Goal: Task Accomplishment & Management: Complete application form

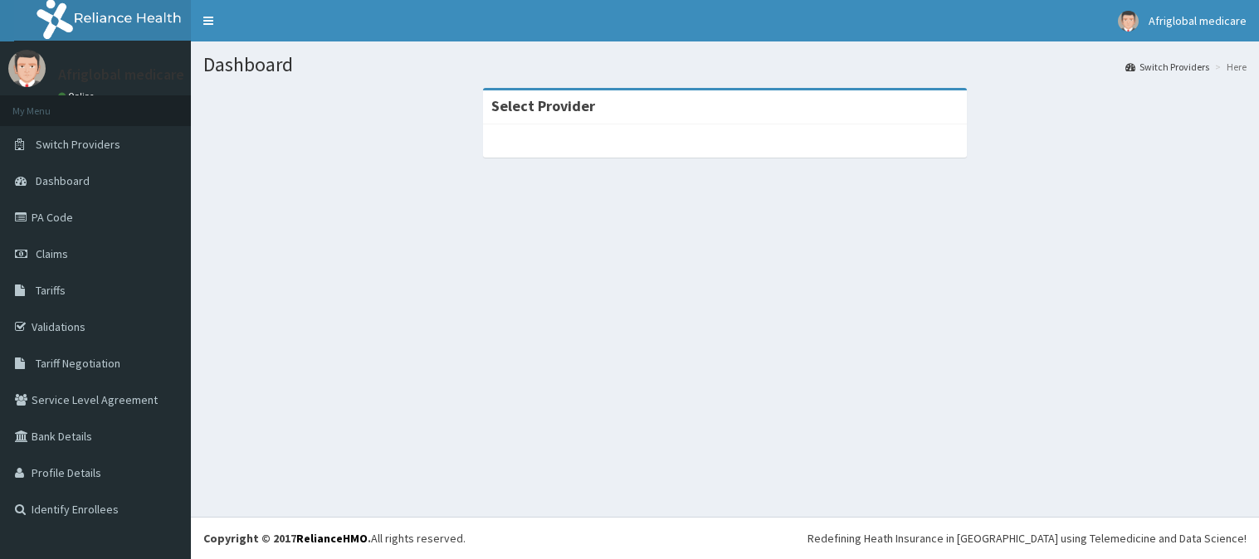
click at [72, 179] on span "Dashboard" at bounding box center [63, 180] width 54 height 15
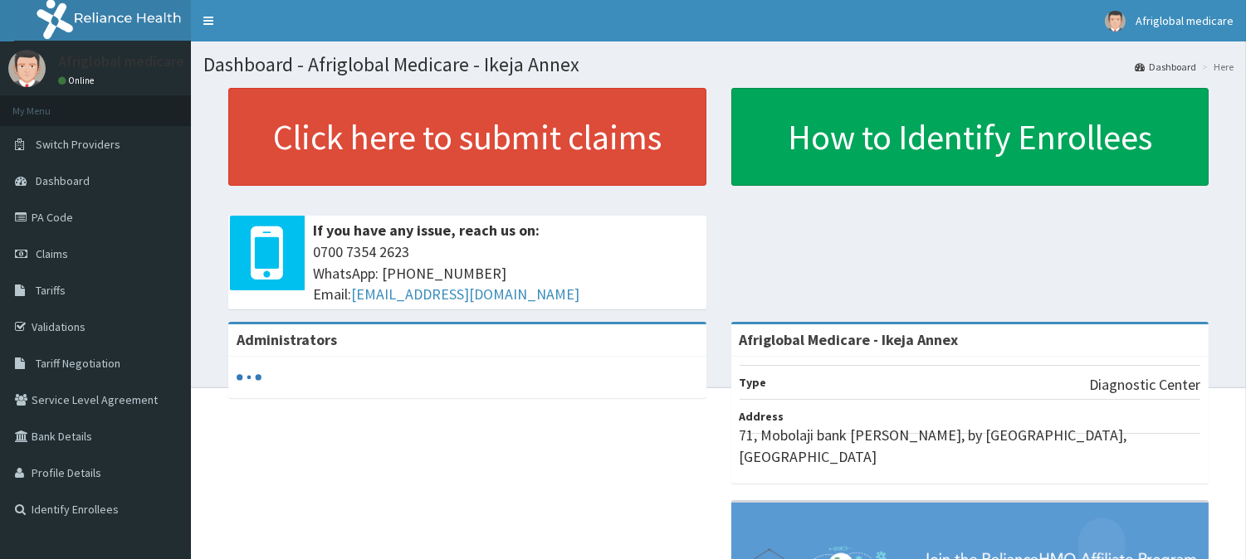
click at [58, 209] on link "PA Code" at bounding box center [95, 217] width 191 height 37
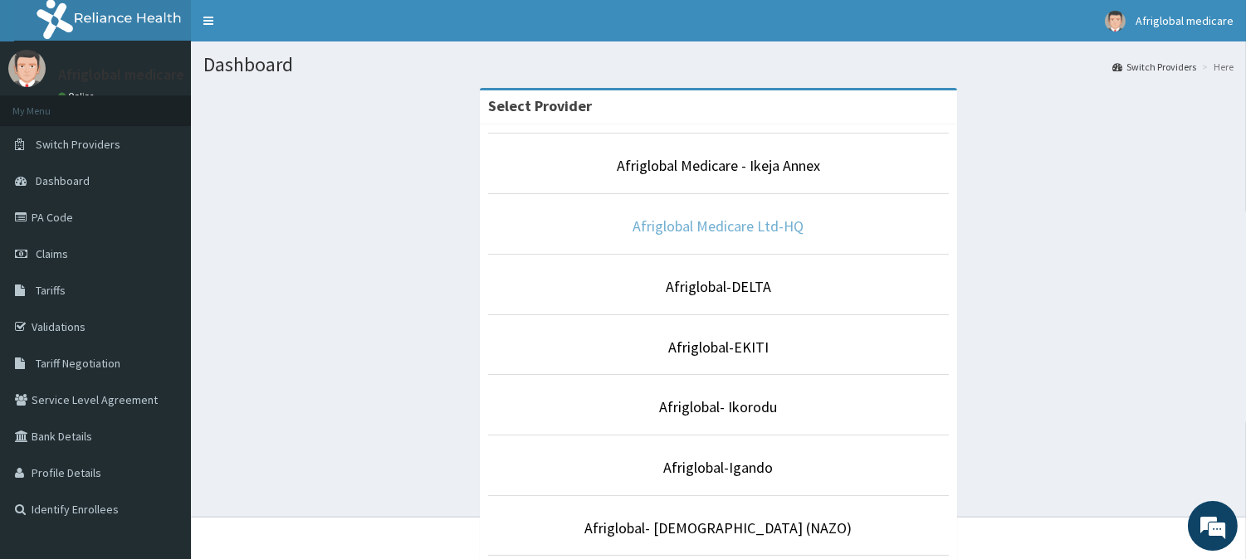
click at [750, 231] on link "Afriglobal Medicare Ltd-HQ" at bounding box center [718, 226] width 171 height 19
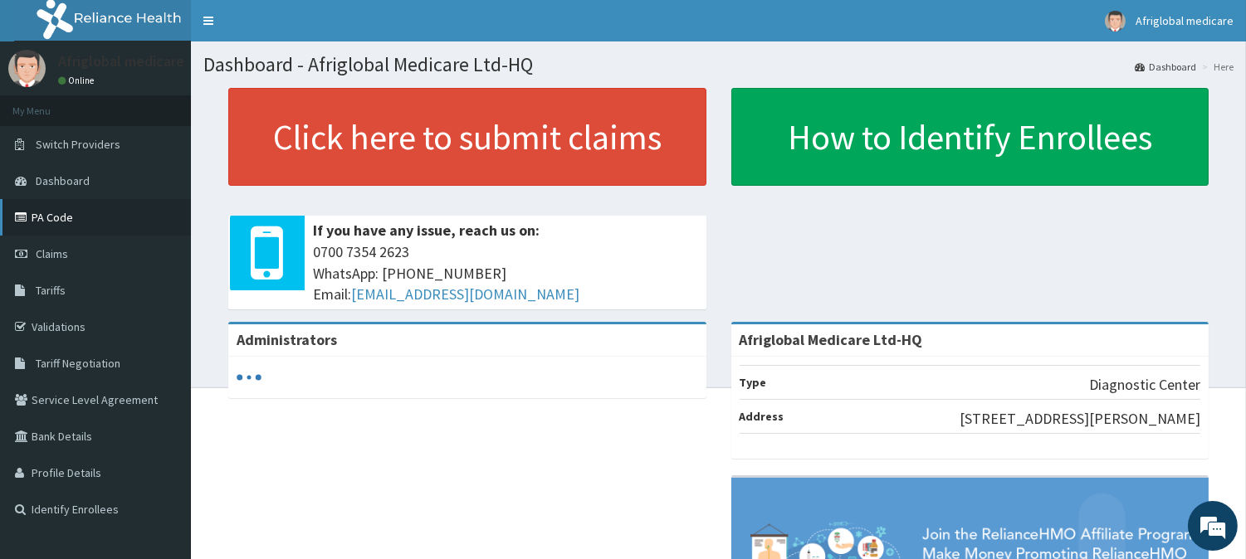
click at [54, 213] on link "PA Code" at bounding box center [95, 217] width 191 height 37
click at [66, 217] on link "PA Code" at bounding box center [95, 217] width 191 height 37
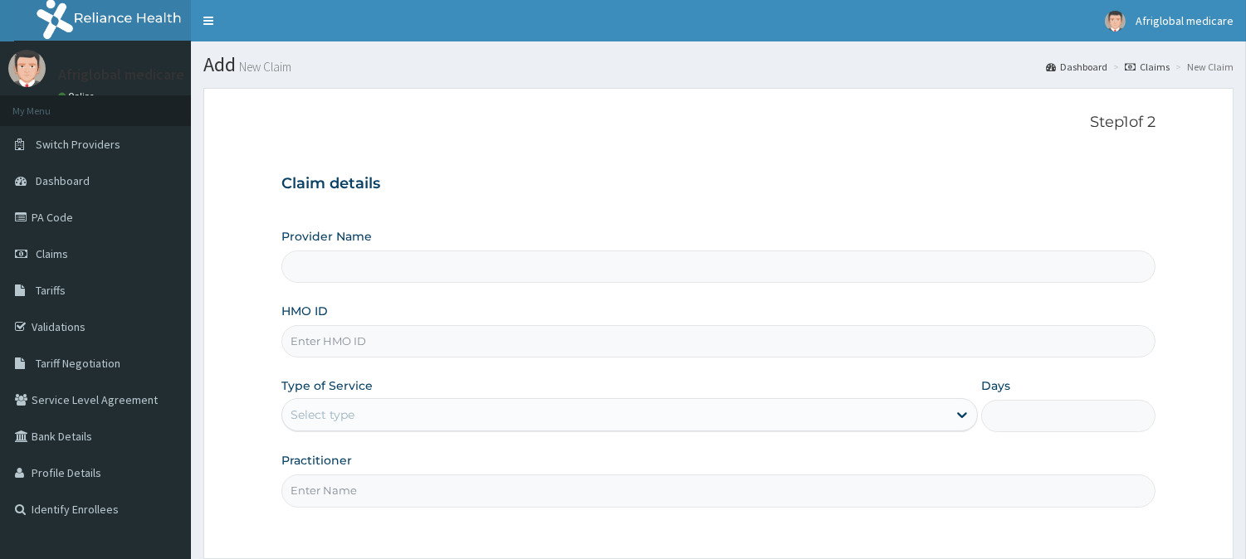
click at [350, 350] on input "HMO ID" at bounding box center [718, 341] width 874 height 32
paste input "PEP/10175/A"
type input "PEP/10175/A"
click at [351, 407] on div "Select type" at bounding box center [323, 415] width 64 height 17
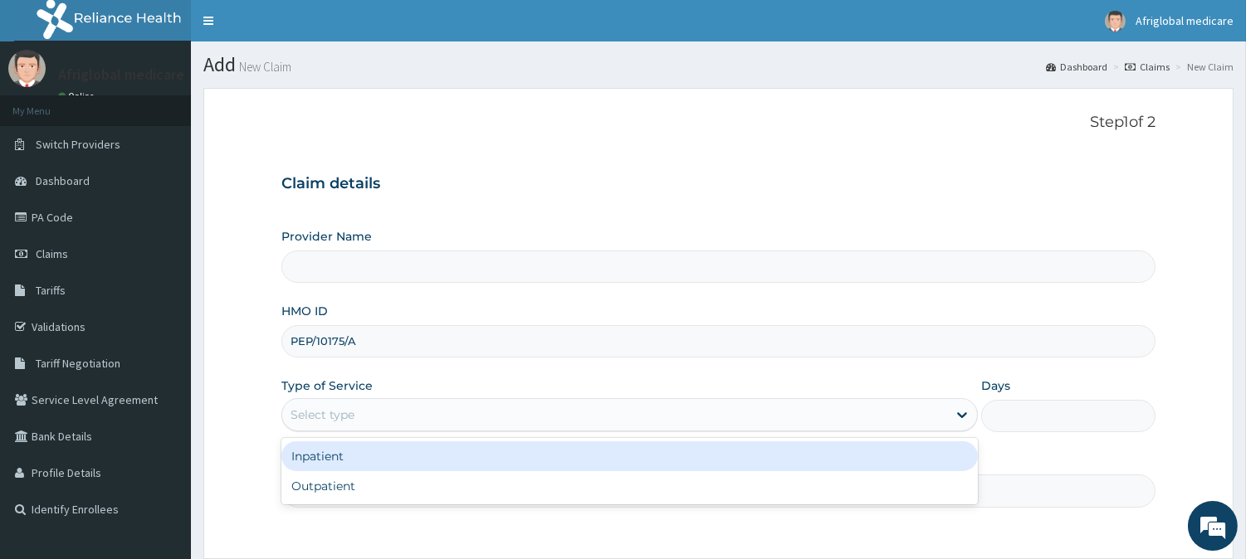
type input "Afriglobal Medicare Ltd-HQ"
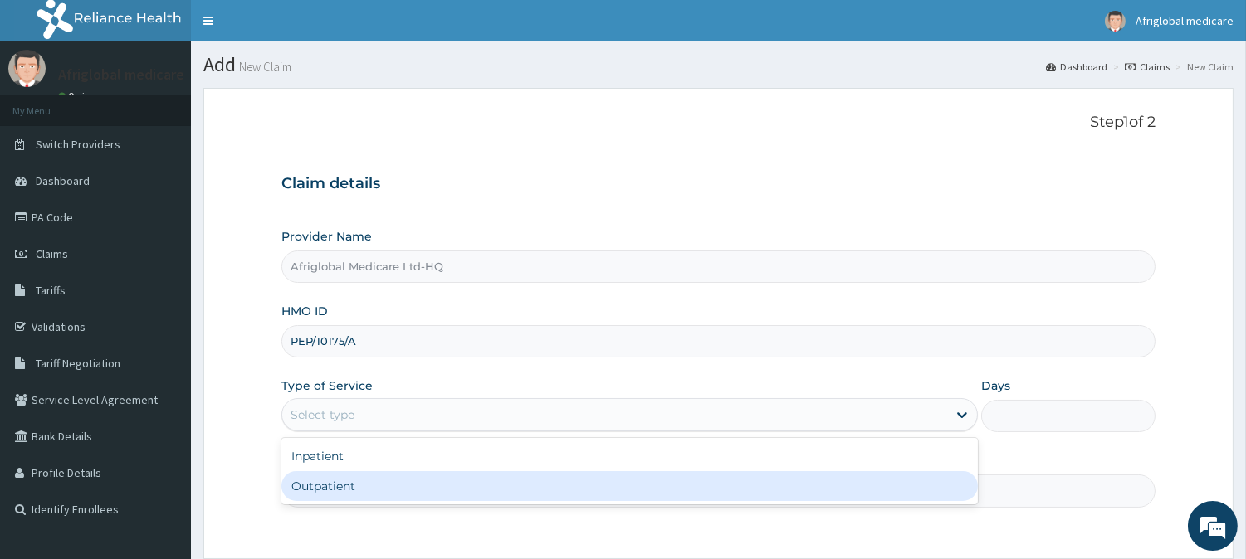
click at [351, 485] on div "Outpatient" at bounding box center [629, 486] width 696 height 30
type input "1"
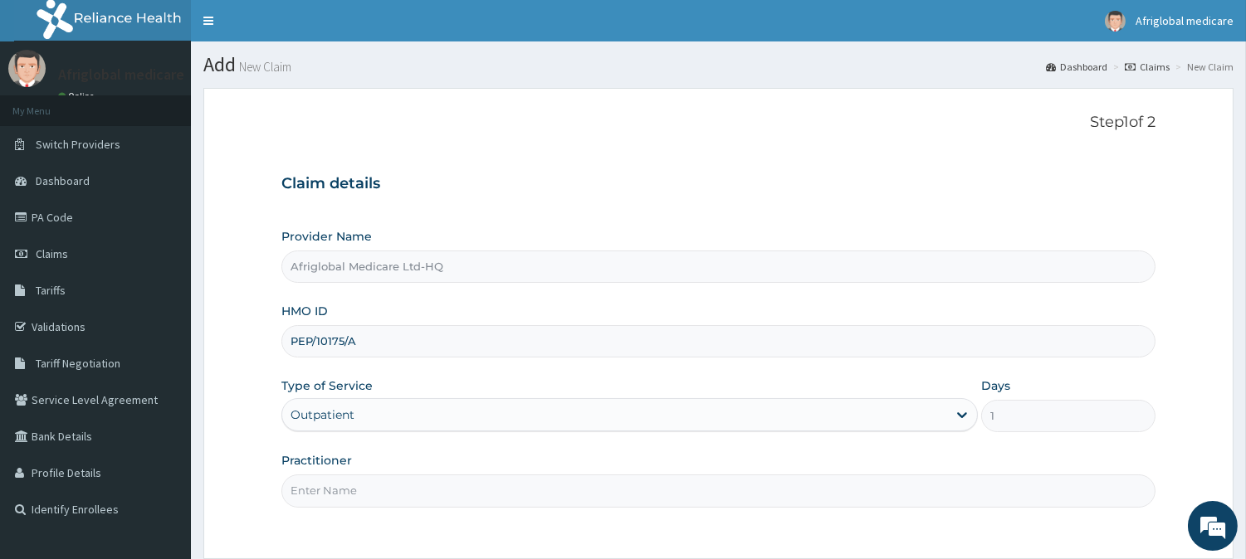
click at [358, 501] on input "Practitioner" at bounding box center [718, 491] width 874 height 32
type input "a"
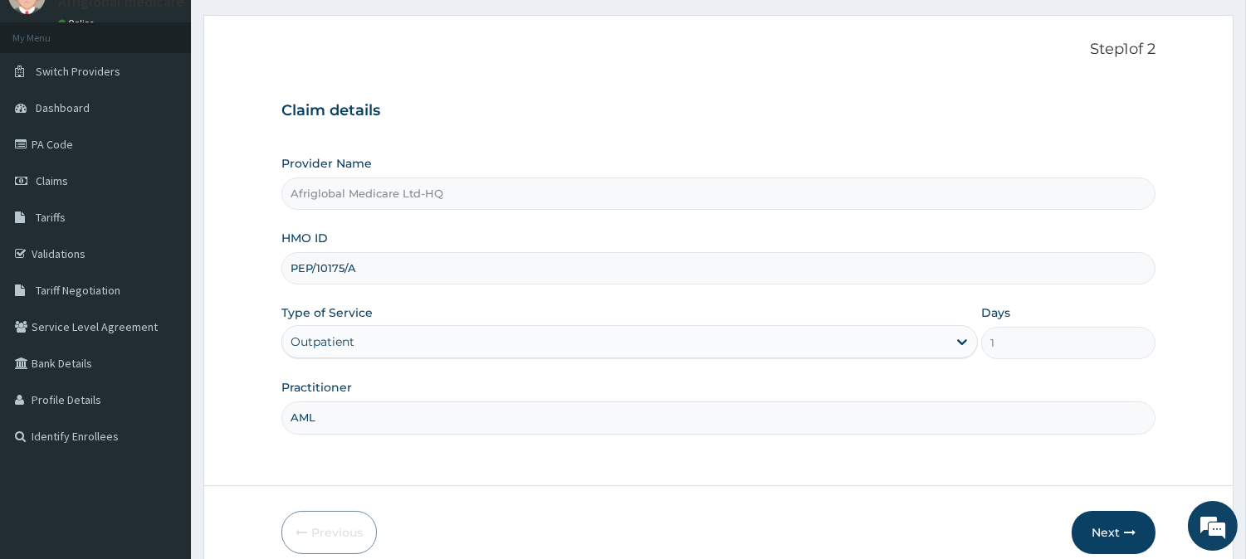
scroll to position [148, 0]
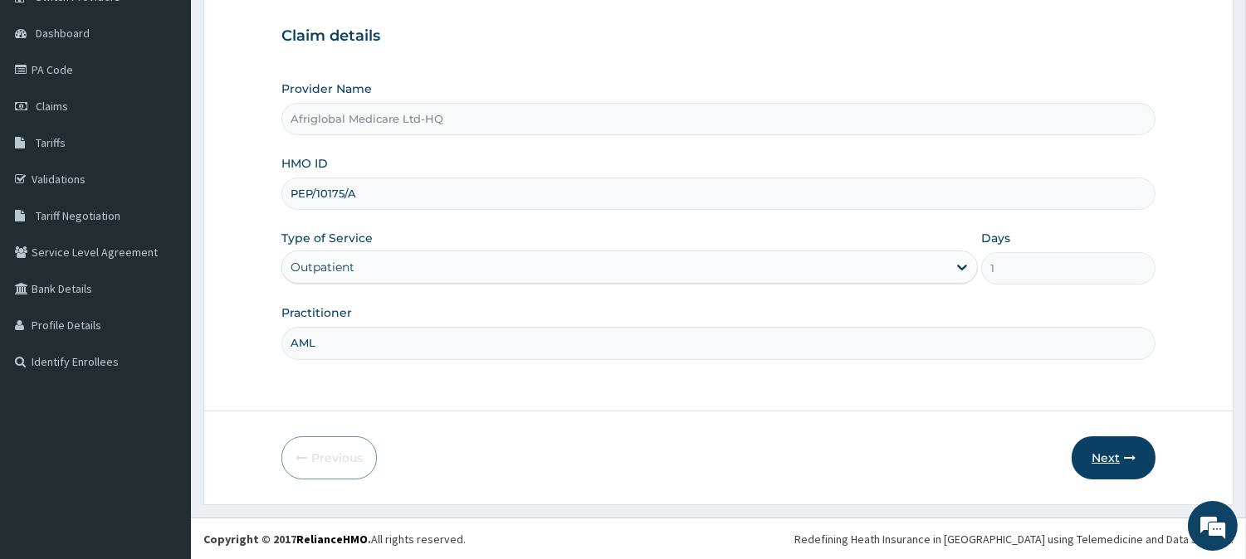
type input "AML"
click at [1088, 452] on button "Next" at bounding box center [1114, 458] width 84 height 43
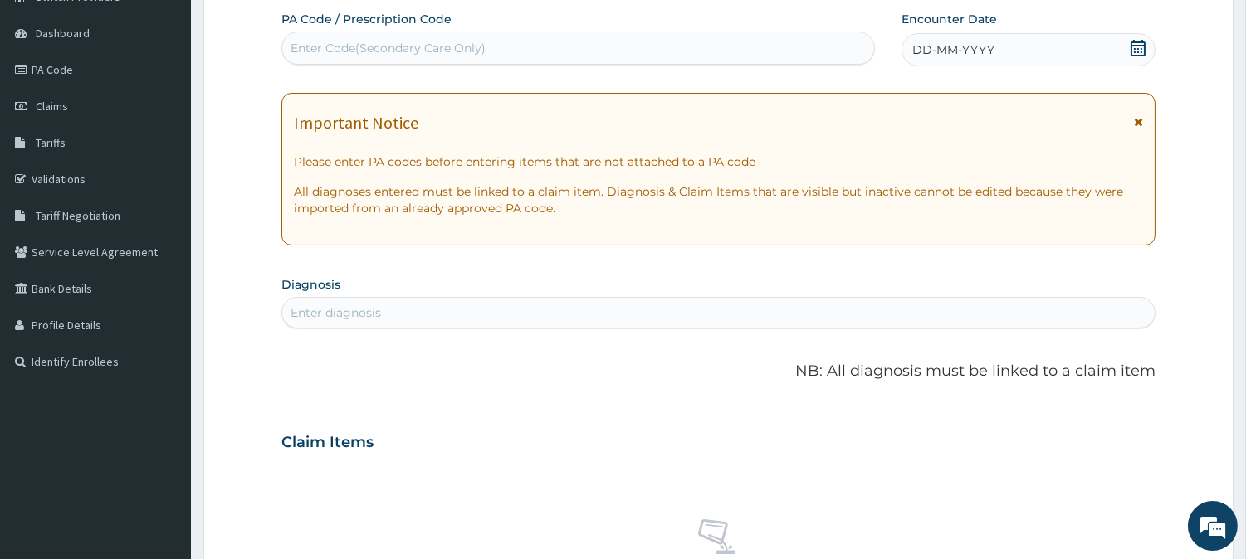
click at [493, 51] on div "Enter Code(Secondary Care Only)" at bounding box center [578, 48] width 592 height 27
paste input "PA/6A39D5"
type input "PA/6A39D5"
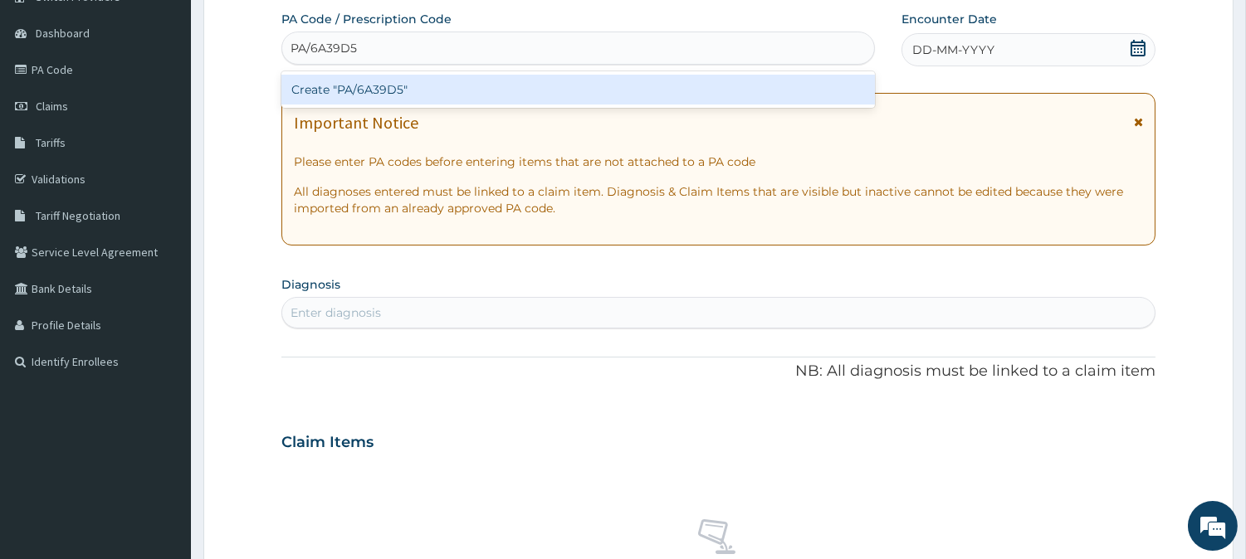
click at [384, 86] on div "Create "PA/6A39D5"" at bounding box center [578, 90] width 594 height 30
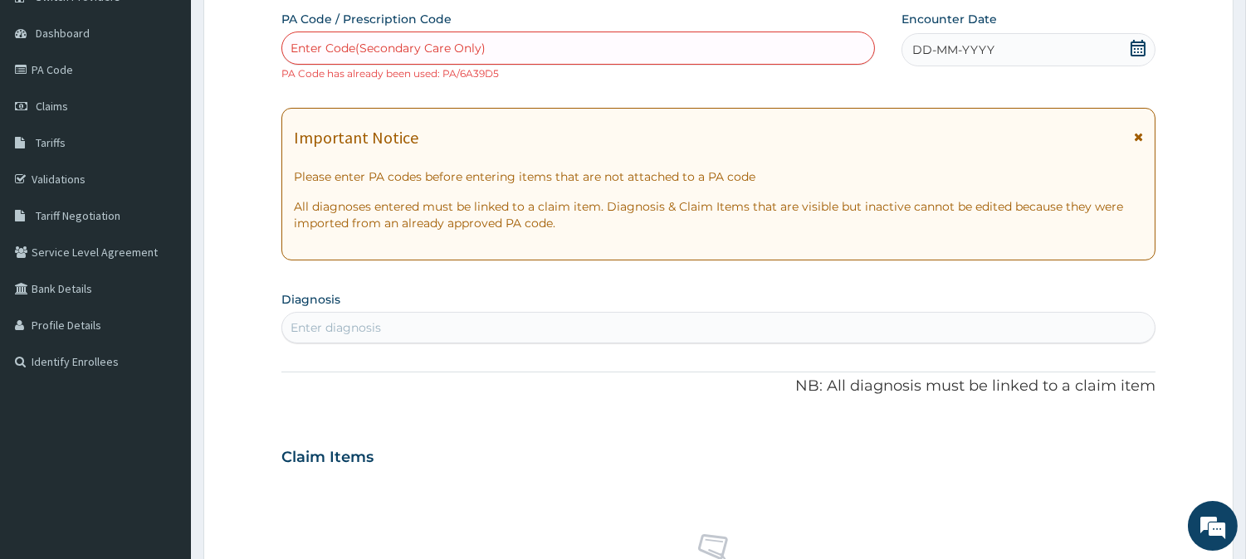
scroll to position [56, 0]
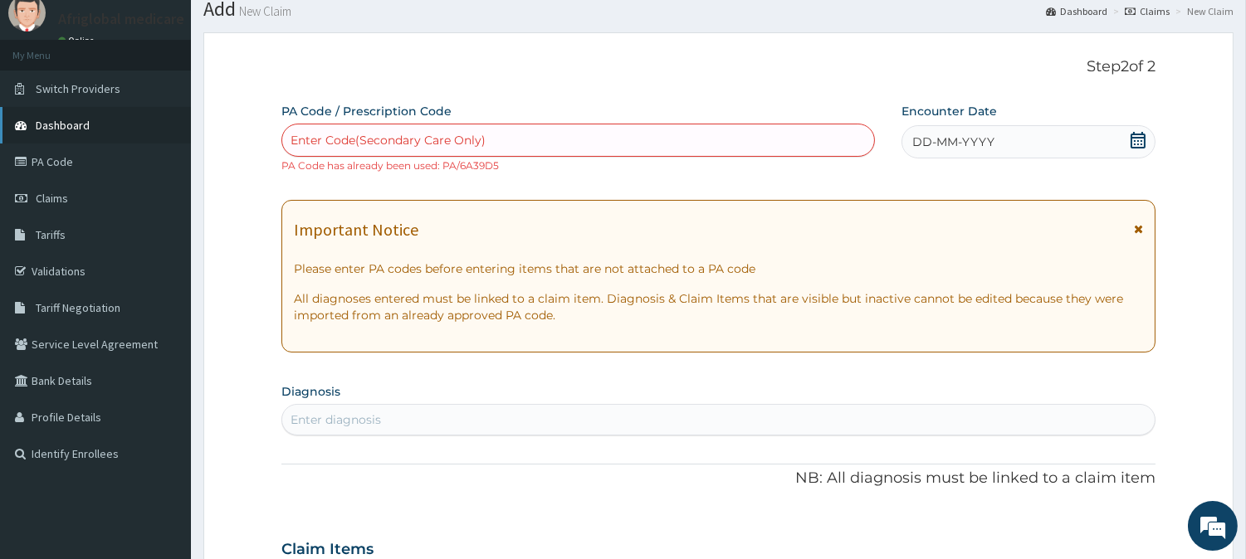
click at [105, 120] on link "Dashboard" at bounding box center [95, 125] width 191 height 37
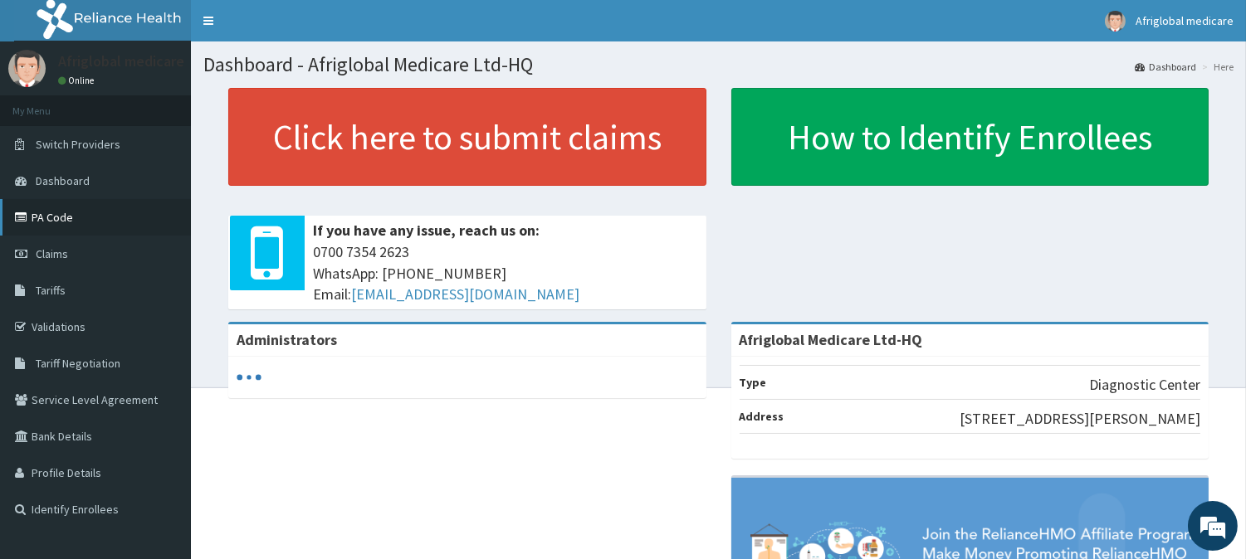
click at [37, 227] on link "PA Code" at bounding box center [95, 217] width 191 height 37
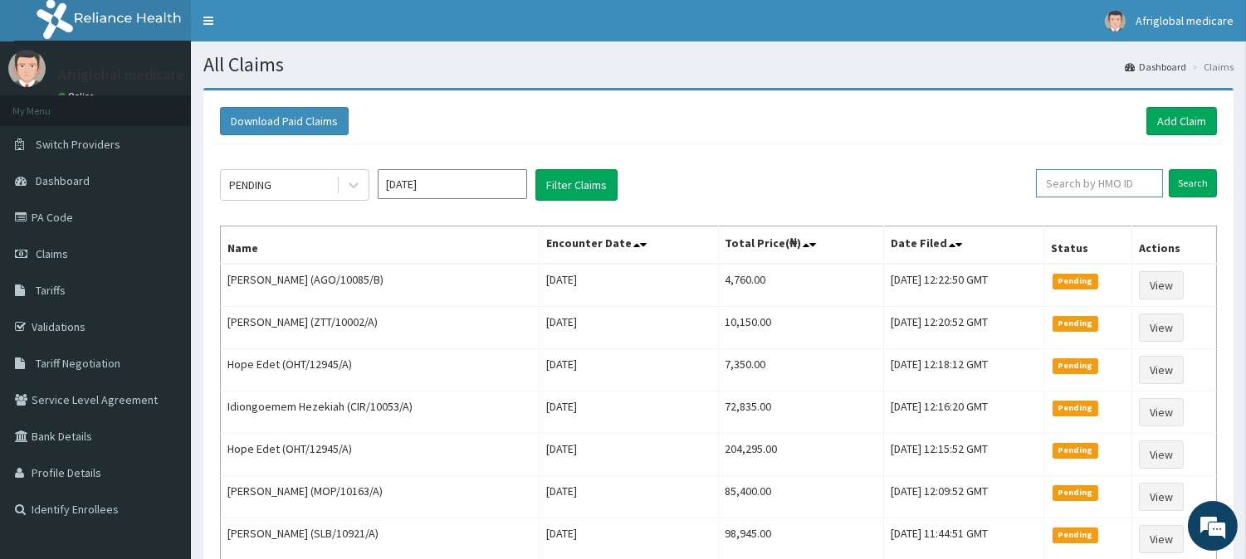
click at [1081, 181] on input "text" at bounding box center [1099, 183] width 127 height 28
paste input "PEP/10175/A"
type input "PEP/10175/A"
click at [1179, 188] on input "Search" at bounding box center [1193, 183] width 48 height 28
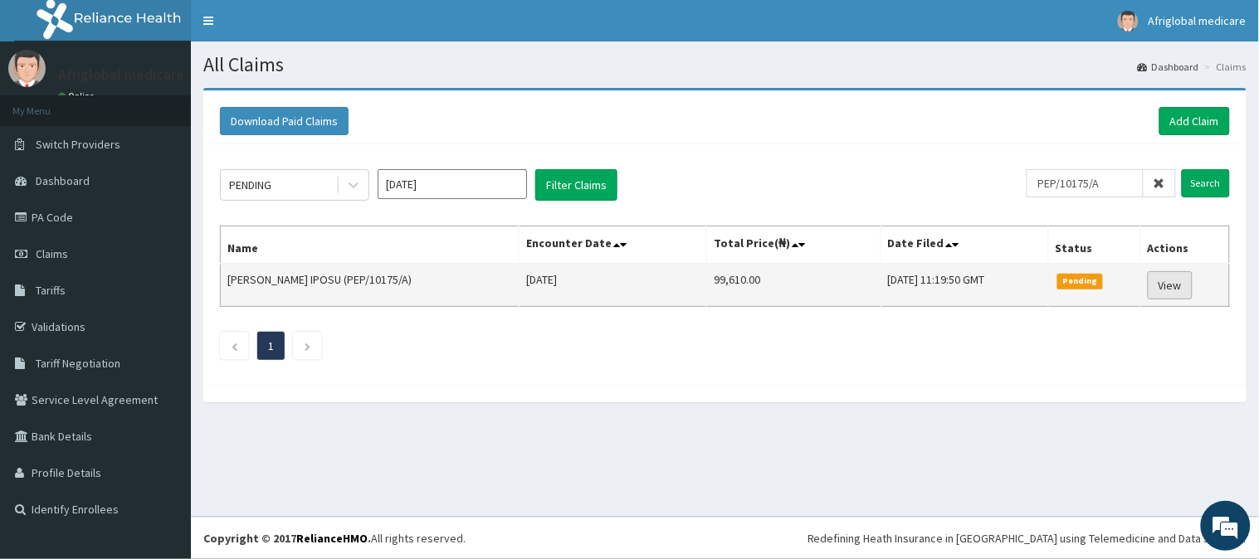
click at [1175, 278] on link "View" at bounding box center [1170, 285] width 45 height 28
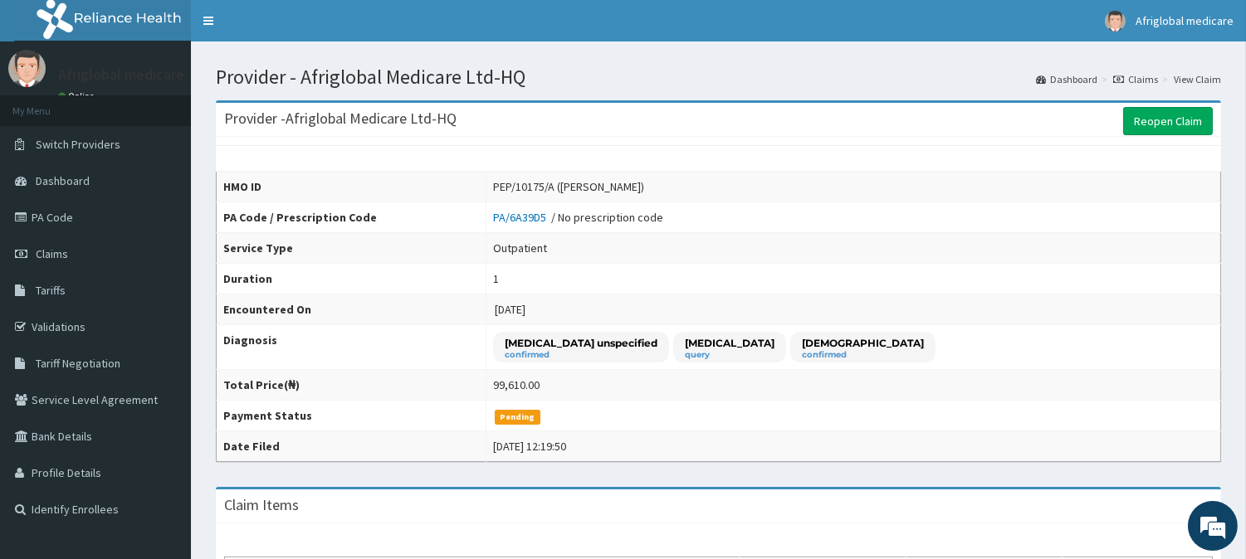
click at [79, 175] on span "Dashboard" at bounding box center [63, 180] width 54 height 15
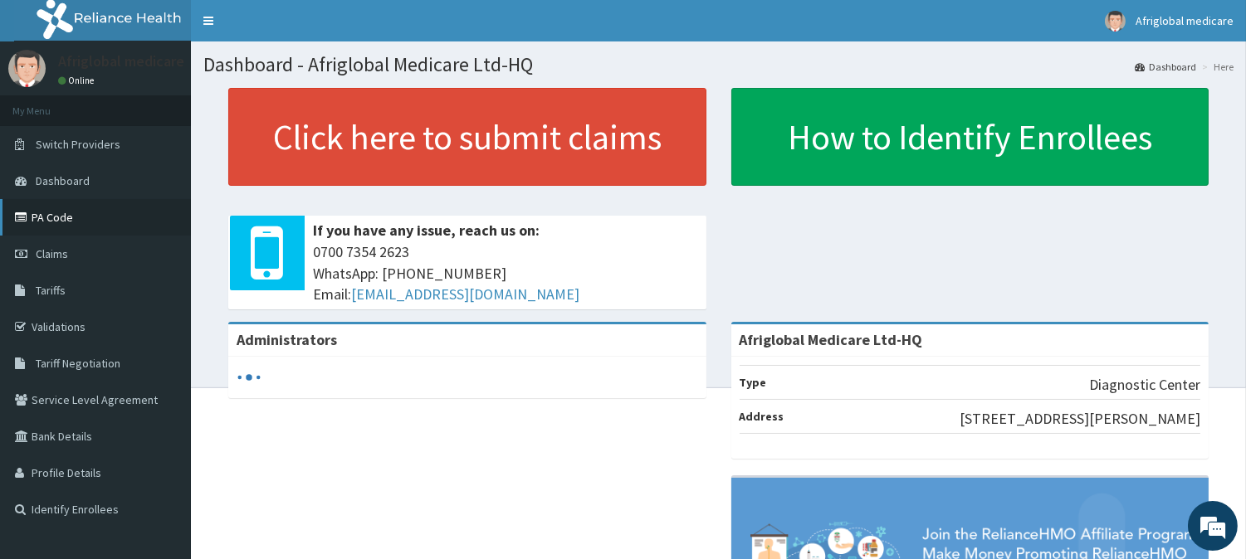
click at [59, 219] on link "PA Code" at bounding box center [95, 217] width 191 height 37
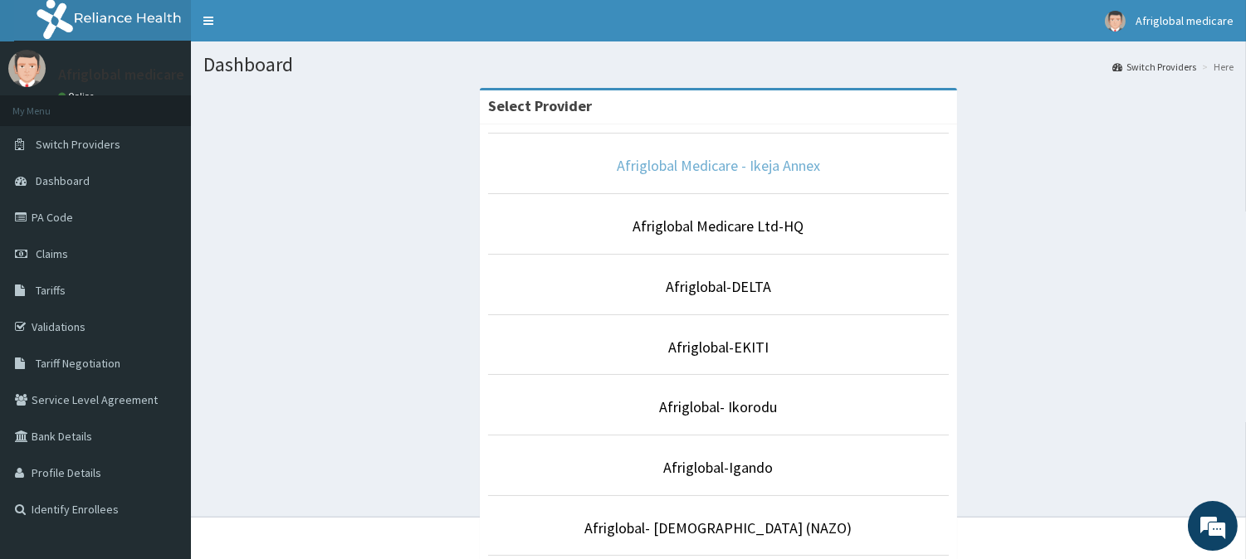
click at [752, 164] on link "Afriglobal Medicare - Ikeja Annex" at bounding box center [718, 165] width 203 height 19
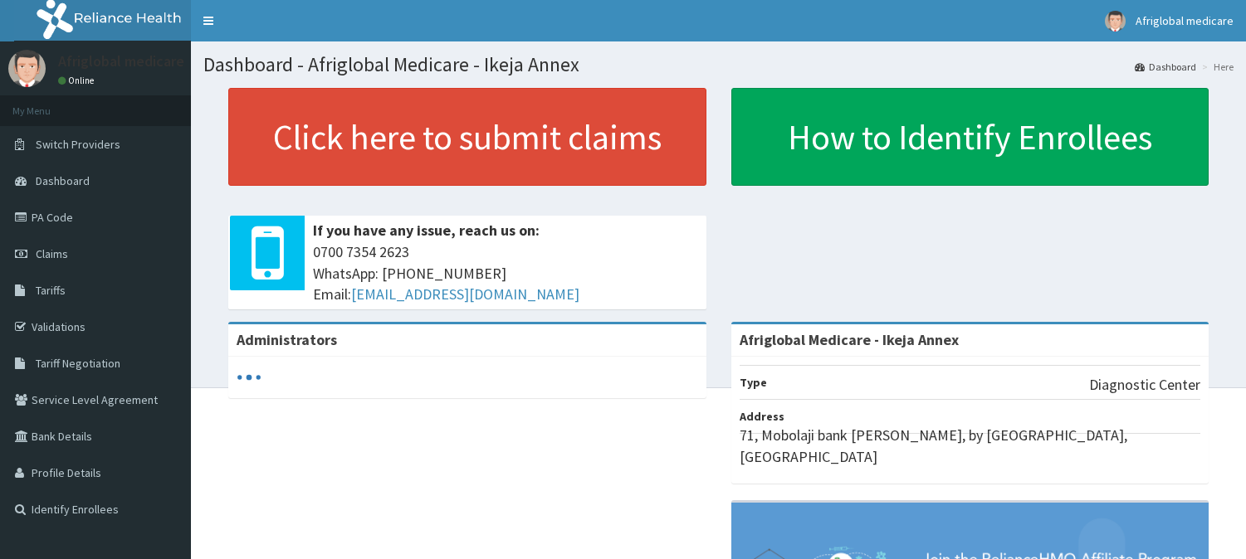
click at [48, 217] on link "PA Code" at bounding box center [95, 217] width 191 height 37
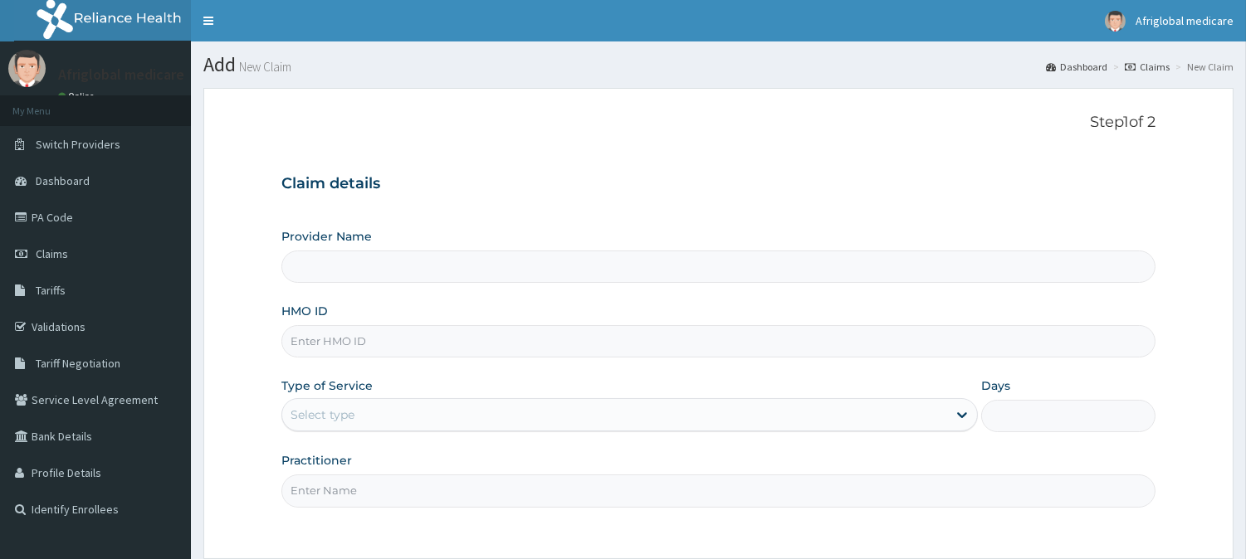
click at [435, 338] on input "HMO ID" at bounding box center [718, 341] width 874 height 32
paste input "PPY/10002/D"
type input "PPY/10002/D"
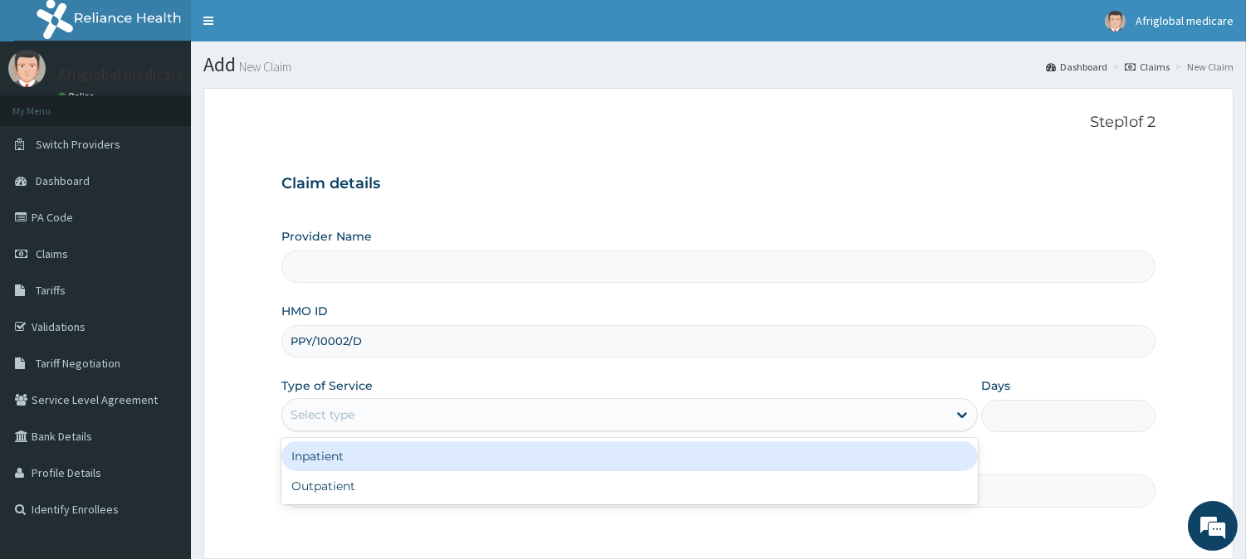
click at [412, 400] on div "Select type" at bounding box center [629, 414] width 696 height 33
type input "Afriglobal Medicare - Ikeja Annex"
click at [403, 471] on div "Outpatient" at bounding box center [629, 486] width 696 height 30
type input "1"
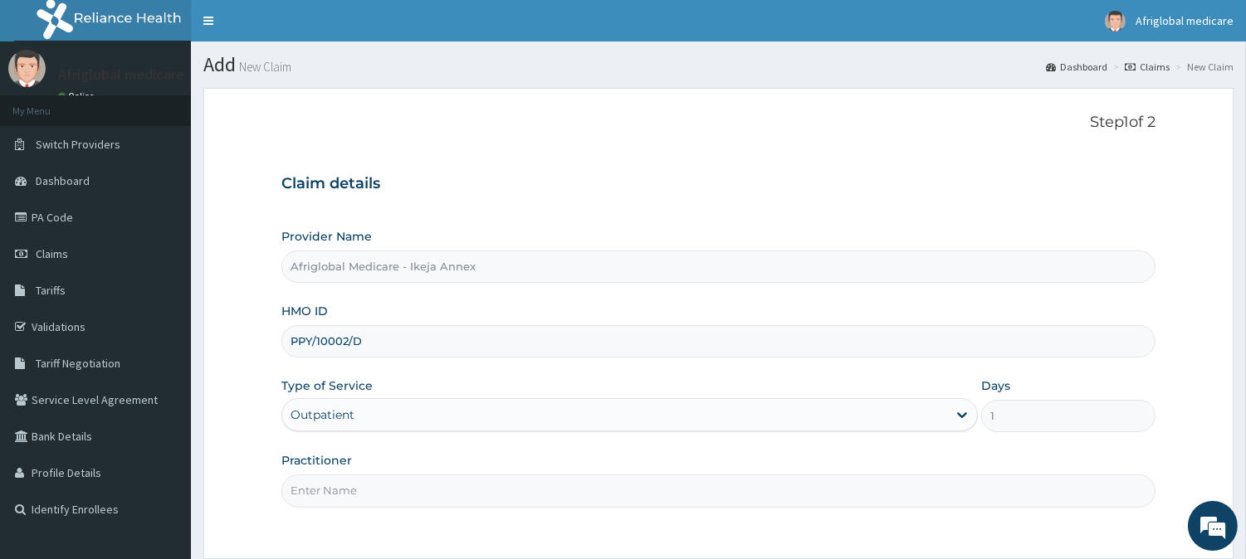
click at [398, 483] on input "Practitioner" at bounding box center [718, 491] width 874 height 32
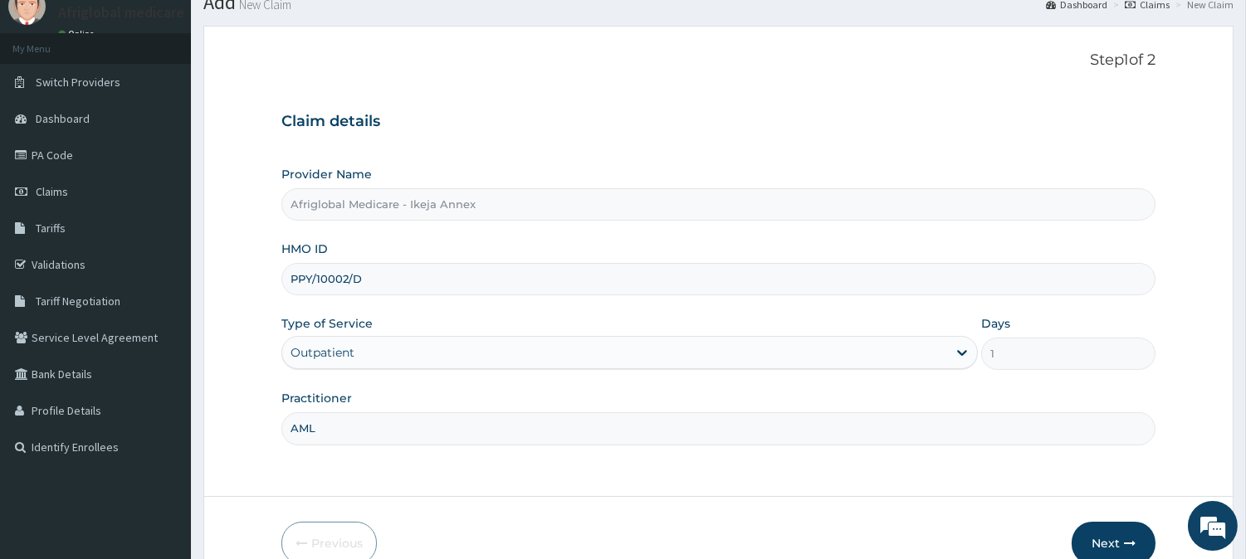
scroll to position [92, 0]
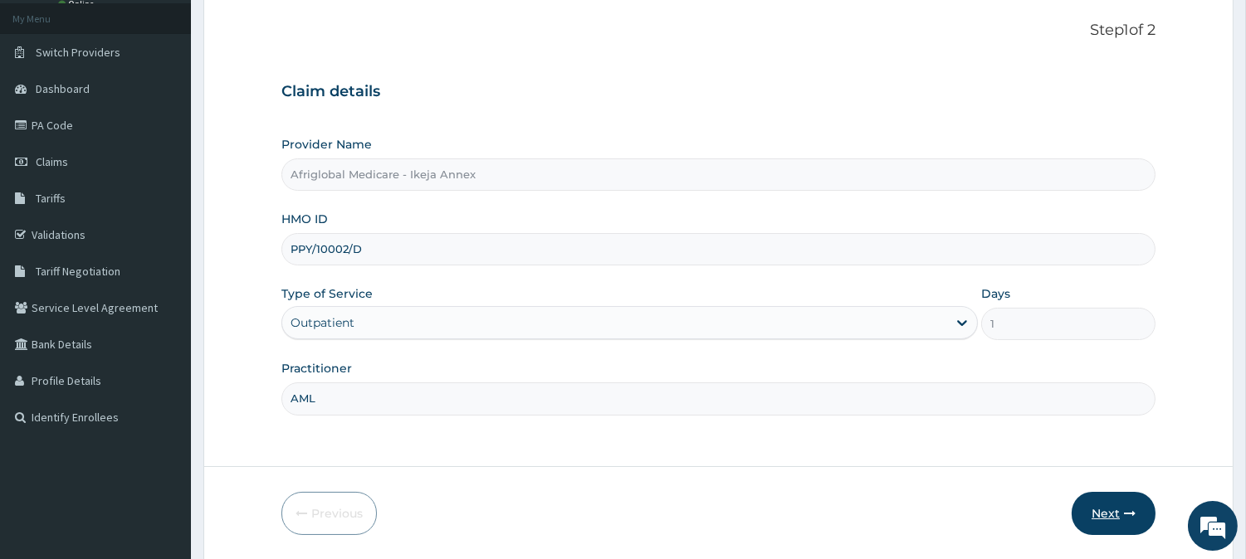
type input "AML"
click at [1096, 510] on button "Next" at bounding box center [1114, 513] width 84 height 43
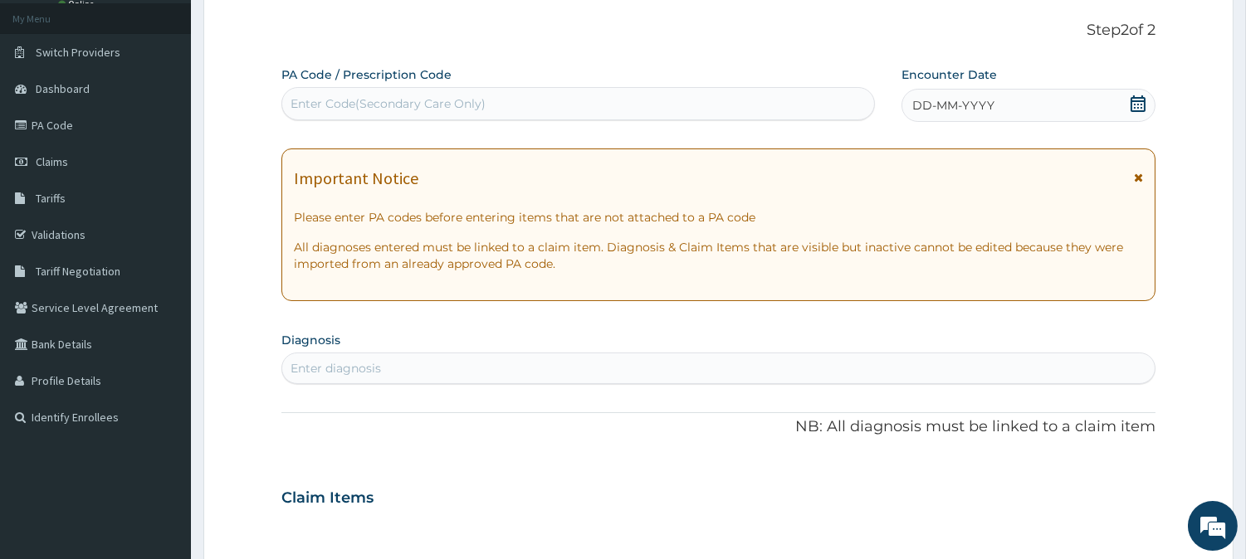
click at [500, 95] on div "Enter Code(Secondary Care Only)" at bounding box center [578, 103] width 592 height 27
paste input "PA/E7D678"
type input "PA/E7D678"
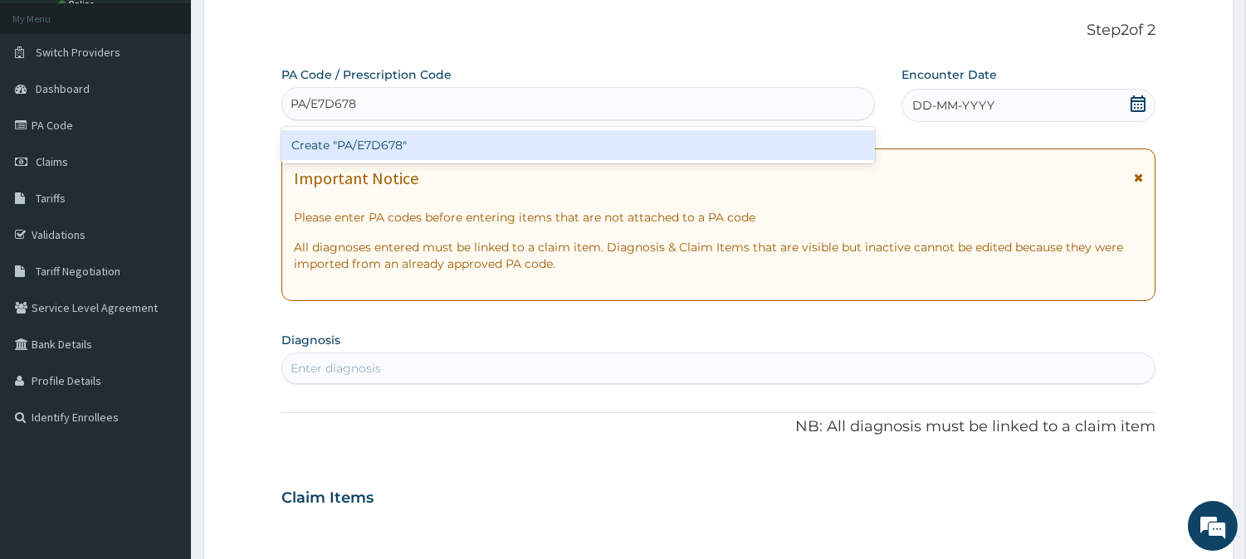
click at [324, 145] on div "Create "PA/E7D678"" at bounding box center [578, 145] width 594 height 30
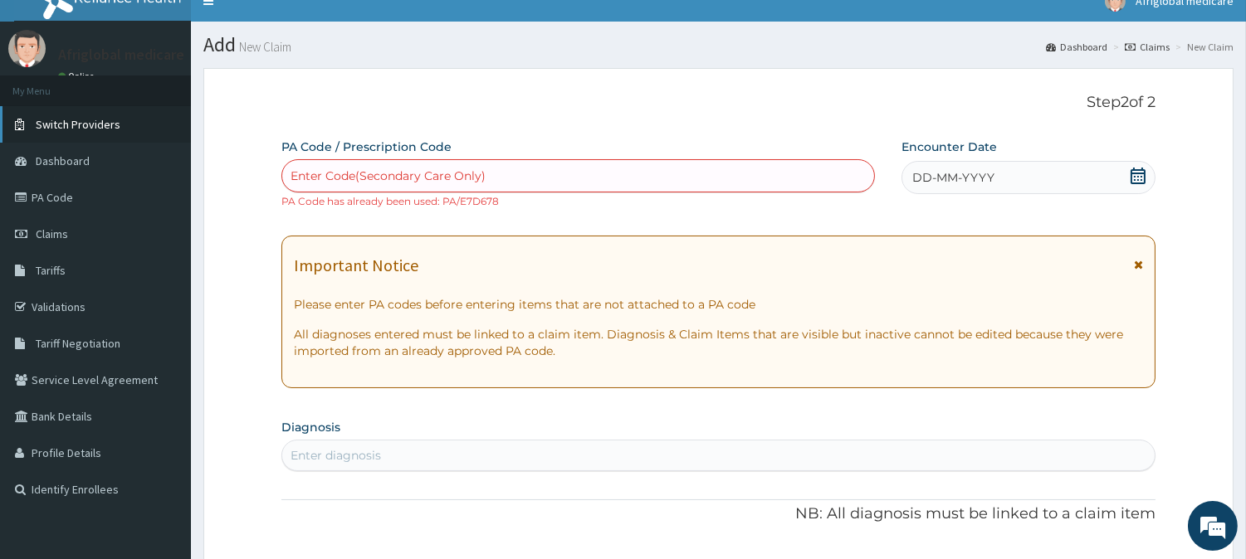
scroll to position [0, 0]
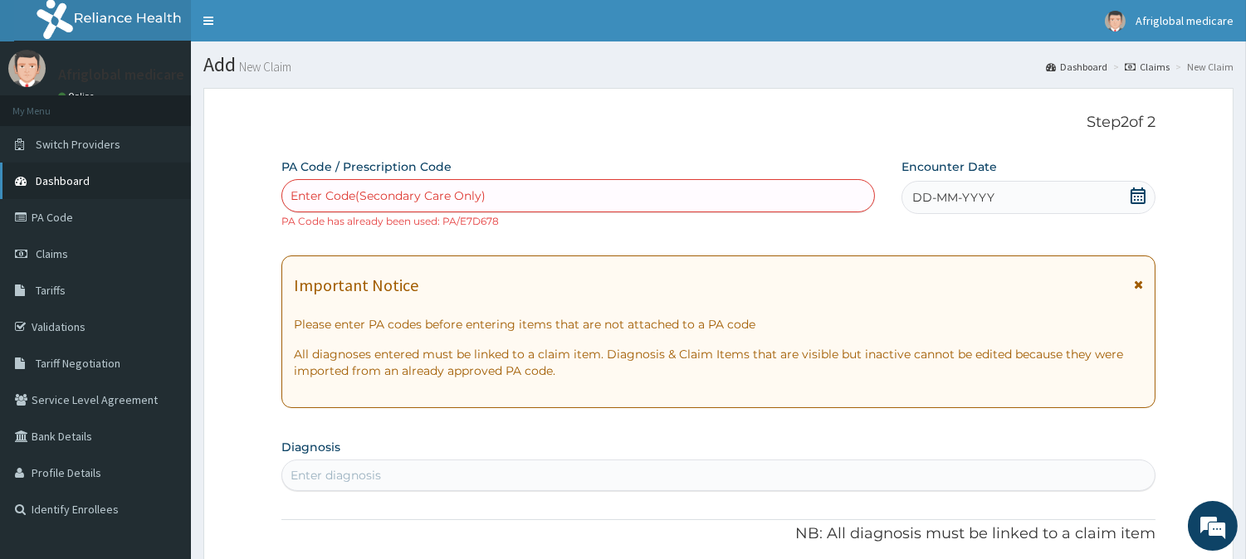
click at [96, 163] on link "Dashboard" at bounding box center [95, 181] width 191 height 37
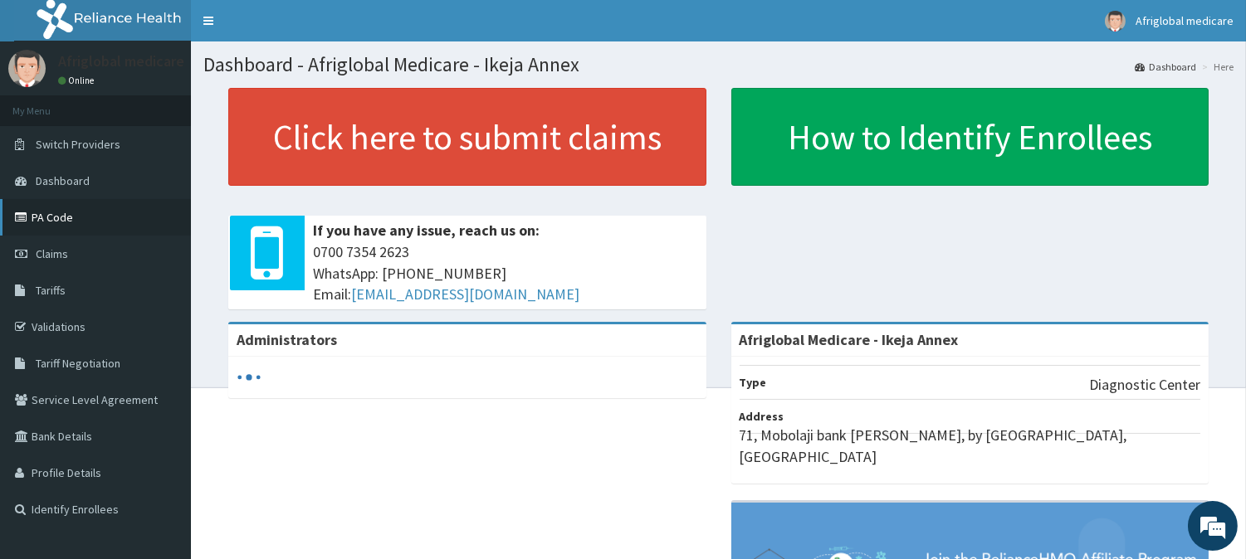
click at [79, 220] on link "PA Code" at bounding box center [95, 217] width 191 height 37
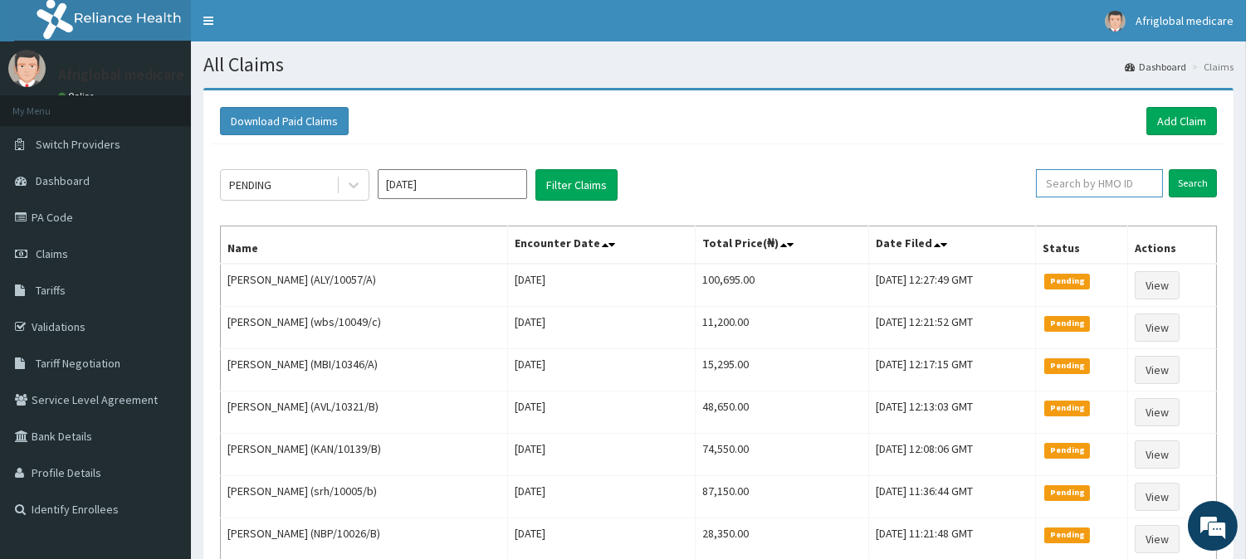
click at [1106, 186] on input "text" at bounding box center [1099, 183] width 127 height 28
paste input "PPY/10002/D"
type input "PPY/10002/D"
click at [1192, 196] on input "Search" at bounding box center [1193, 183] width 48 height 28
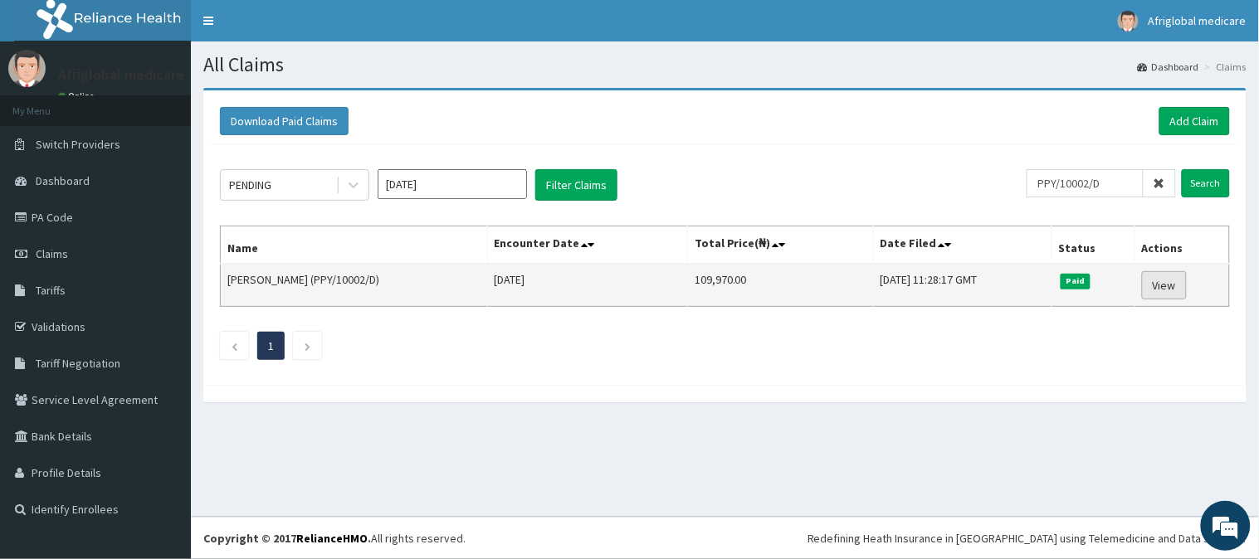
click at [1162, 287] on link "View" at bounding box center [1164, 285] width 45 height 28
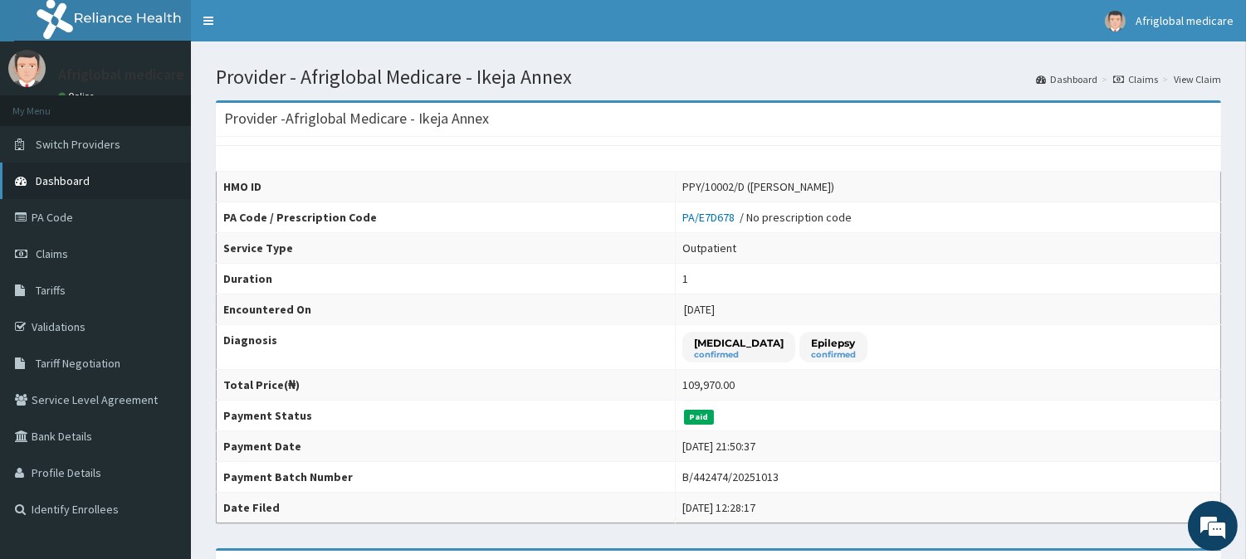
click at [86, 185] on span "Dashboard" at bounding box center [63, 180] width 54 height 15
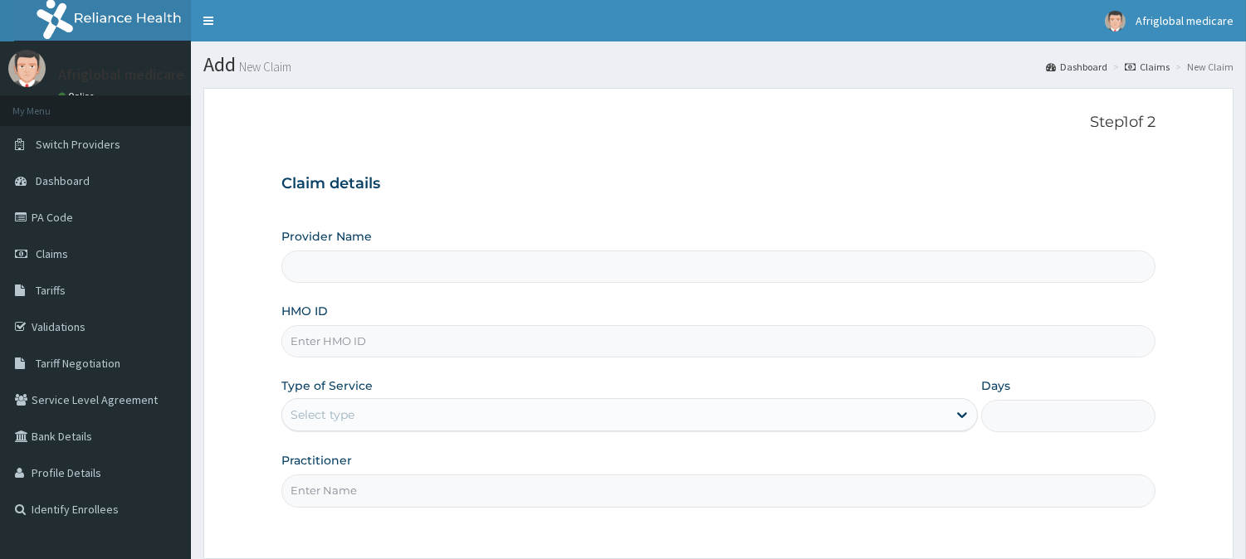
drag, startPoint x: 0, startPoint y: 0, endPoint x: 415, endPoint y: 344, distance: 538.9
click at [415, 344] on input "HMO ID" at bounding box center [718, 341] width 874 height 32
paste input "PAY10119A"
type input "PAY10119A"
type input "Afriglobal Medicare - Ikeja Annex"
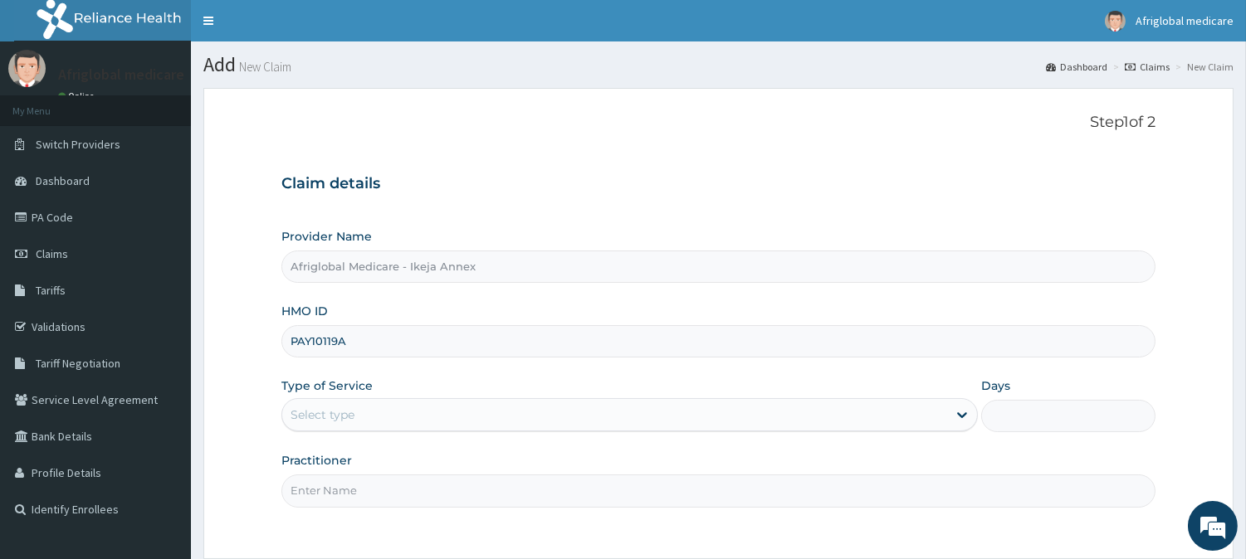
click at [314, 345] on input "PAY10119A" at bounding box center [718, 341] width 874 height 32
click at [344, 340] on input "PAY/10119A" at bounding box center [718, 341] width 874 height 32
type input "PAY/10119/A"
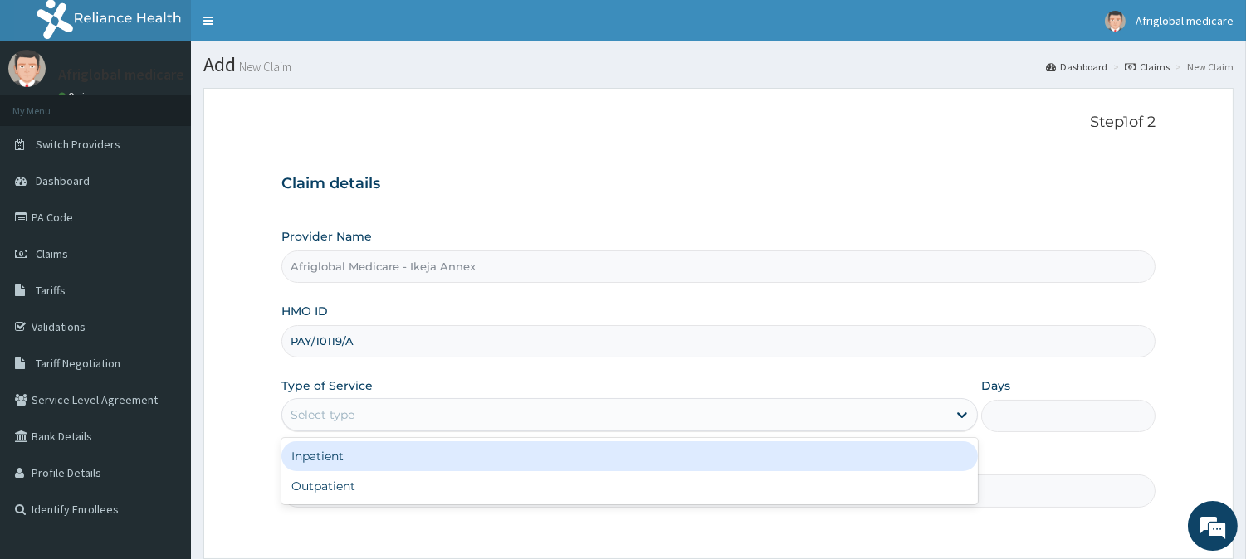
click at [360, 418] on div "Select type" at bounding box center [614, 415] width 665 height 27
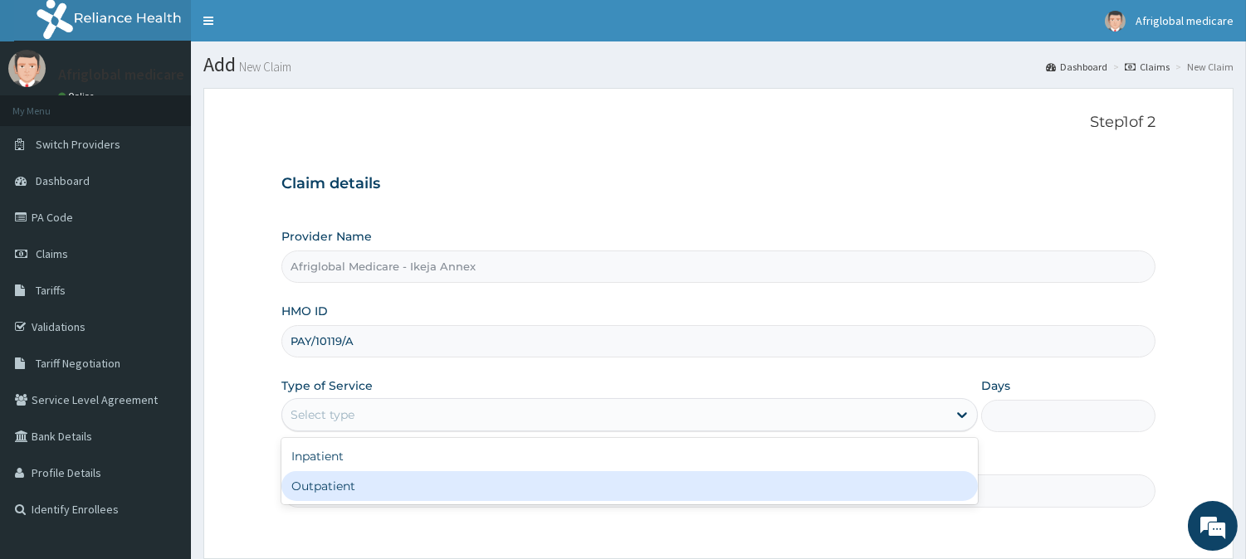
click at [361, 503] on div "Inpatient Outpatient" at bounding box center [629, 471] width 696 height 66
click at [360, 485] on div "Outpatient" at bounding box center [629, 486] width 696 height 30
type input "1"
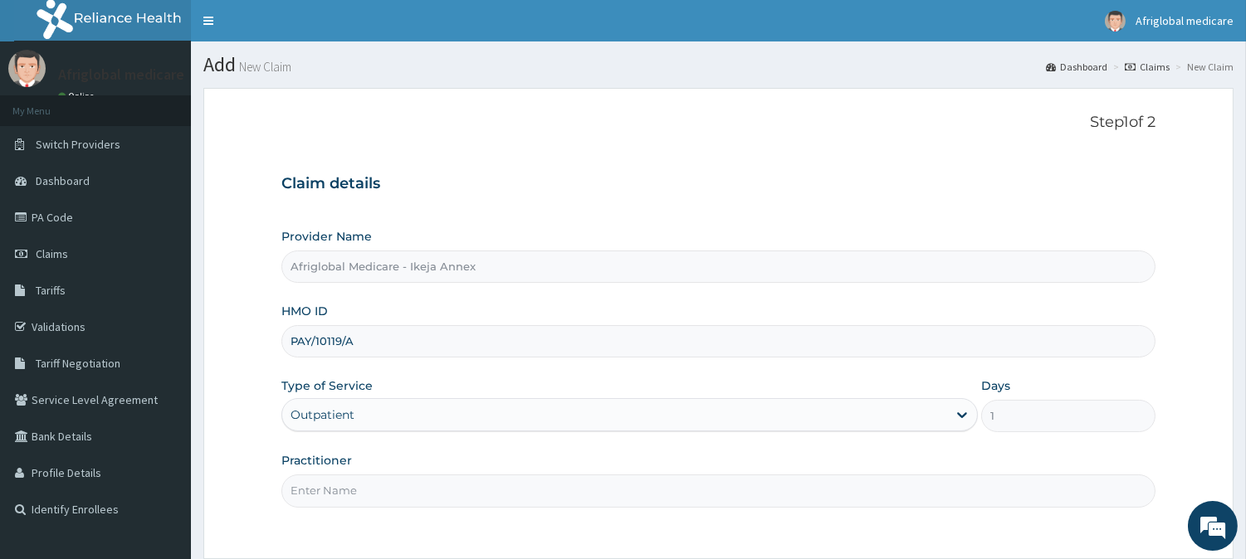
click at [359, 498] on input "Practitioner" at bounding box center [718, 491] width 874 height 32
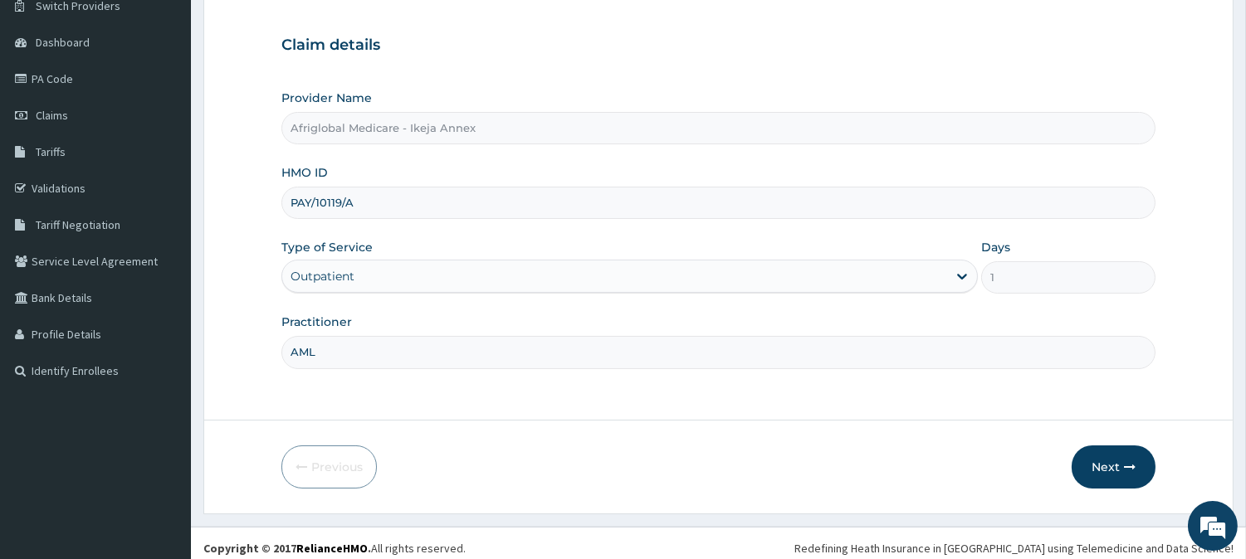
scroll to position [148, 0]
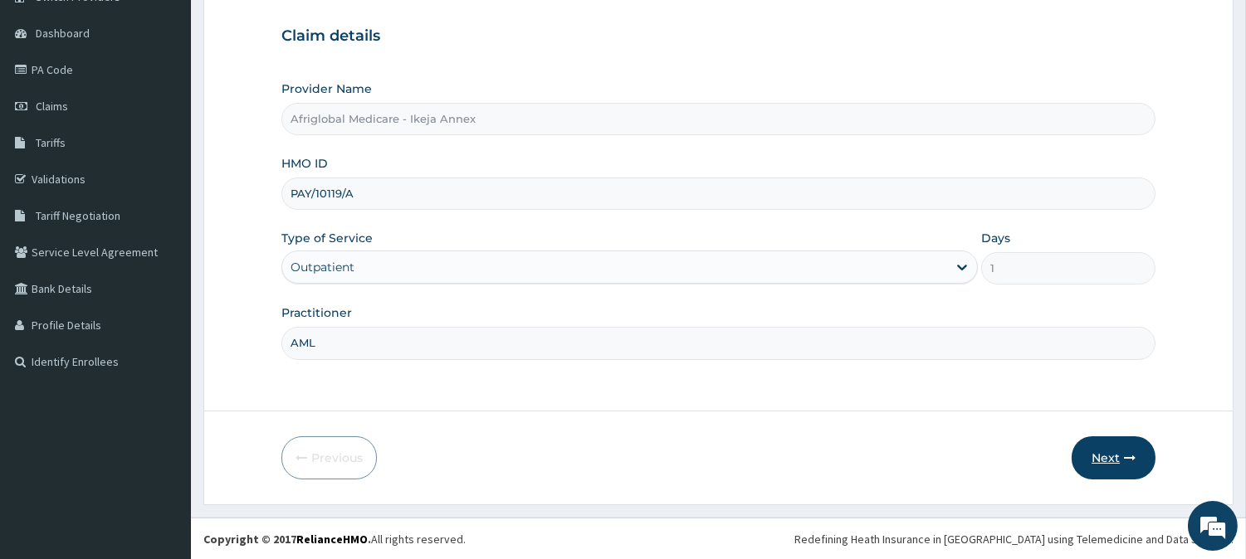
type input "AML"
click at [1127, 457] on icon "button" at bounding box center [1130, 458] width 12 height 12
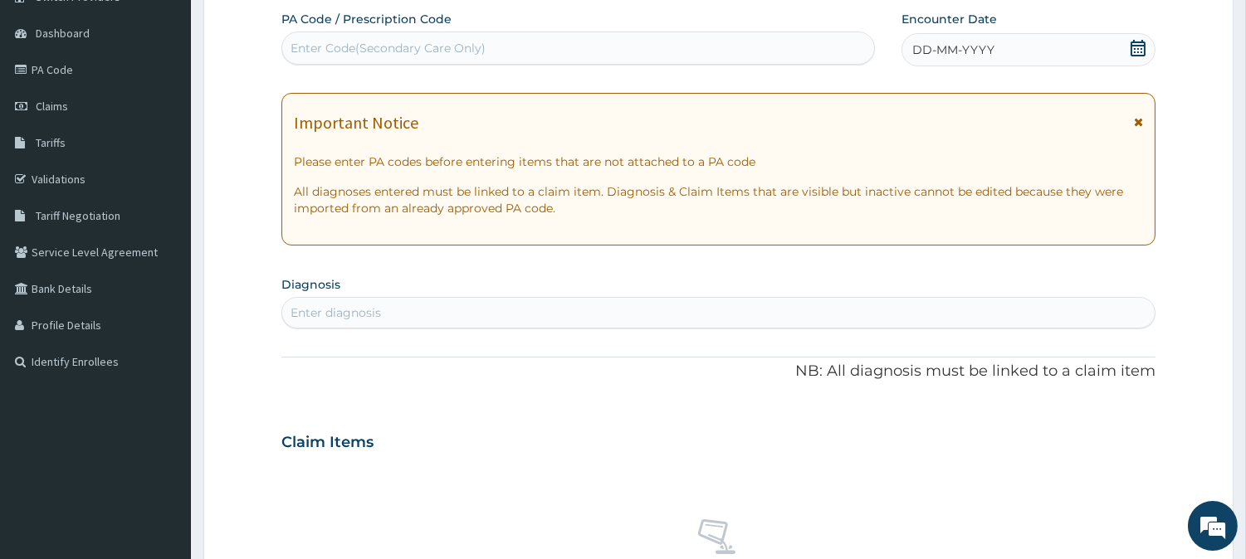
click at [483, 40] on div "Enter Code(Secondary Care Only)" at bounding box center [388, 48] width 195 height 17
paste input "PA8D41C6"
click at [309, 51] on input "PA8D41C6" at bounding box center [321, 48] width 61 height 17
type input "PA/8D41C6"
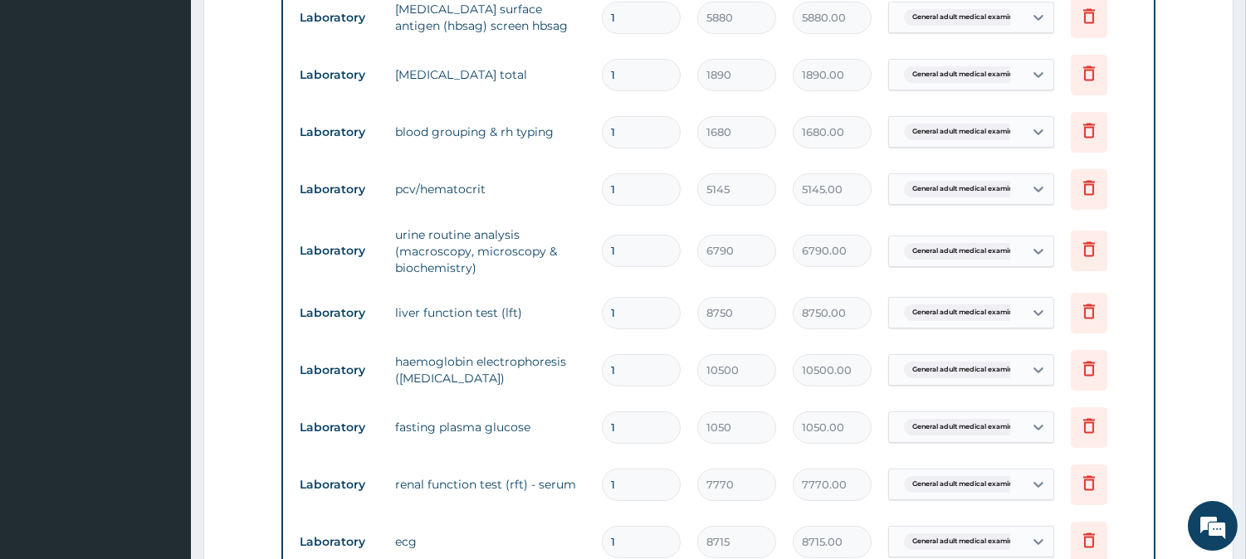
scroll to position [889, 0]
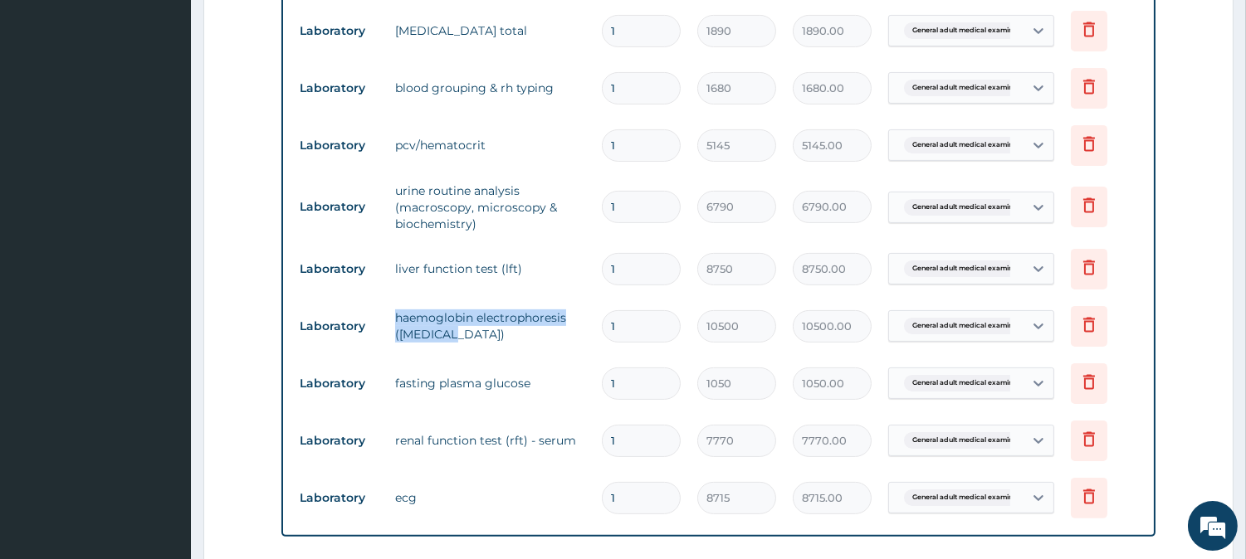
drag, startPoint x: 440, startPoint y: 333, endPoint x: 396, endPoint y: 322, distance: 45.3
click at [396, 322] on td "haemoglobin electrophoresis (genotype)" at bounding box center [490, 326] width 207 height 50
copy td "haemoglobin electrophoresis (genotype"
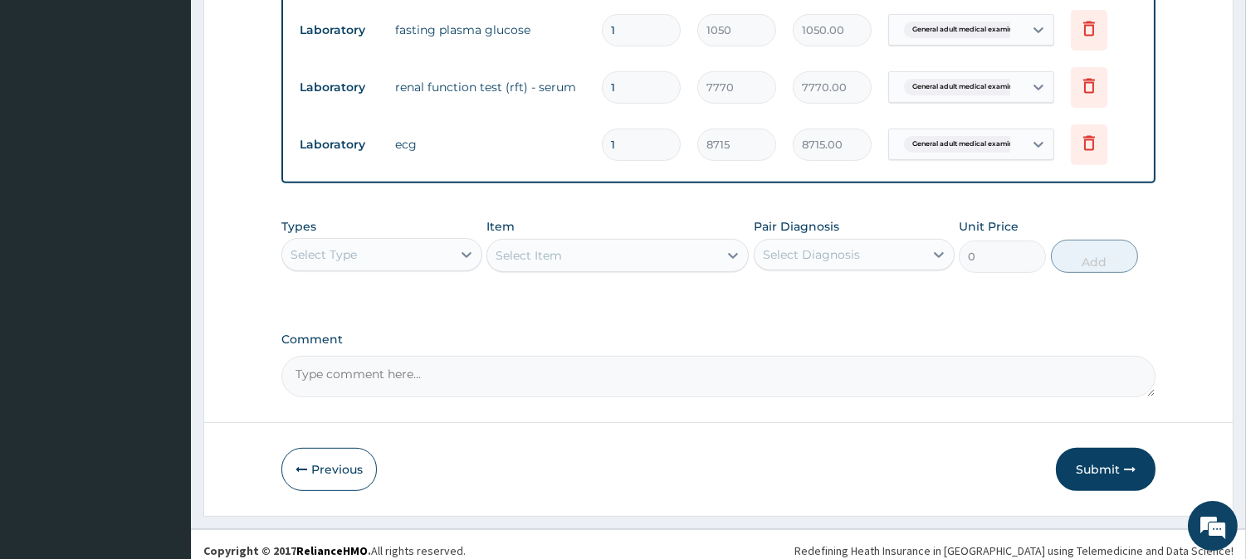
scroll to position [1258, 0]
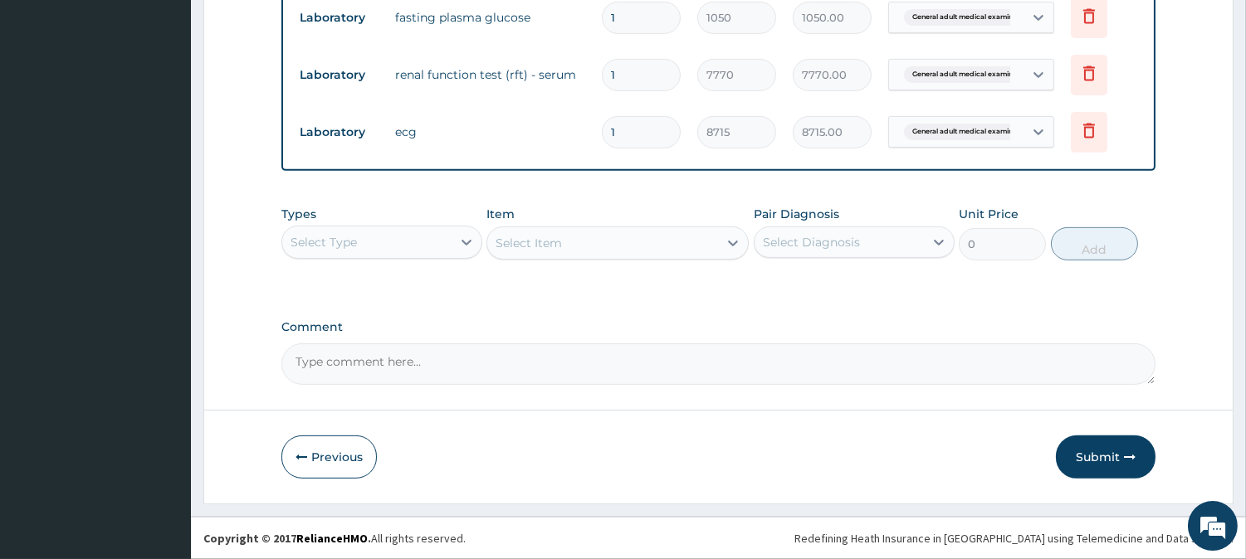
click at [417, 244] on div "Select Type" at bounding box center [366, 242] width 169 height 27
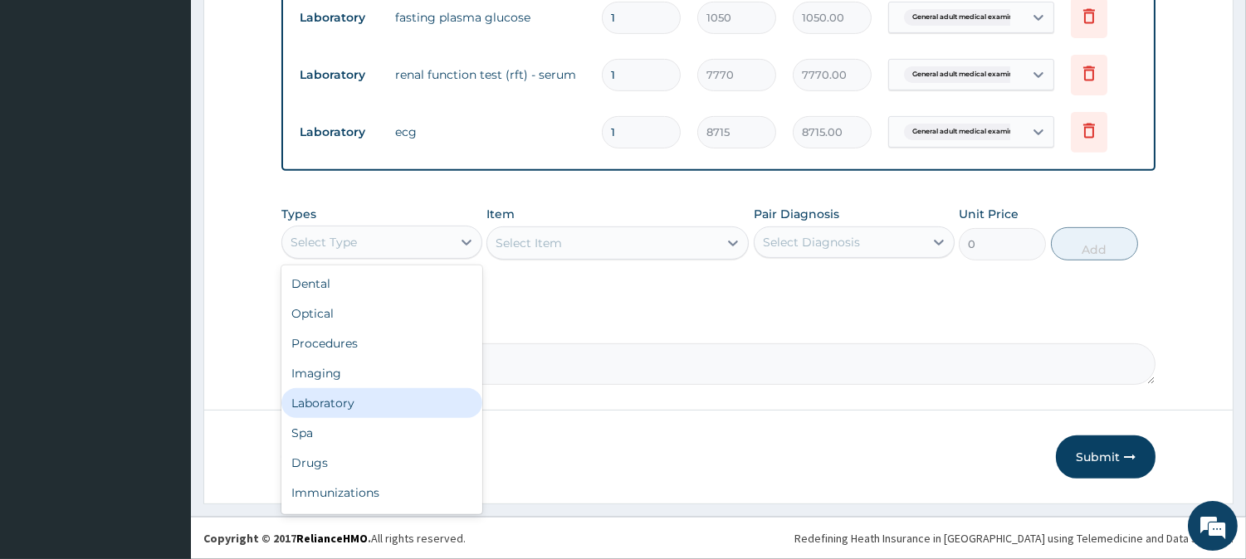
click at [368, 399] on div "Laboratory" at bounding box center [381, 403] width 201 height 30
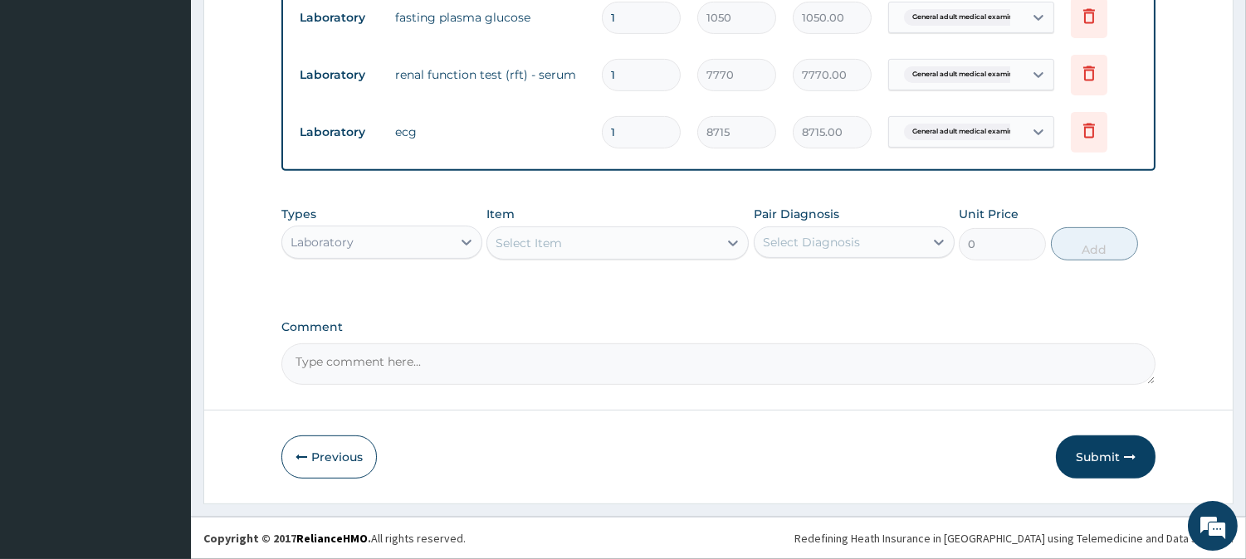
click at [578, 252] on div "Select Item" at bounding box center [602, 243] width 231 height 27
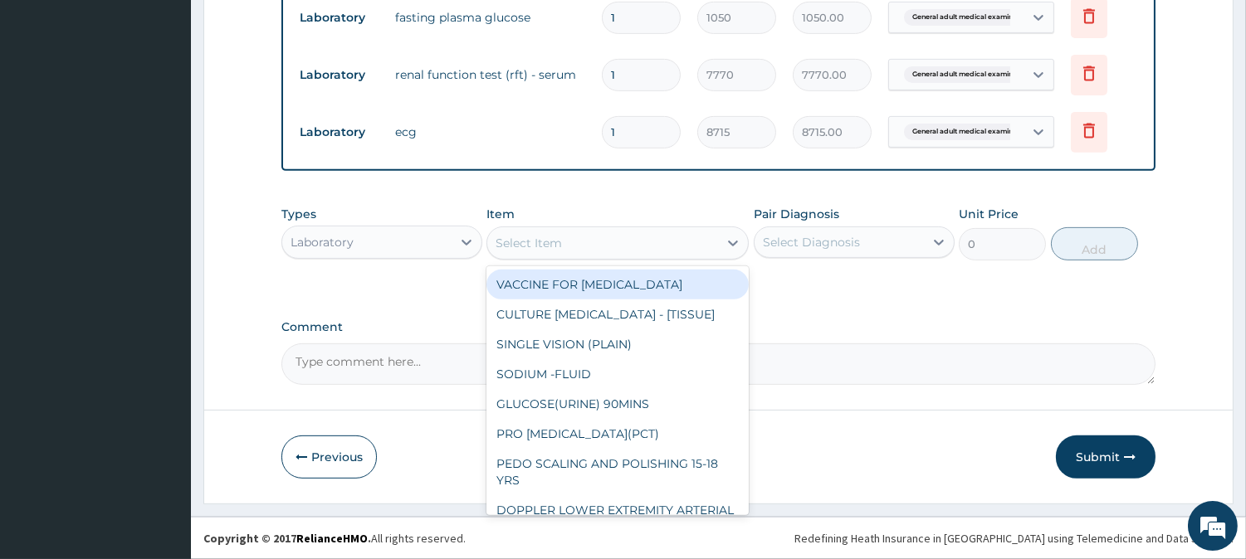
paste input "Visual Acuity"
type input "Visual Acuity"
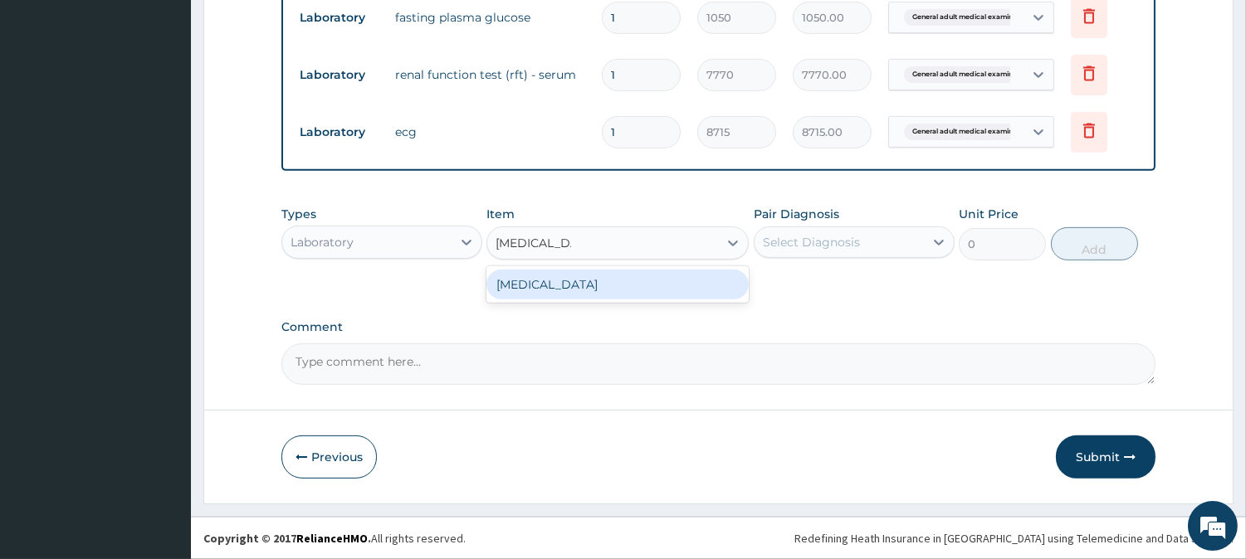
click at [579, 275] on div "VISUAL ACUITY" at bounding box center [617, 285] width 262 height 30
type input "3255"
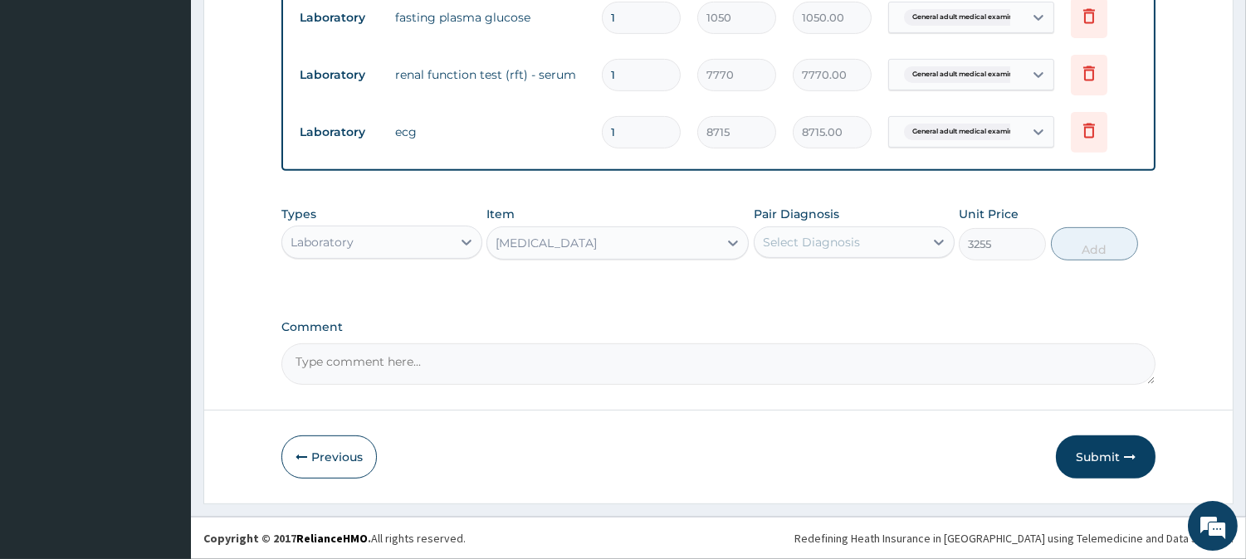
click at [809, 247] on div "Select Diagnosis" at bounding box center [811, 242] width 97 height 17
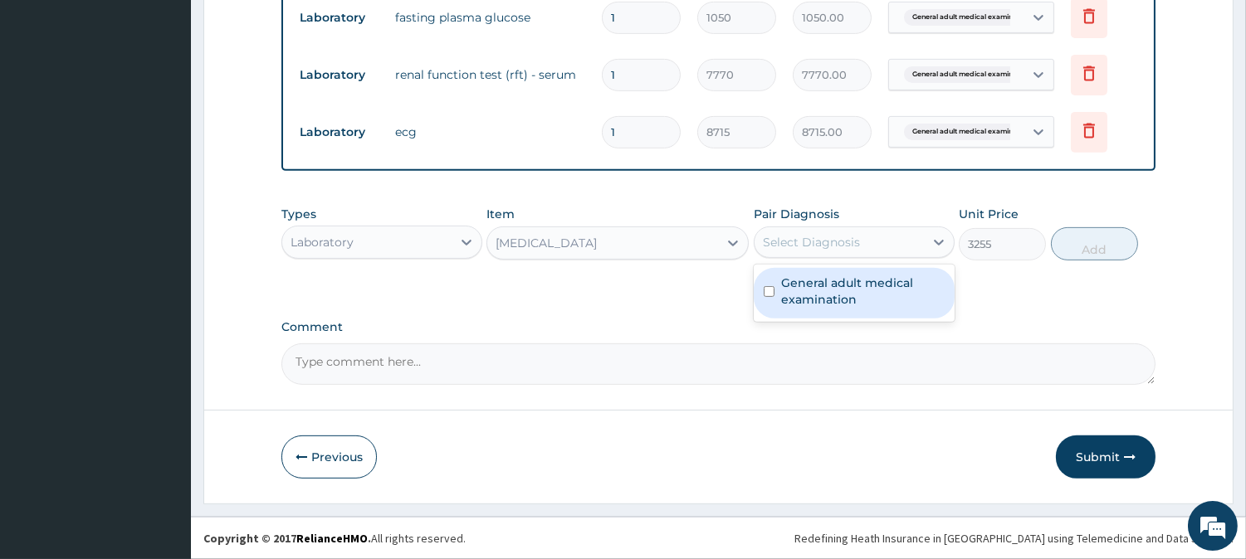
click at [818, 286] on label "General adult medical examination" at bounding box center [863, 291] width 164 height 33
checkbox input "true"
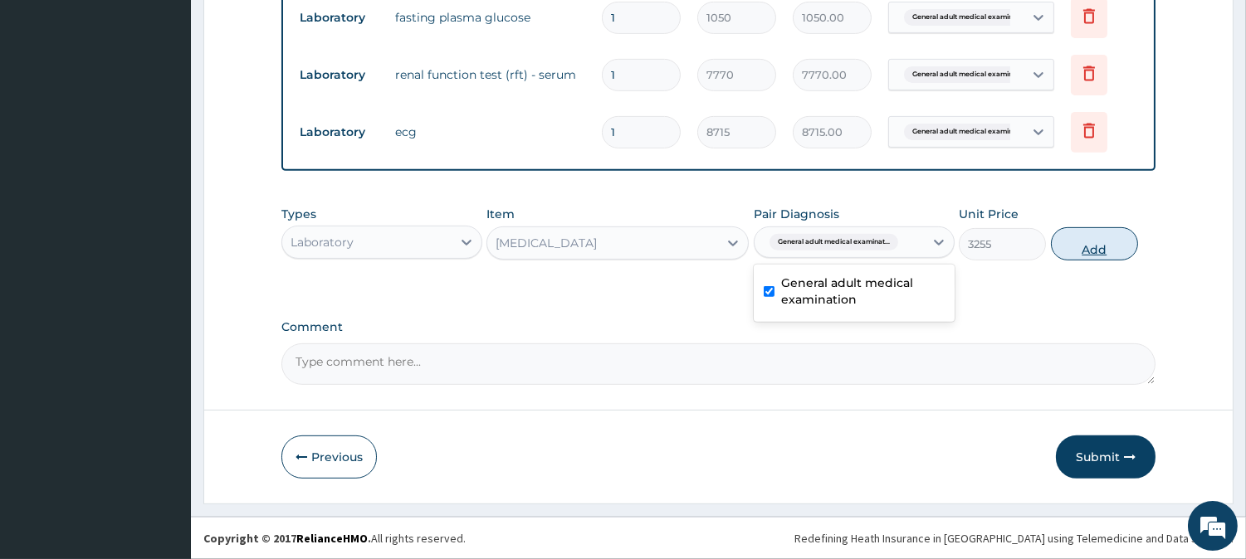
click at [1115, 246] on button "Add" at bounding box center [1094, 243] width 87 height 33
type input "0"
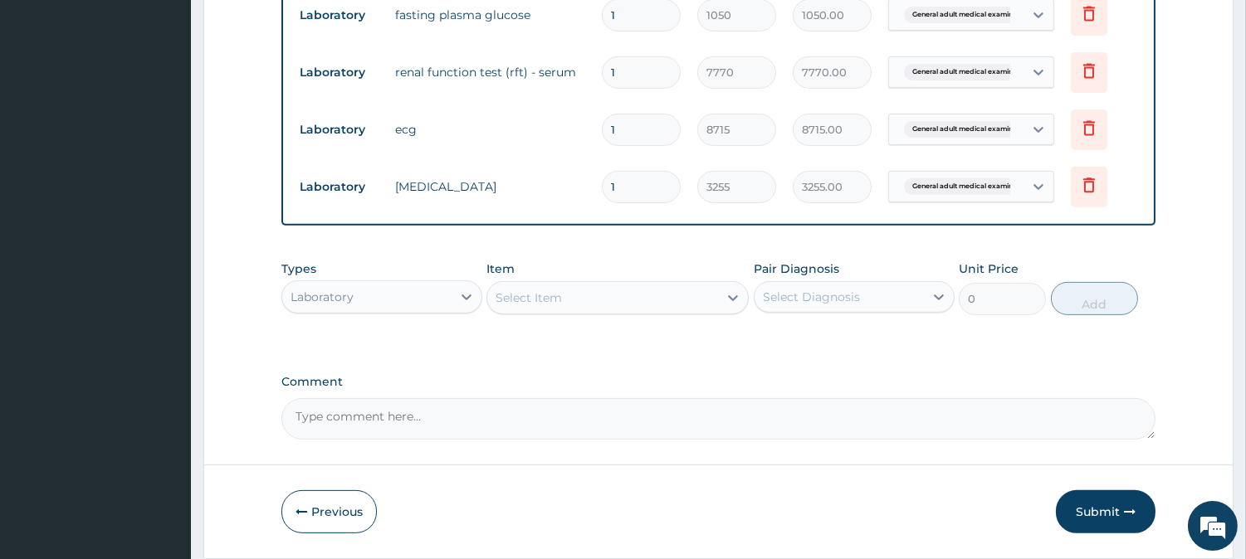
click at [598, 300] on div "Select Item" at bounding box center [602, 298] width 231 height 27
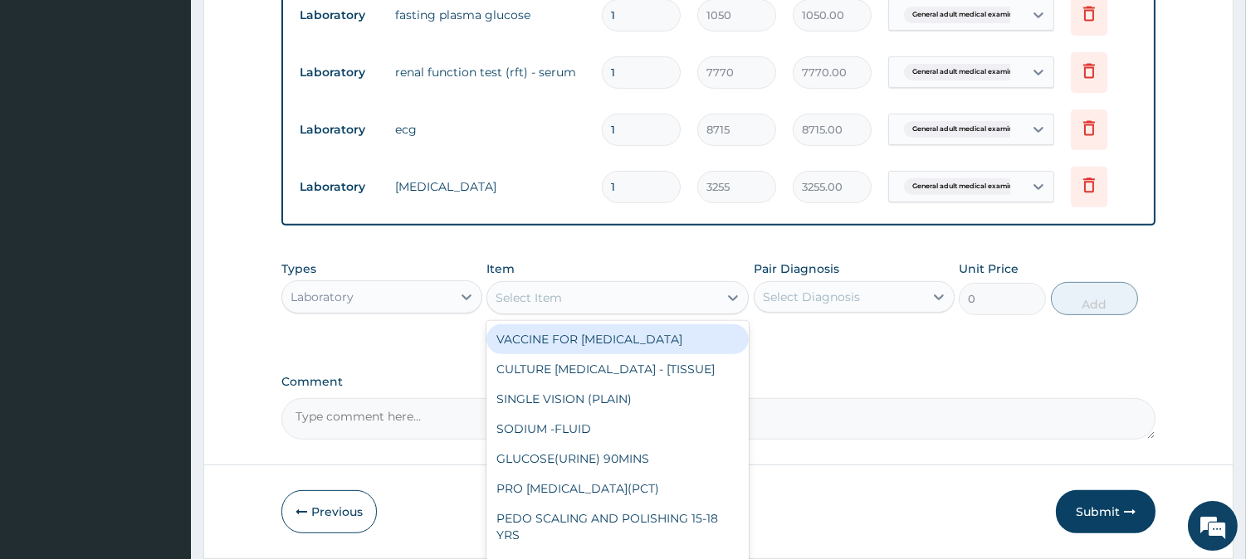
paste input "Physical Examination"
type input "Physical Examination"
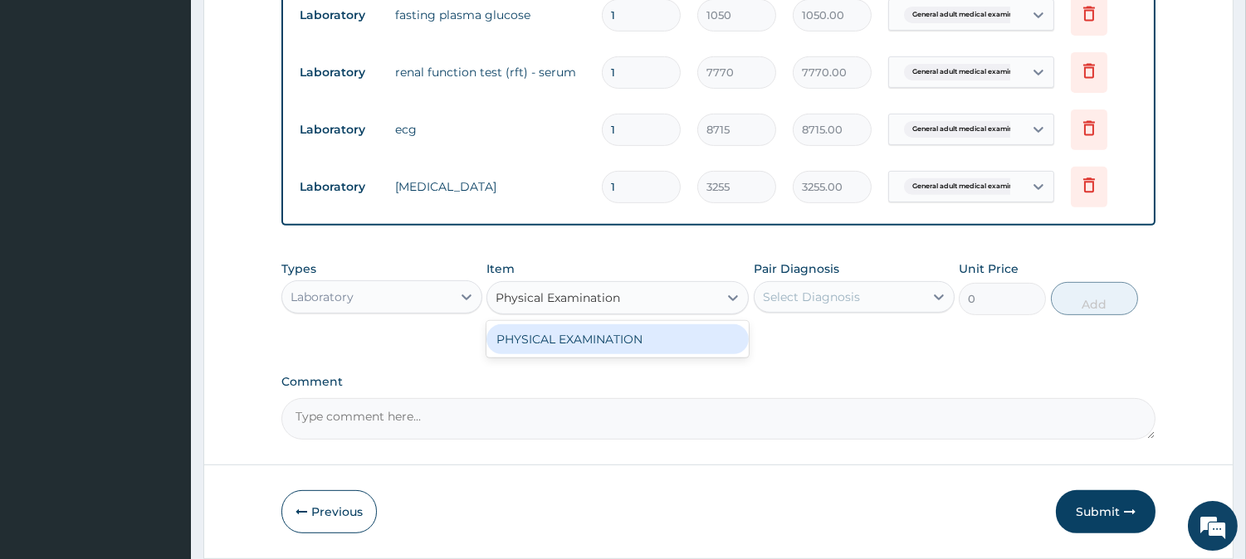
click at [626, 349] on div "PHYSICAL EXAMINATION" at bounding box center [617, 340] width 262 height 30
type input "9100"
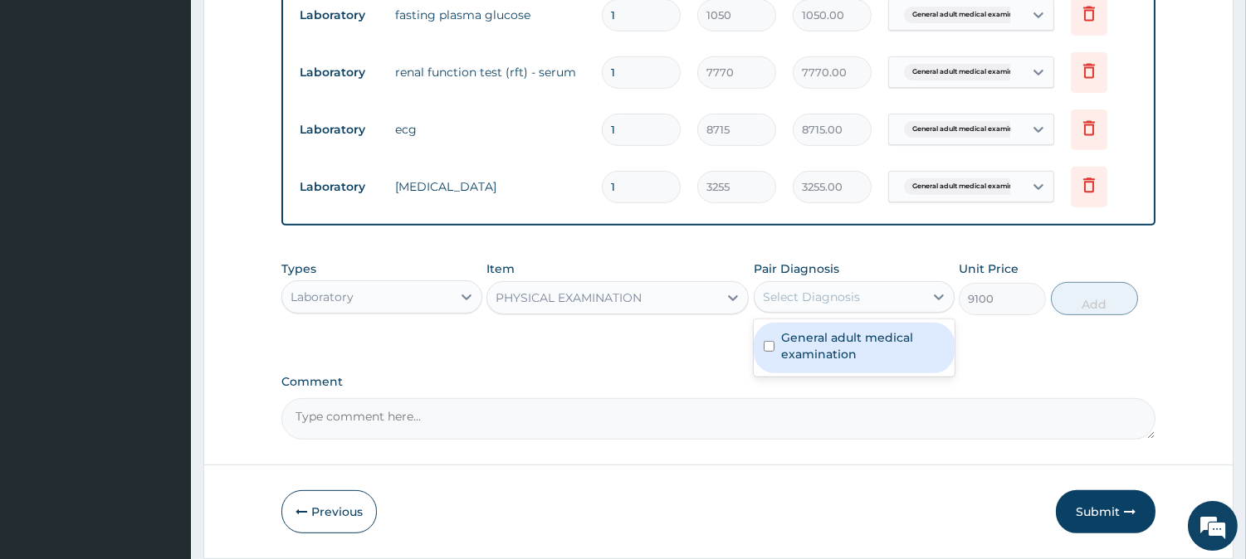
click at [863, 304] on div "Select Diagnosis" at bounding box center [839, 297] width 169 height 27
click at [847, 354] on label "General adult medical examination" at bounding box center [863, 346] width 164 height 33
checkbox input "true"
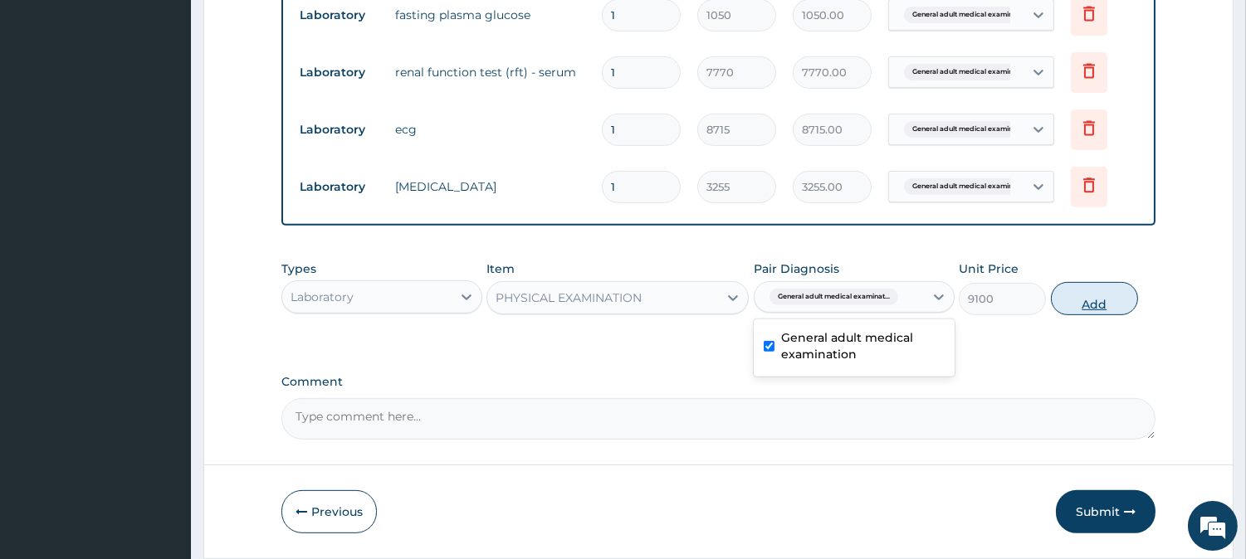
click at [1099, 299] on button "Add" at bounding box center [1094, 298] width 87 height 33
type input "0"
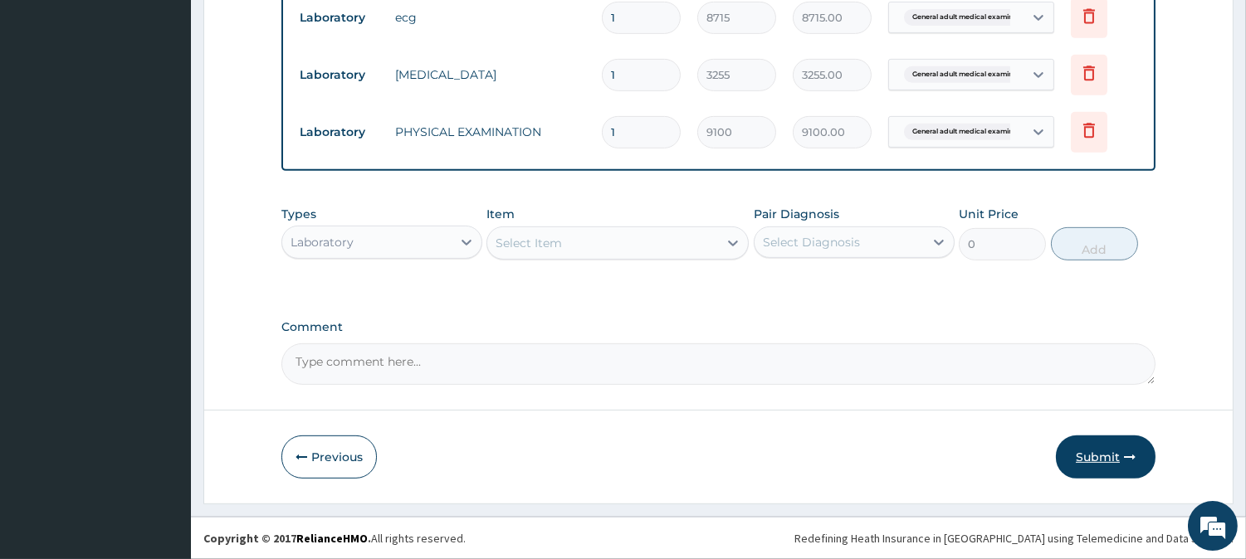
click at [1118, 468] on button "Submit" at bounding box center [1106, 457] width 100 height 43
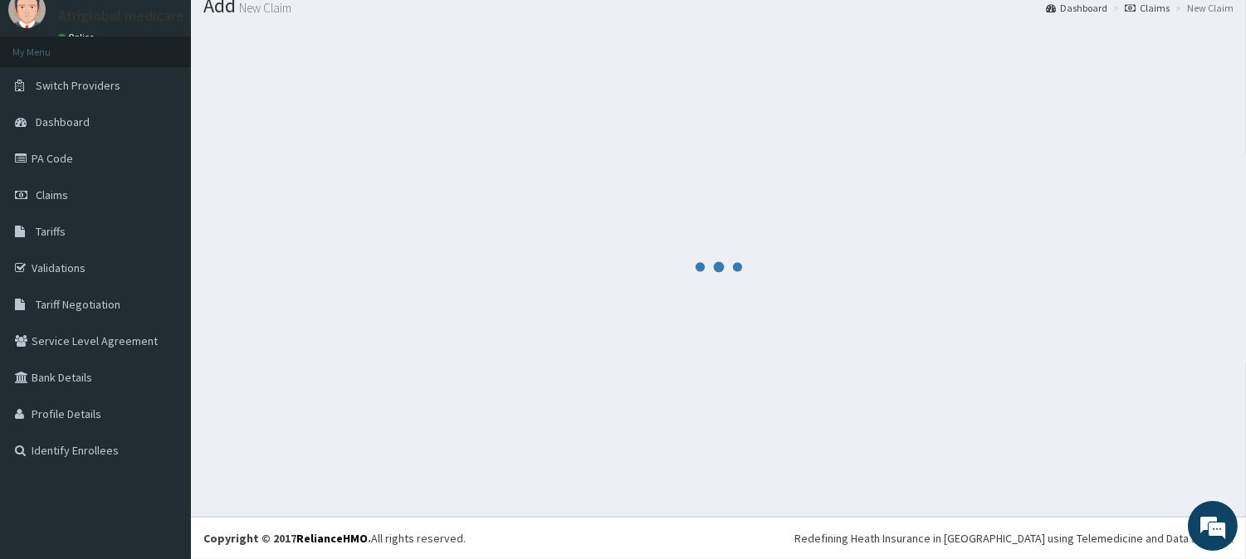
scroll to position [59, 0]
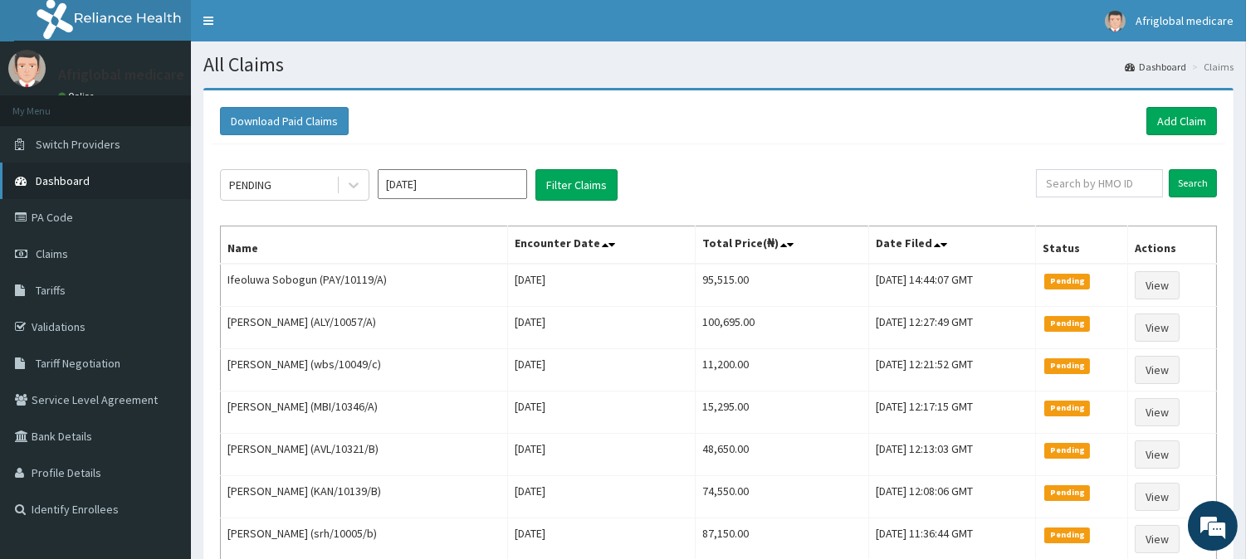
click at [70, 187] on link "Dashboard" at bounding box center [95, 181] width 191 height 37
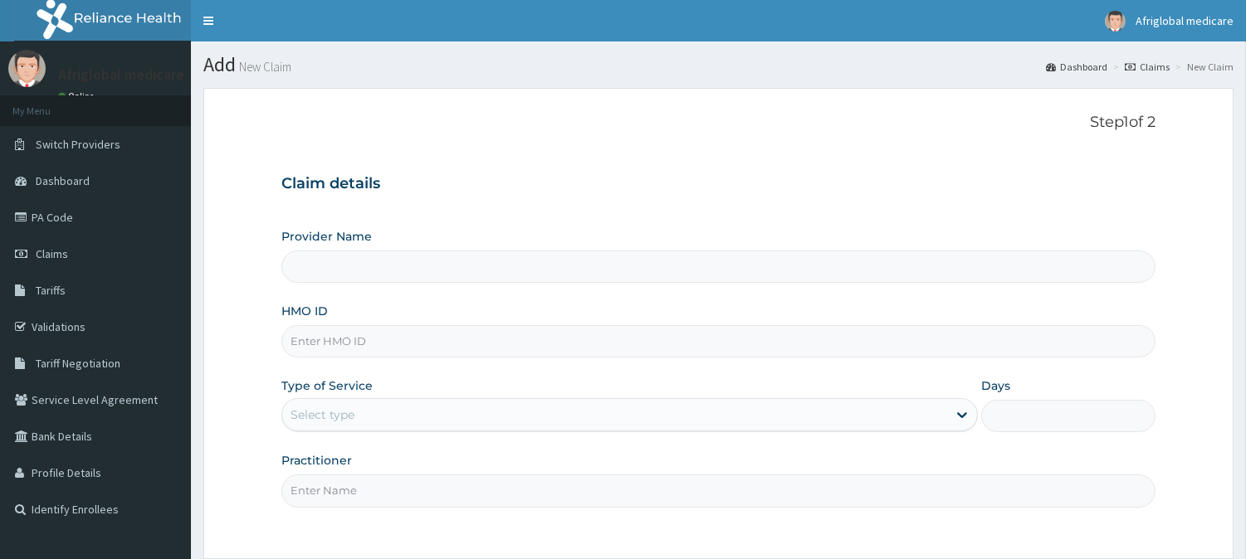
click at [367, 352] on input "HMO ID" at bounding box center [718, 341] width 874 height 32
paste input "OHT12945B"
type input "OHT12945B"
type input "Afriglobal Medicare - Ikeja Annex"
click at [316, 344] on input "OHT12945B" at bounding box center [718, 341] width 874 height 32
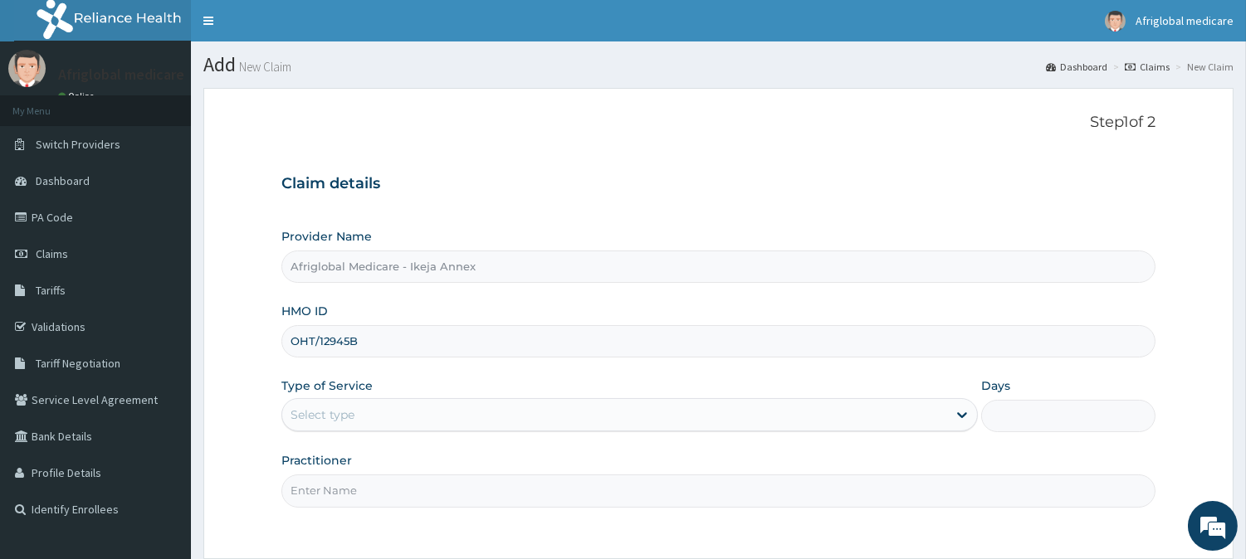
click at [346, 344] on input "OHT/12945B" at bounding box center [718, 341] width 874 height 32
type input "OHT/12945/B"
click at [359, 422] on div "Select type" at bounding box center [614, 415] width 665 height 27
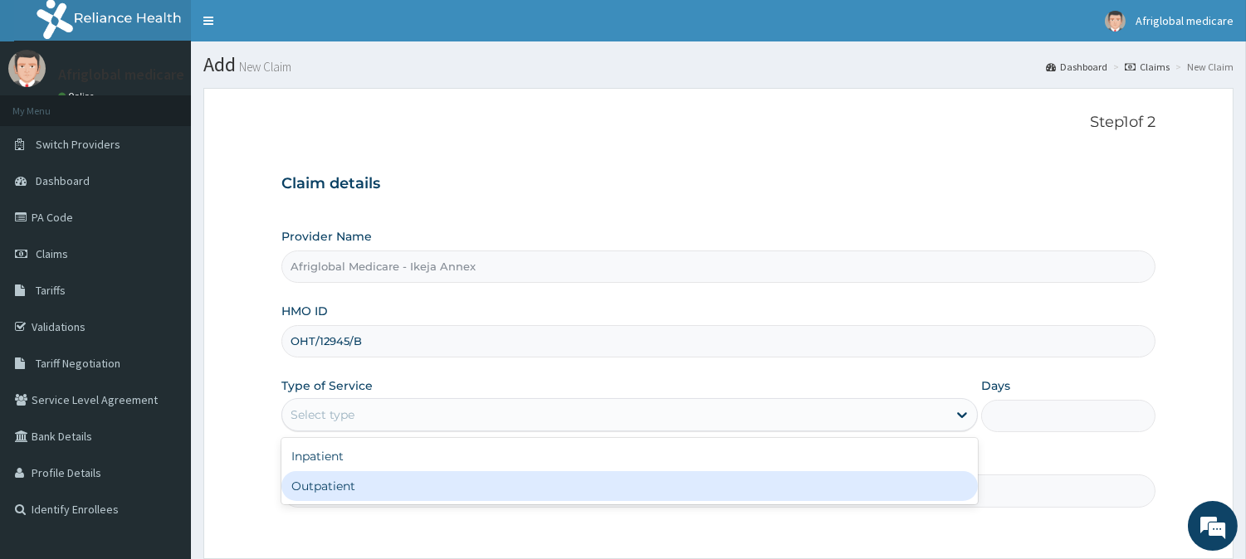
click at [374, 501] on div "Outpatient" at bounding box center [629, 486] width 696 height 30
type input "1"
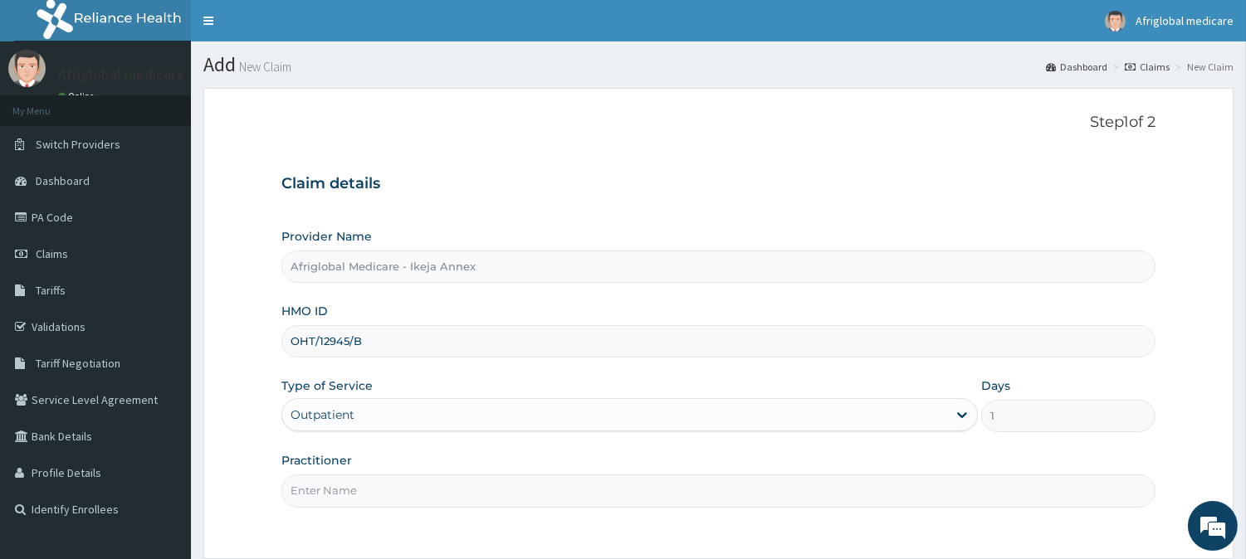
click at [370, 492] on input "Practitioner" at bounding box center [718, 491] width 874 height 32
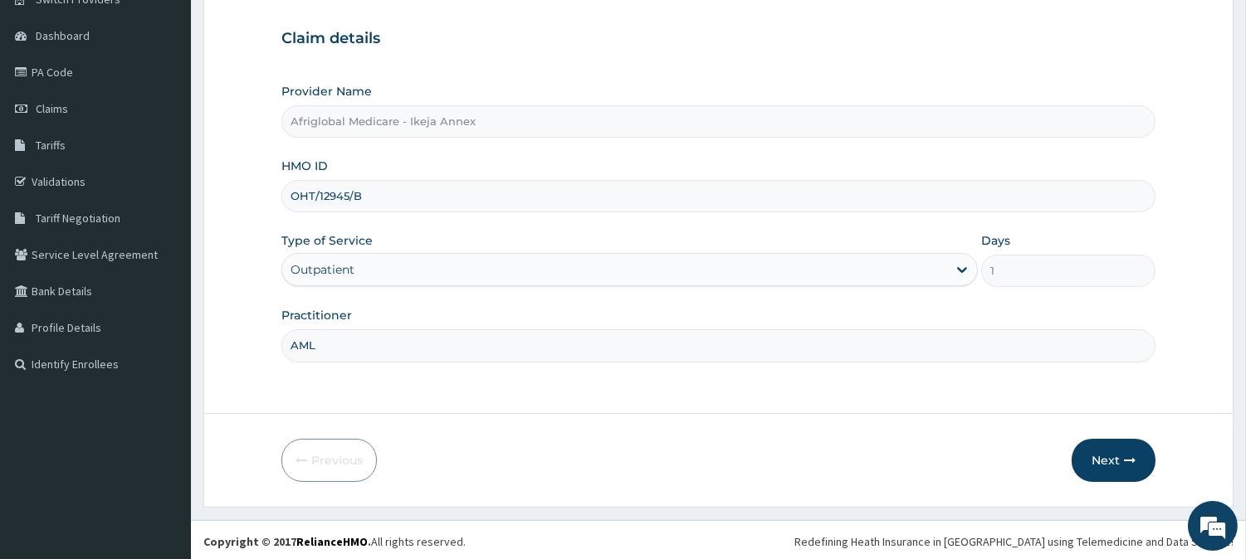
scroll to position [148, 0]
type input "AML"
click at [1155, 442] on div "Next" at bounding box center [1114, 458] width 84 height 43
click at [1134, 445] on button "Next" at bounding box center [1114, 458] width 84 height 43
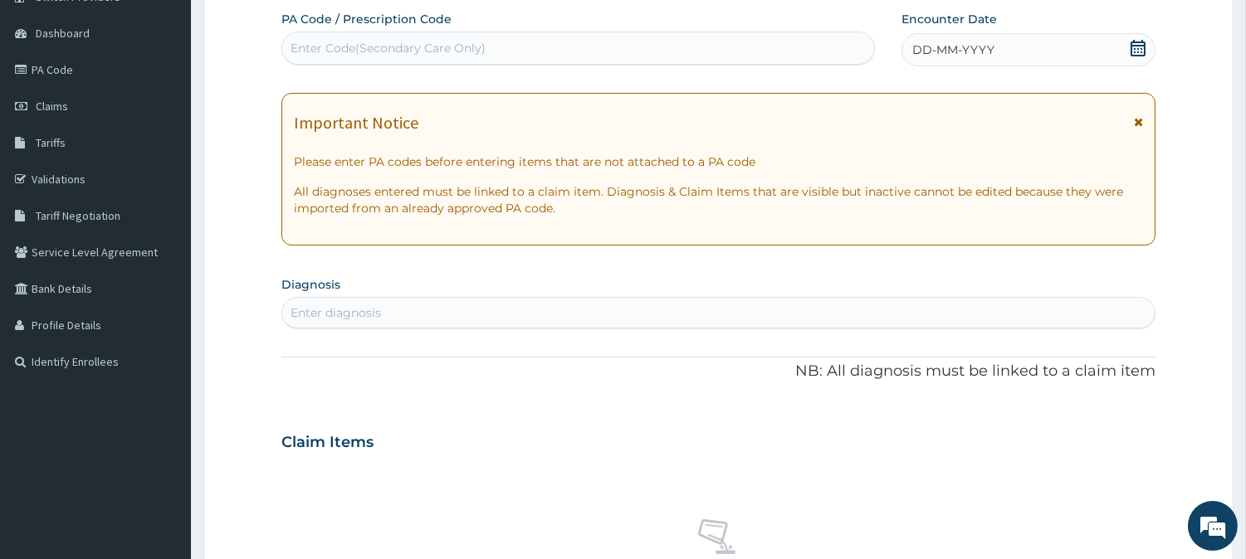
click at [453, 54] on div "Enter Code(Secondary Care Only)" at bounding box center [388, 48] width 195 height 17
paste input "PAA43FDE"
click at [304, 51] on input "PAA43FDE" at bounding box center [323, 48] width 65 height 17
type input "PA/A43FDE"
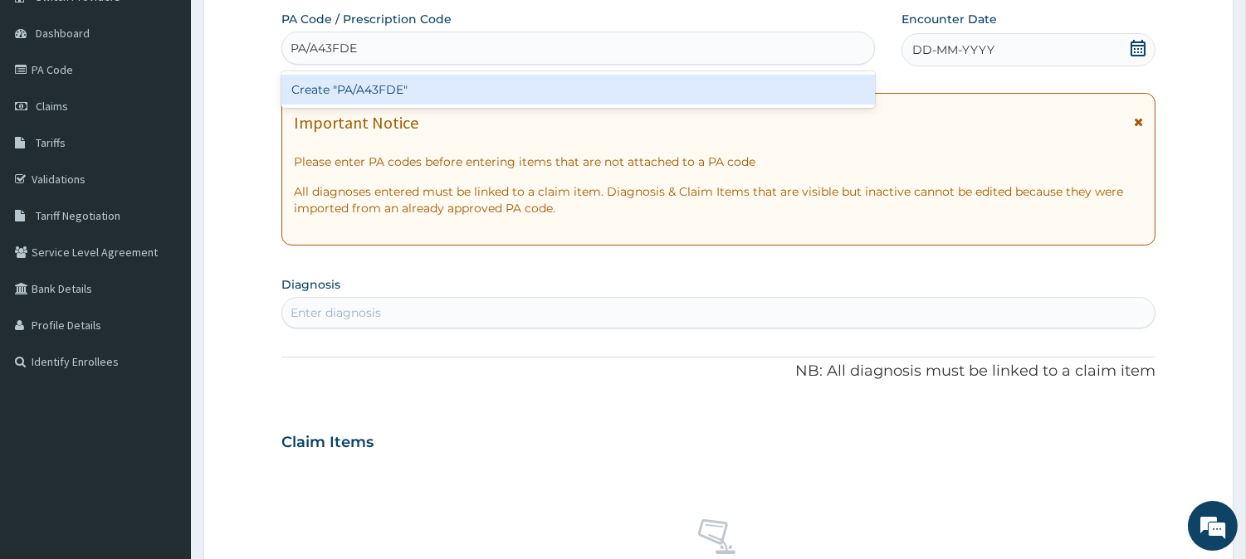
click at [317, 81] on div "Create "PA/A43FDE"" at bounding box center [578, 90] width 594 height 30
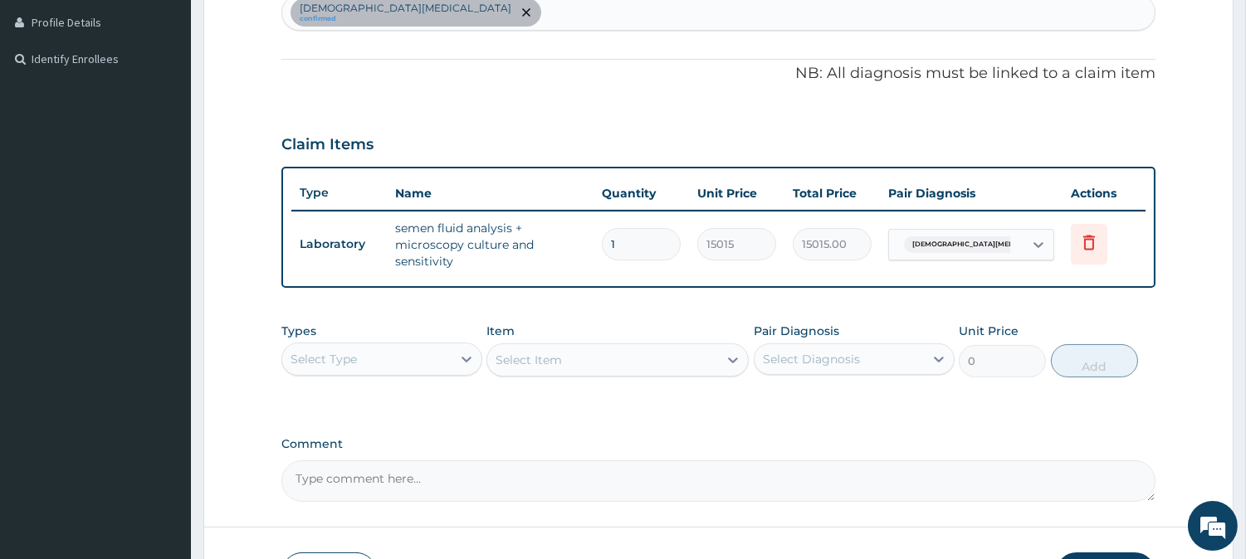
scroll to position [565, 0]
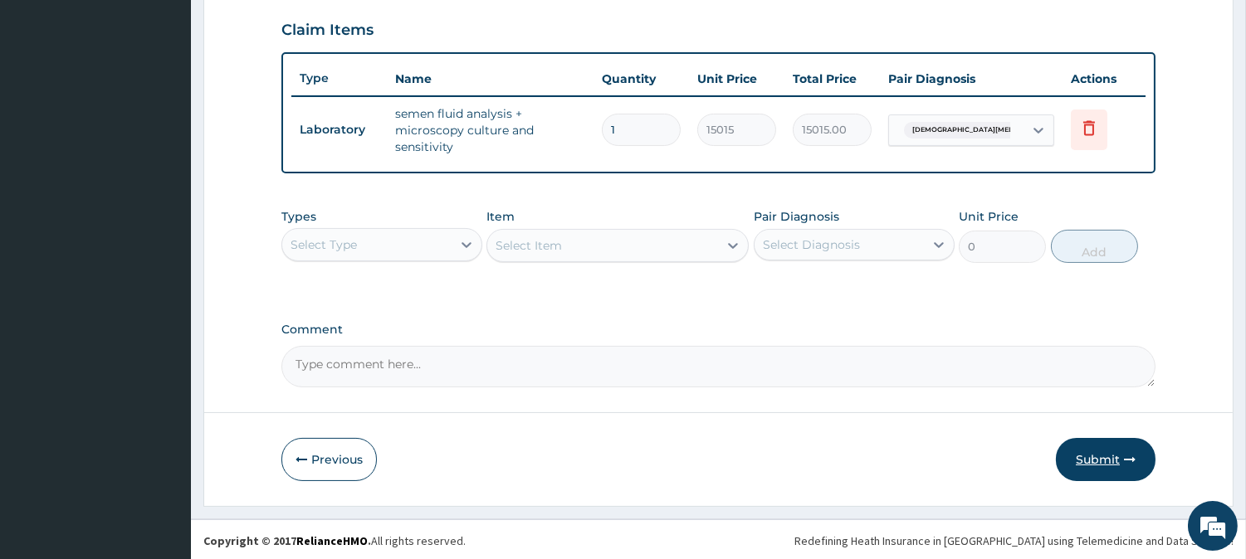
click at [1082, 452] on button "Submit" at bounding box center [1106, 459] width 100 height 43
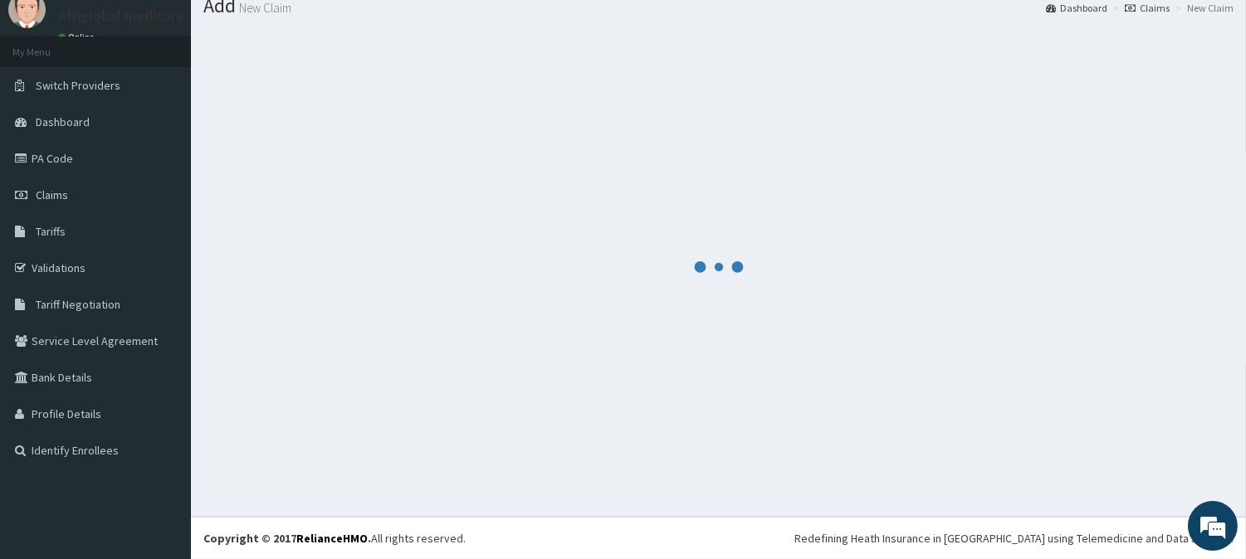
scroll to position [59, 0]
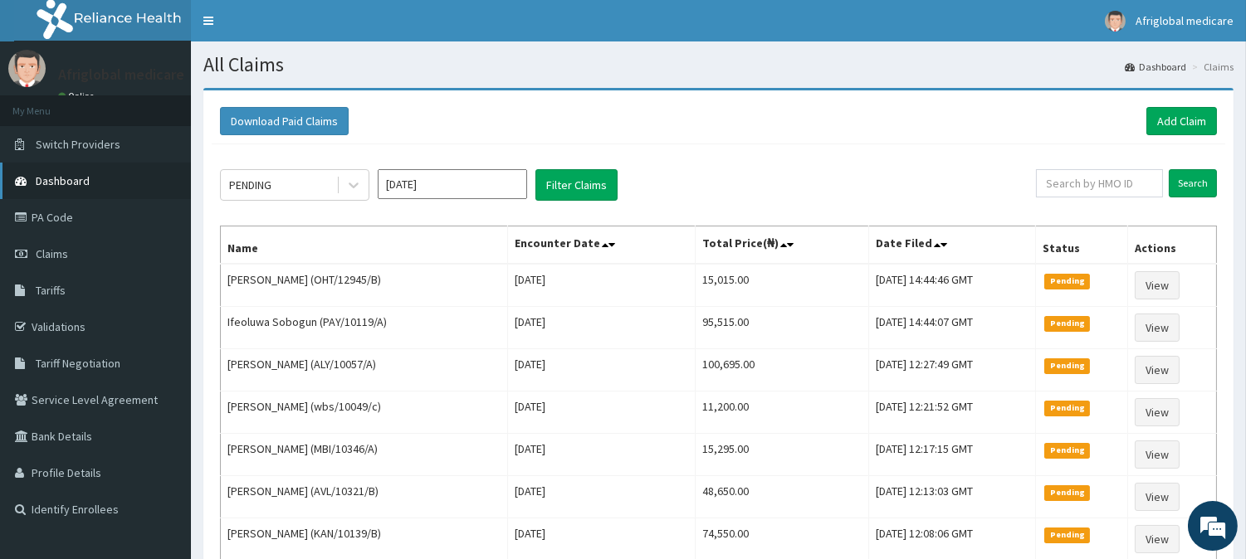
click at [98, 183] on link "Dashboard" at bounding box center [95, 181] width 191 height 37
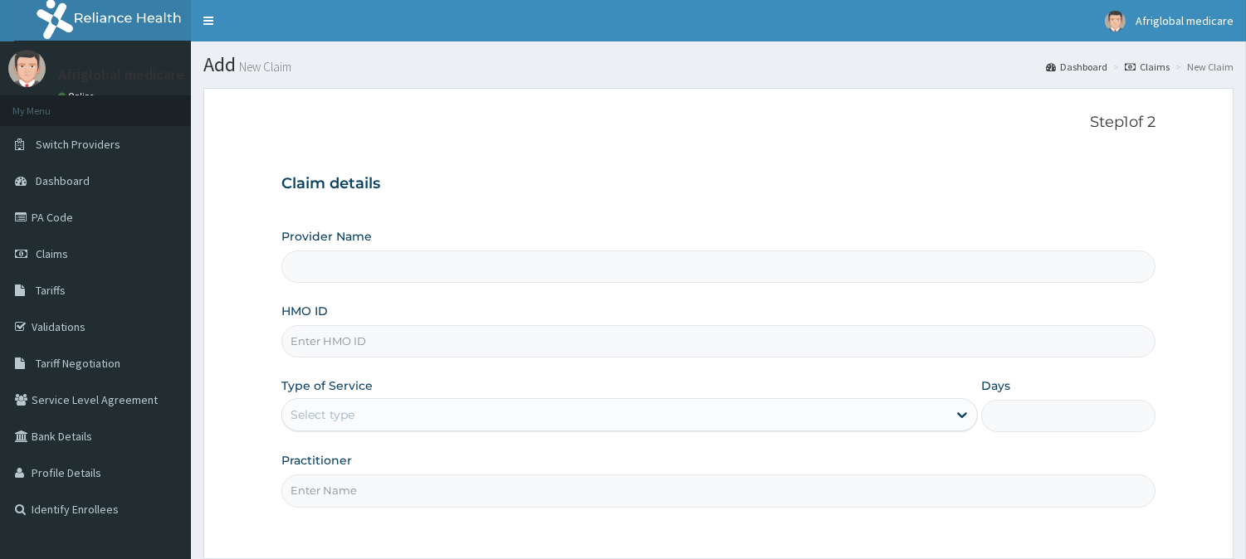
drag, startPoint x: 0, startPoint y: 0, endPoint x: 361, endPoint y: 336, distance: 493.4
click at [361, 336] on input "HMO ID" at bounding box center [718, 341] width 874 height 32
paste input "TVT10139A"
type input "TVT10139A"
click at [310, 343] on input "TVT10139A" at bounding box center [718, 341] width 874 height 32
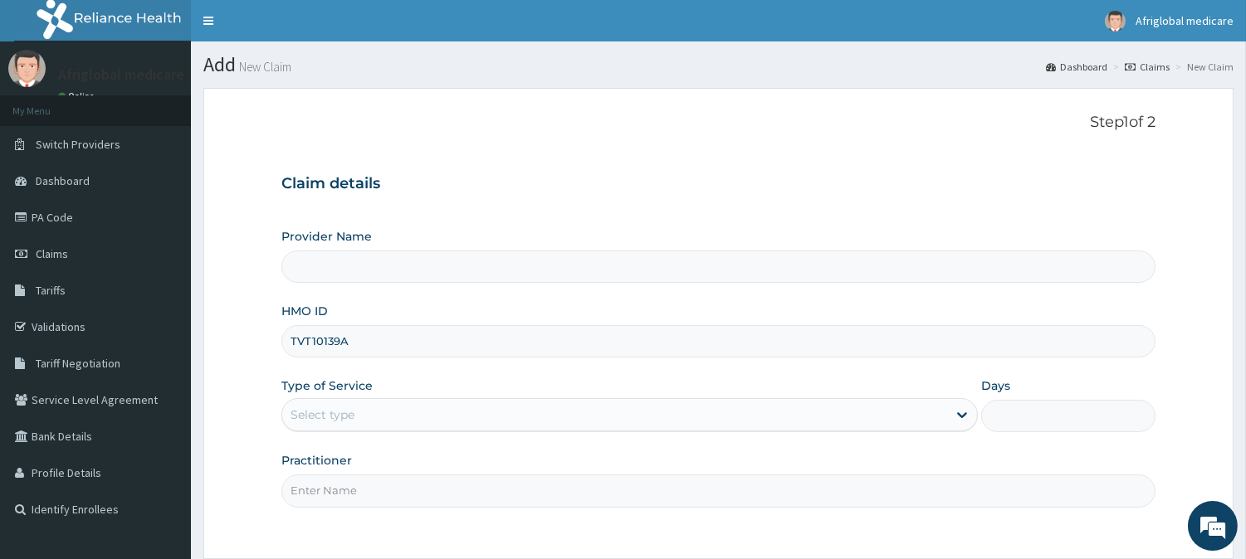
type input "Afriglobal Medicare - Ikeja Annex"
click at [344, 344] on input "TVT/10139A" at bounding box center [718, 341] width 874 height 32
type input "TVT/10139/A"
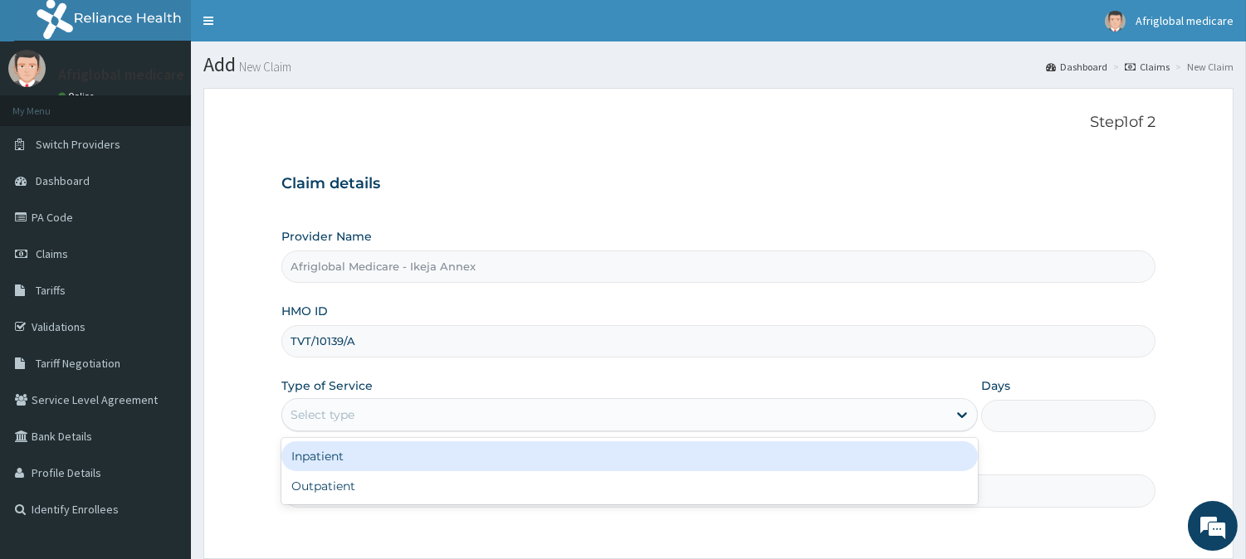
click at [358, 408] on div "Select type" at bounding box center [614, 415] width 665 height 27
click at [355, 481] on div "Outpatient" at bounding box center [629, 486] width 696 height 30
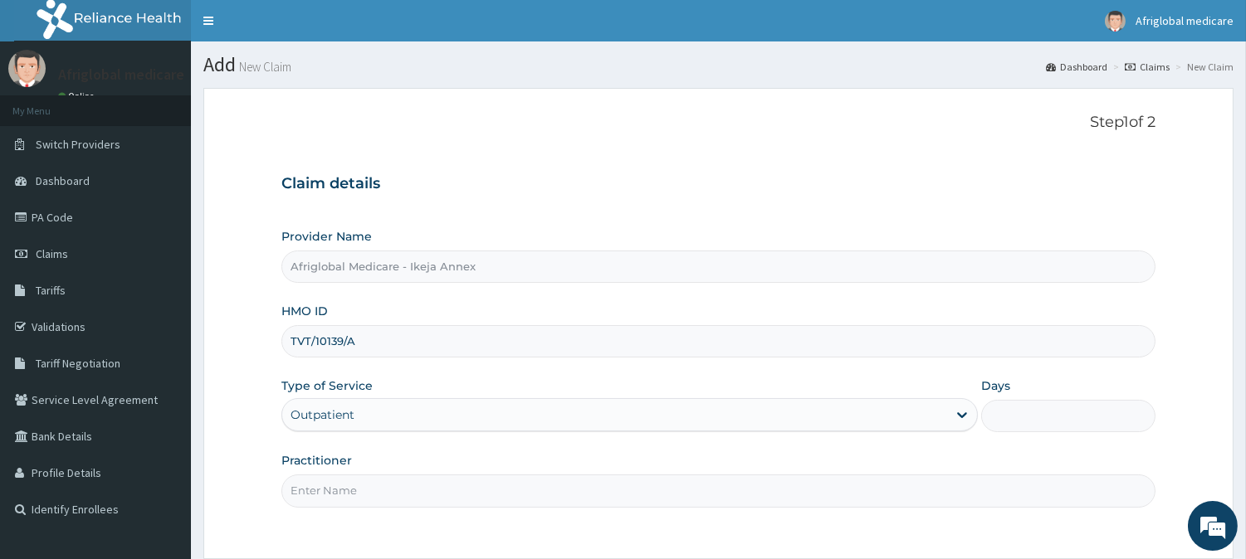
type input "1"
click at [355, 484] on input "Practitioner" at bounding box center [718, 491] width 874 height 32
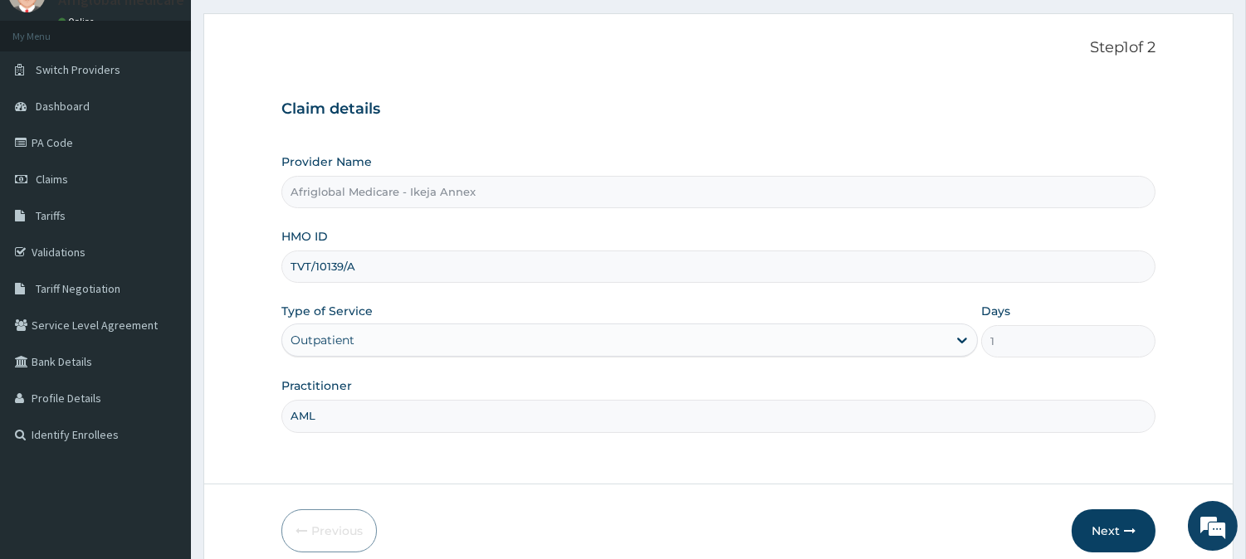
scroll to position [148, 0]
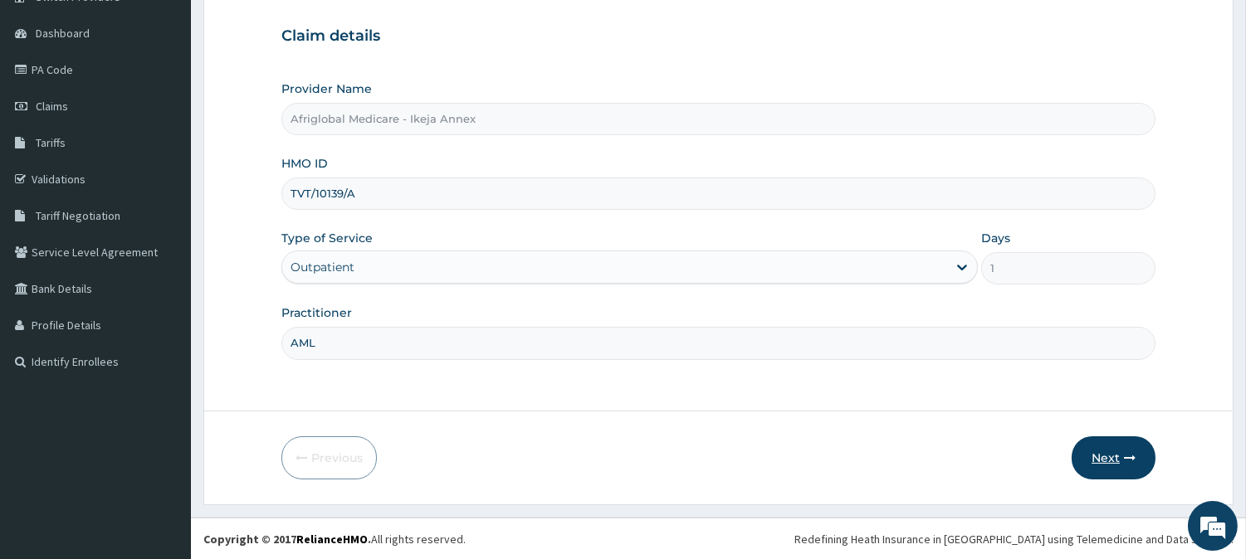
type input "AML"
click at [1096, 442] on button "Next" at bounding box center [1114, 458] width 84 height 43
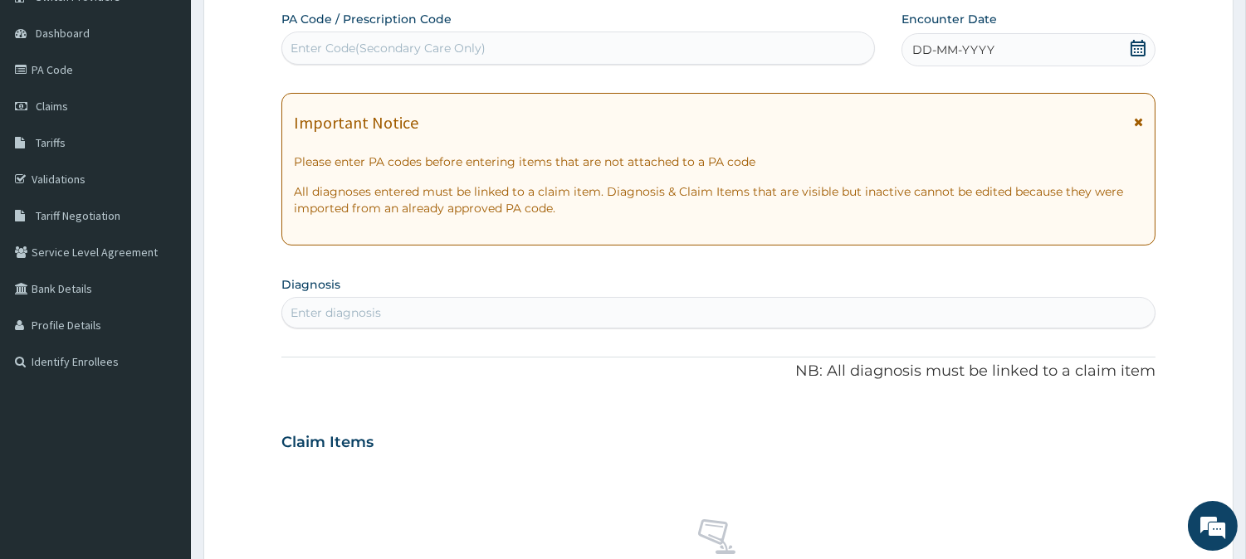
click at [520, 51] on div "Enter Code(Secondary Care Only)" at bounding box center [578, 48] width 592 height 27
paste input "PA7BF1B8"
click at [303, 52] on input "PA7BF1B8" at bounding box center [321, 48] width 61 height 17
type input "PA/7BF1B8"
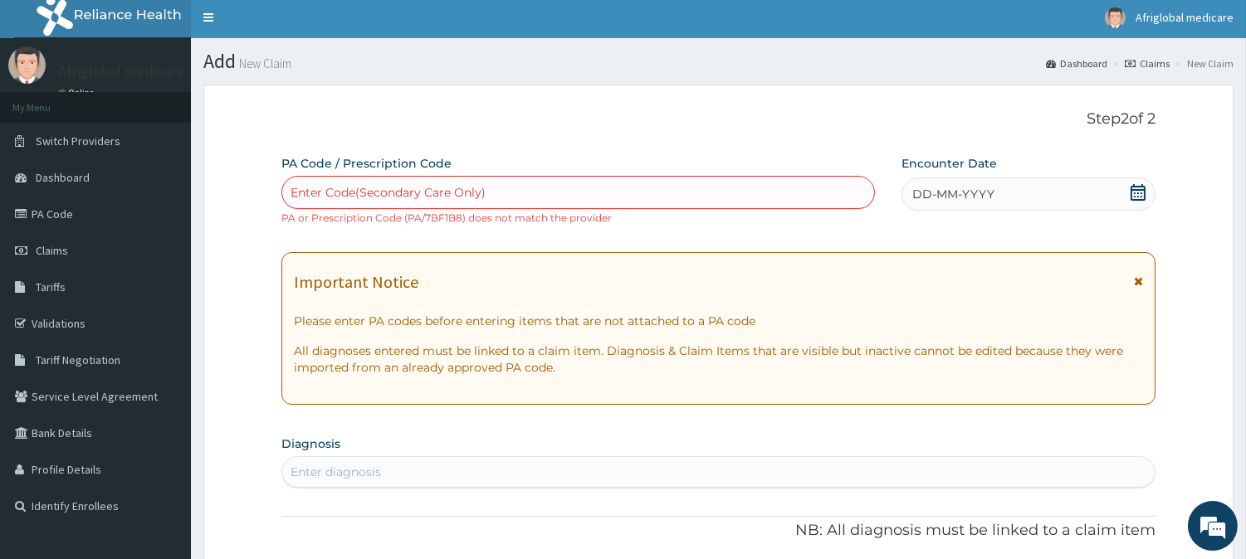
scroll to position [0, 0]
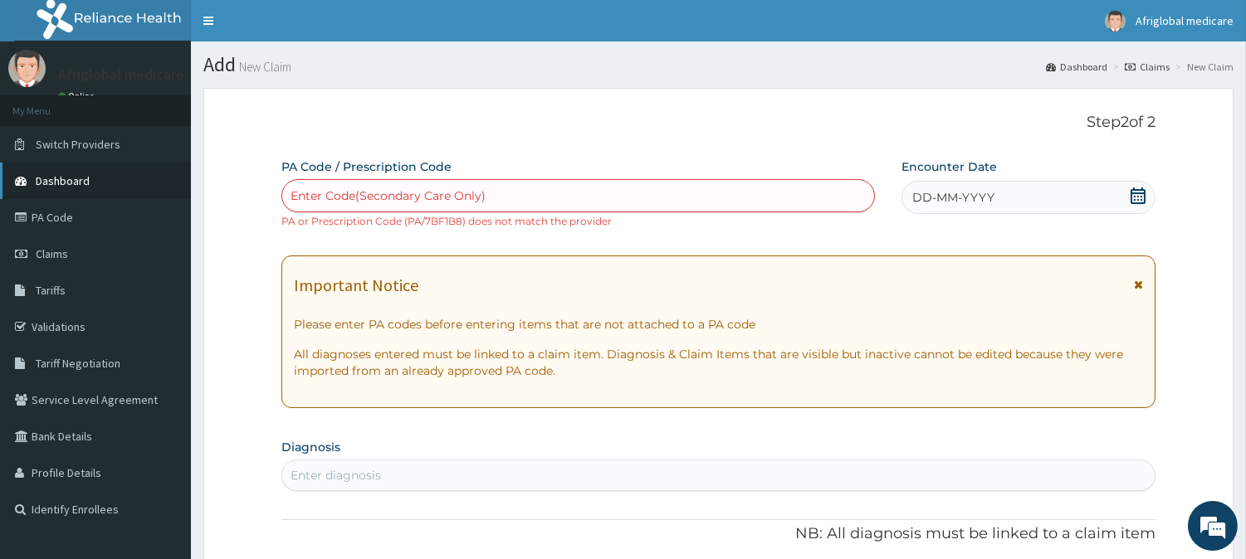
click at [101, 171] on link "Dashboard" at bounding box center [95, 181] width 191 height 37
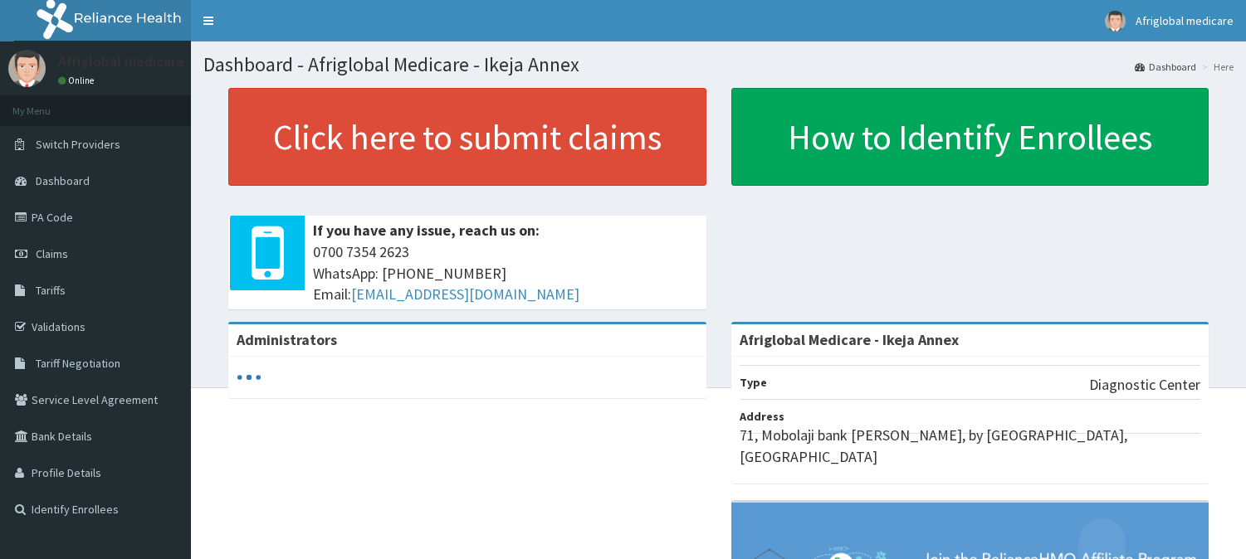
click at [80, 147] on span "Switch Providers" at bounding box center [78, 144] width 85 height 15
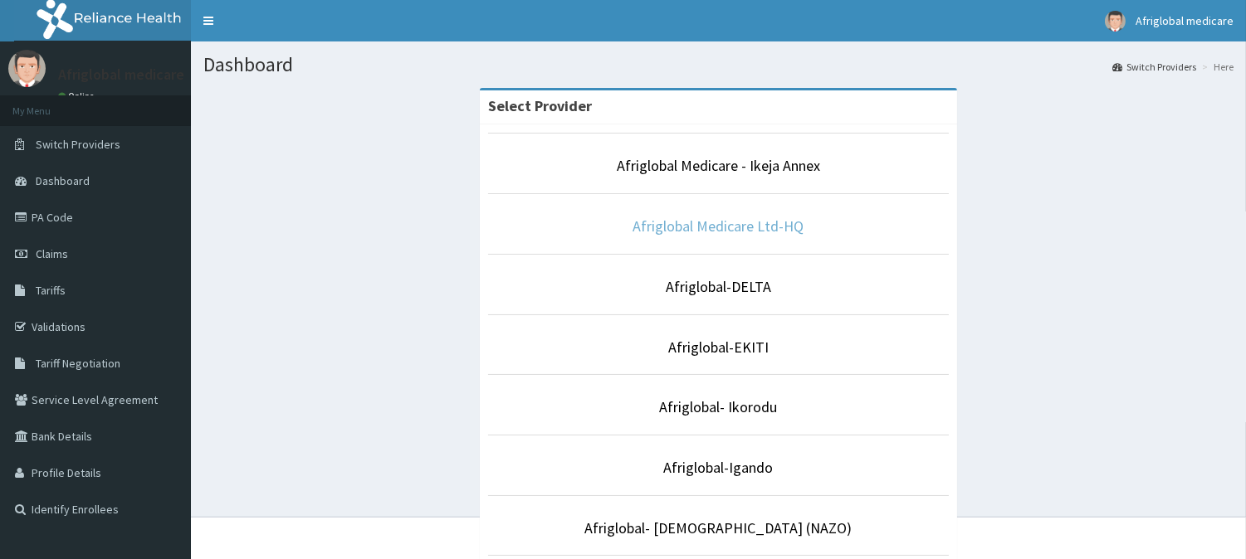
click at [693, 229] on link "Afriglobal Medicare Ltd-HQ" at bounding box center [718, 226] width 171 height 19
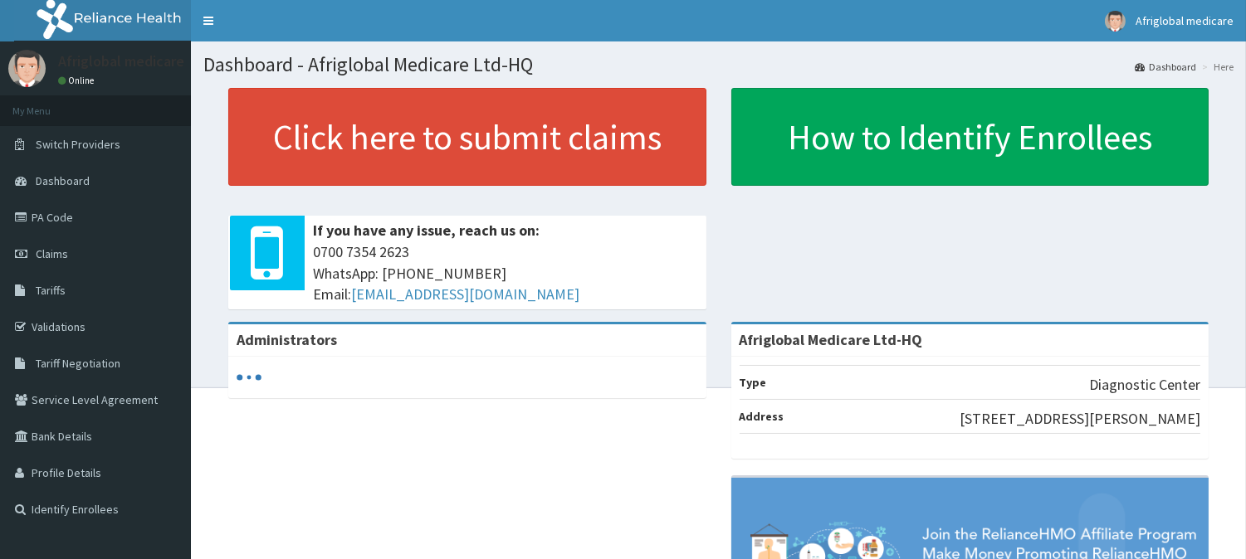
click at [342, 139] on link "Click here to submit claims" at bounding box center [467, 137] width 478 height 98
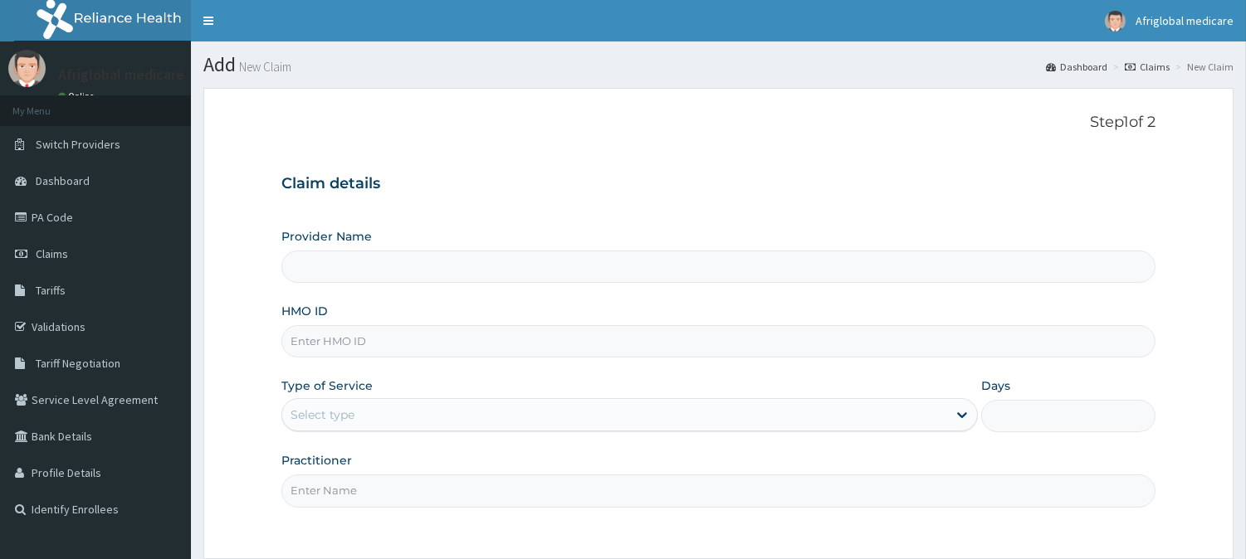
click at [372, 344] on input "HMO ID" at bounding box center [718, 341] width 874 height 32
type input "Afriglobal Medicare Ltd-HQ"
paste input "TVT10139A"
click at [317, 341] on input "TVT10139A" at bounding box center [718, 341] width 874 height 32
click at [309, 342] on input "TVT10139A" at bounding box center [718, 341] width 874 height 32
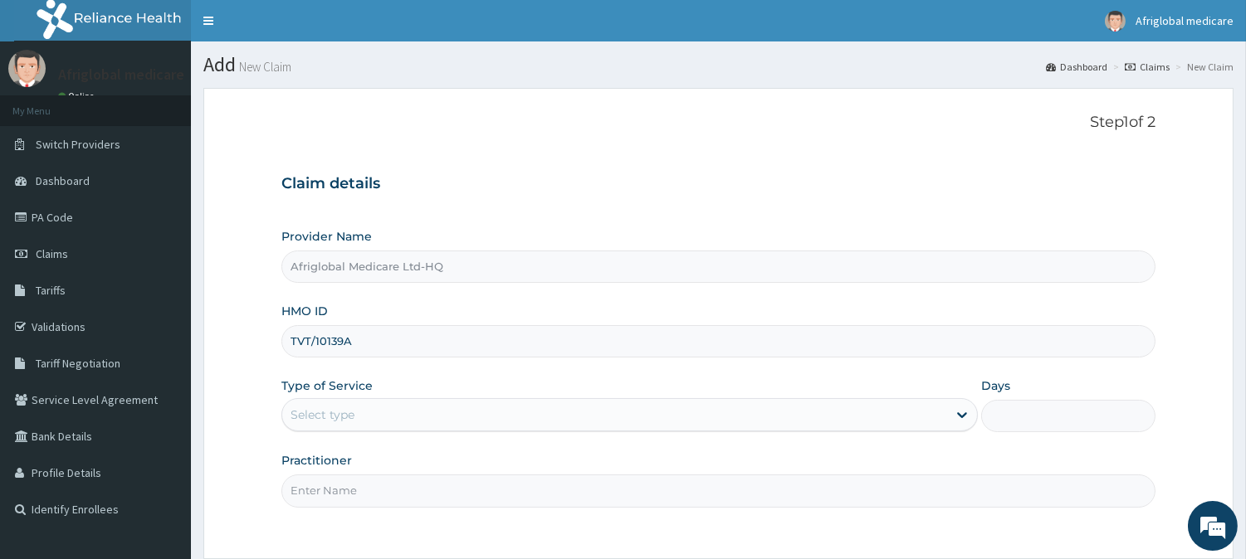
click at [345, 344] on input "TVT/10139A" at bounding box center [718, 341] width 874 height 32
type input "TVT/10139/A"
click at [364, 417] on div "Select type" at bounding box center [614, 415] width 665 height 27
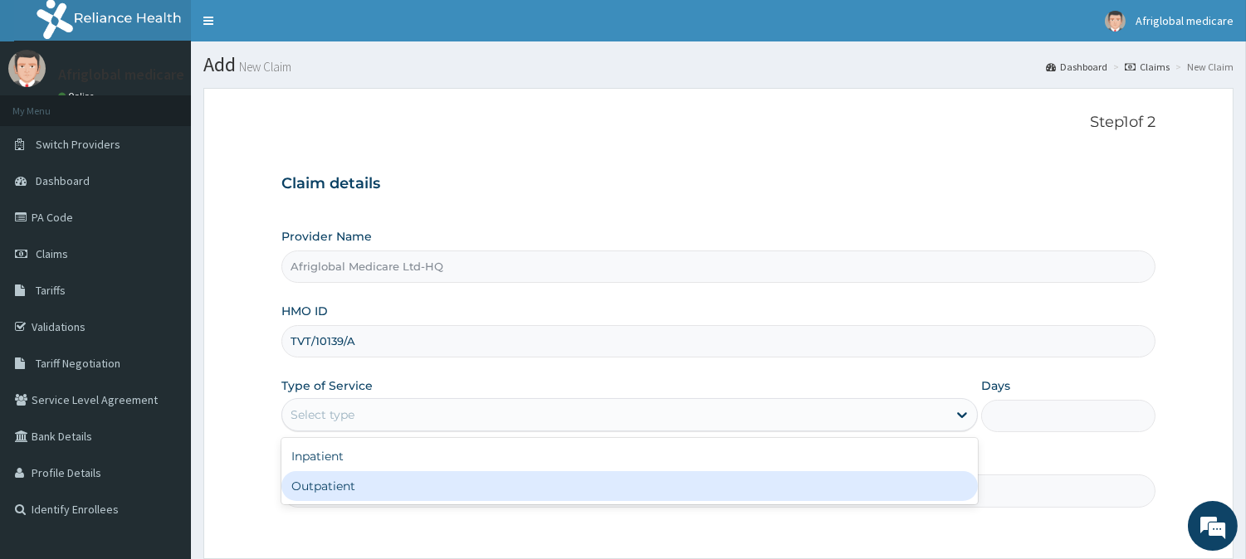
click at [367, 484] on div "Outpatient" at bounding box center [629, 486] width 696 height 30
type input "1"
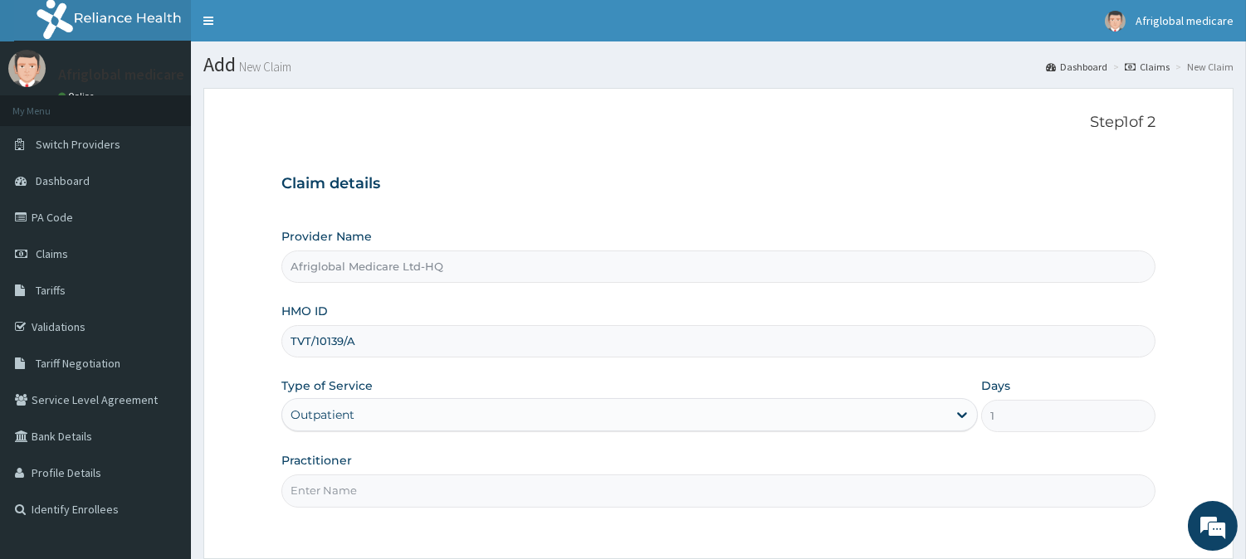
click at [365, 487] on input "Practitioner" at bounding box center [718, 491] width 874 height 32
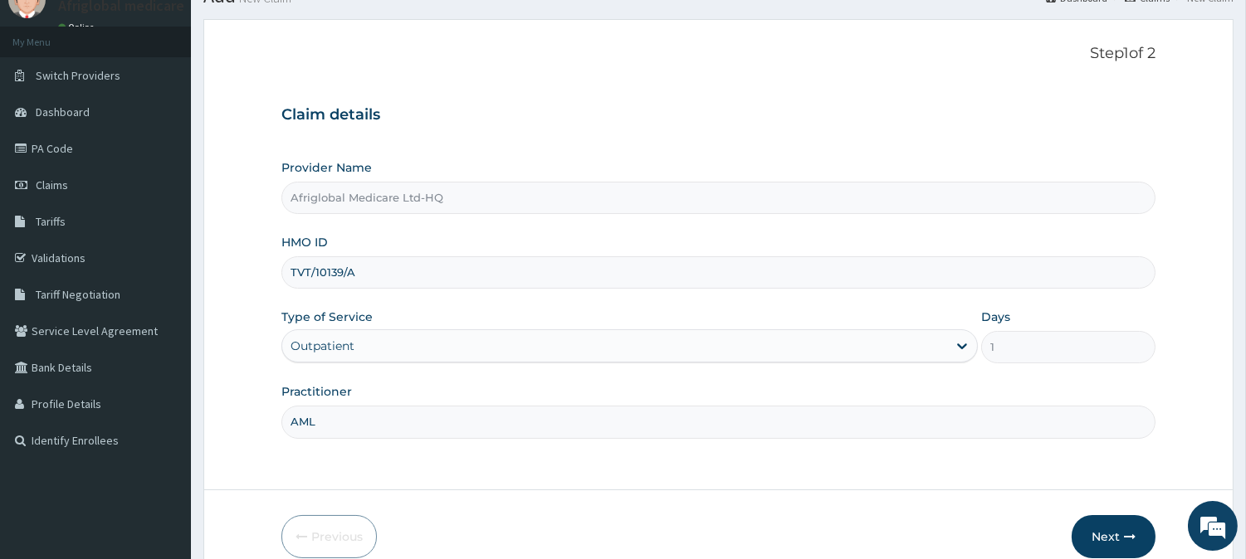
scroll to position [148, 0]
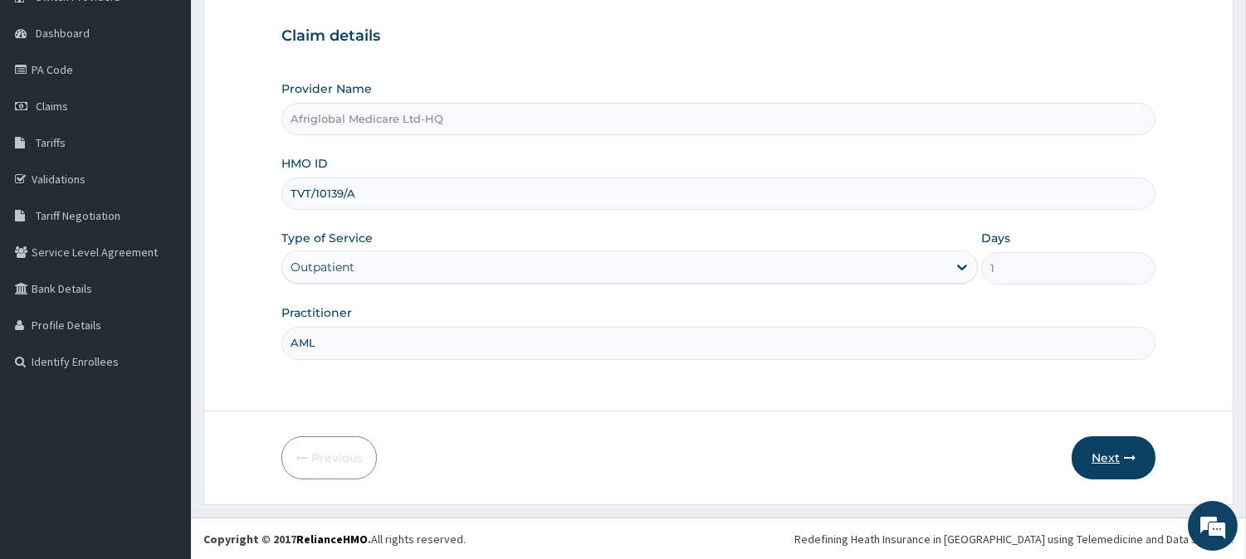
type input "AML"
click at [1115, 453] on button "Next" at bounding box center [1114, 458] width 84 height 43
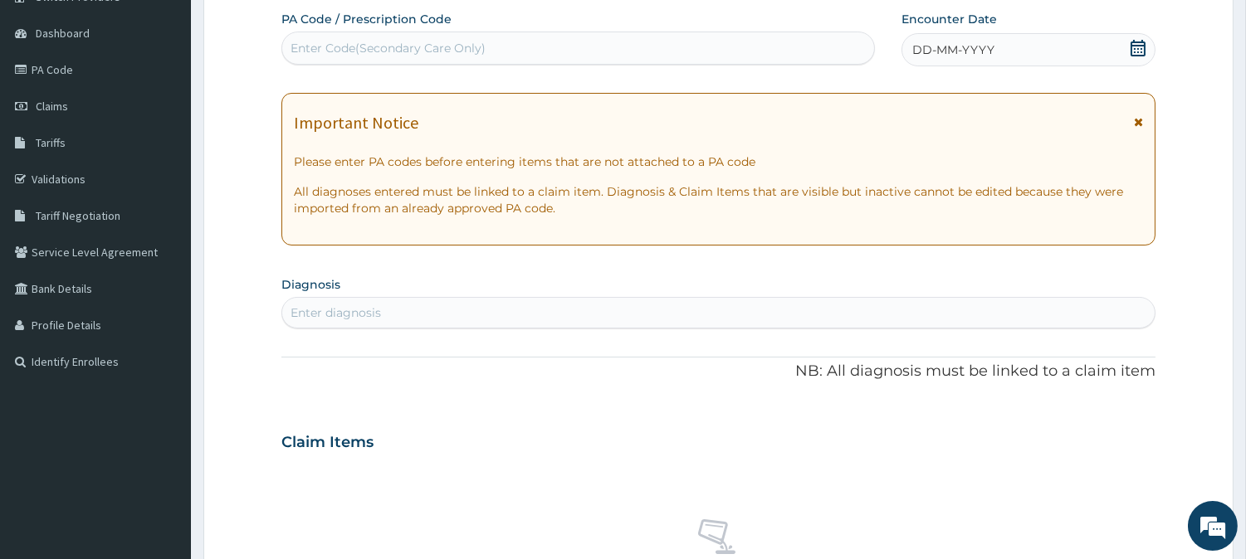
click at [425, 37] on div "Enter Code(Secondary Care Only)" at bounding box center [578, 48] width 592 height 27
paste input "PA7BF1B8"
click at [302, 51] on input "PA7BF1B8" at bounding box center [321, 48] width 61 height 17
type input "PA/7BF1B8"
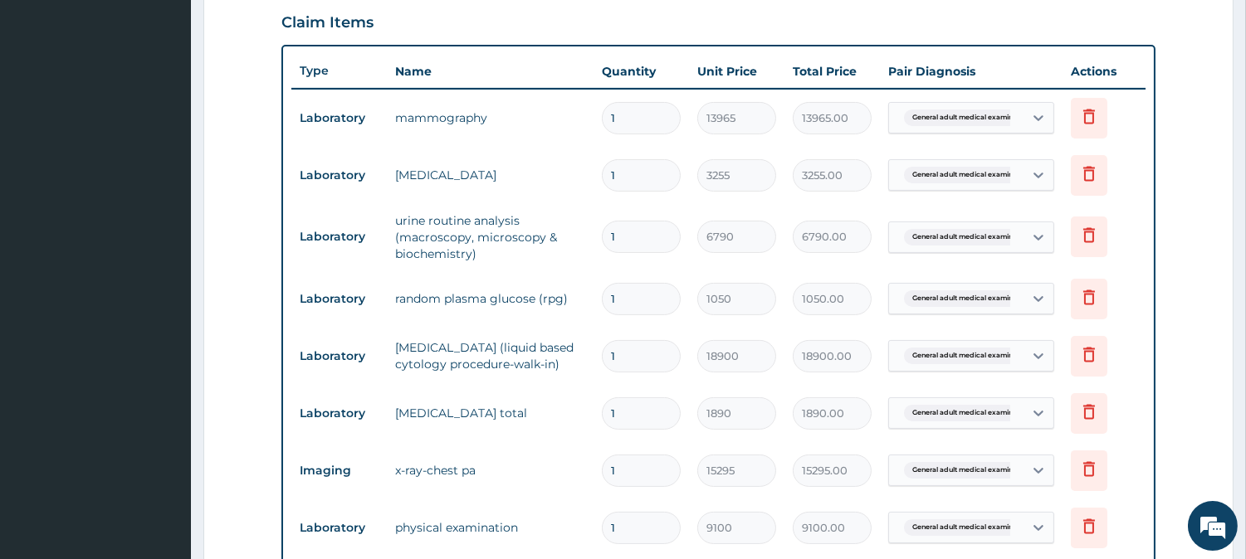
scroll to position [545, 0]
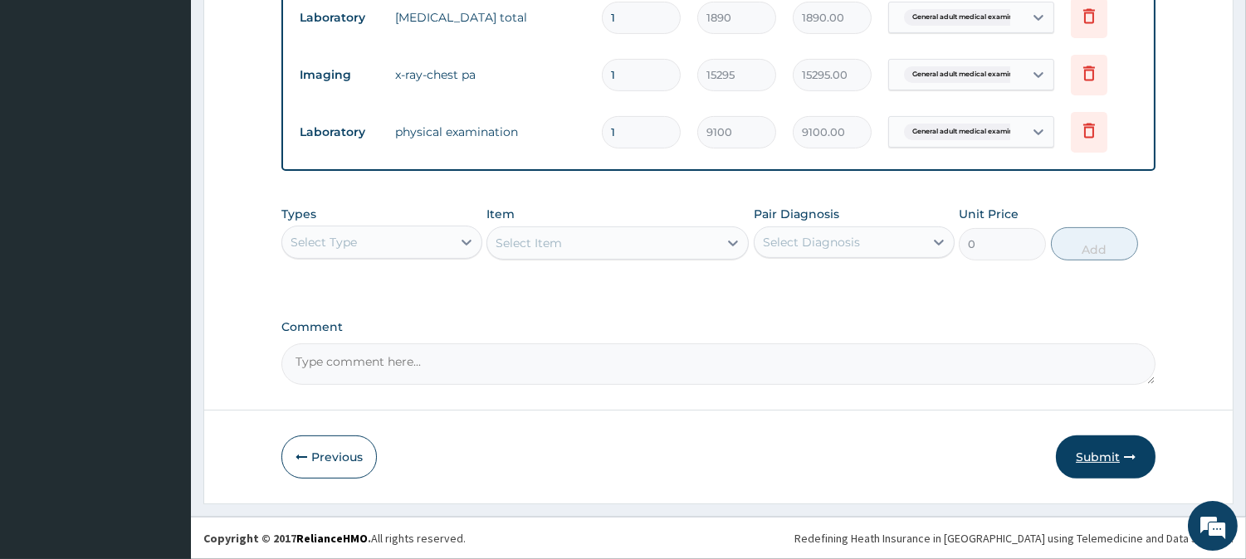
click at [1093, 469] on button "Submit" at bounding box center [1106, 457] width 100 height 43
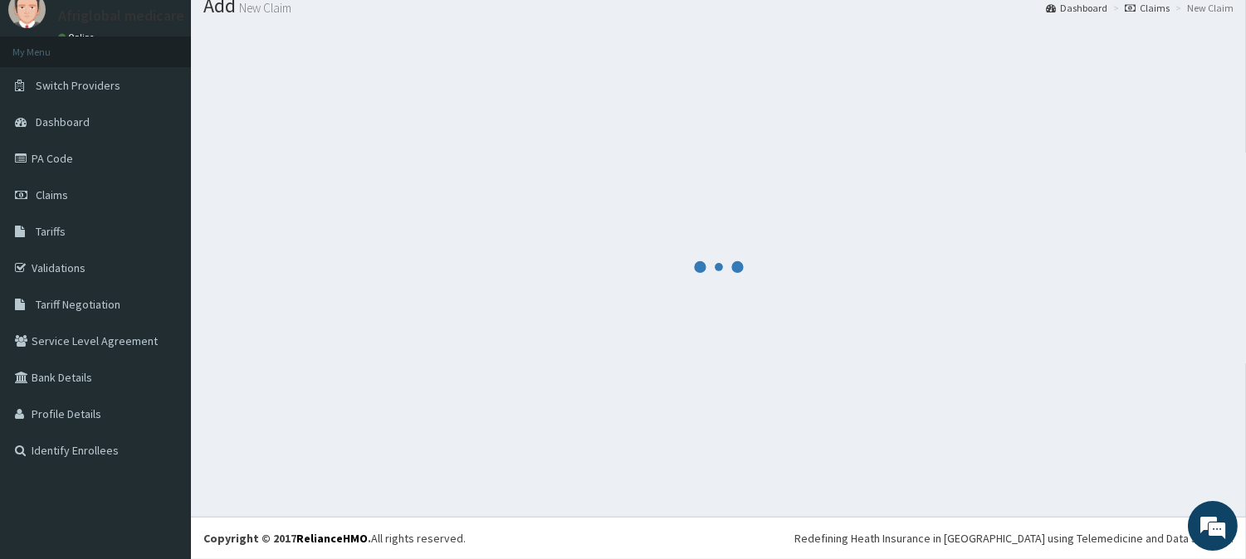
scroll to position [59, 0]
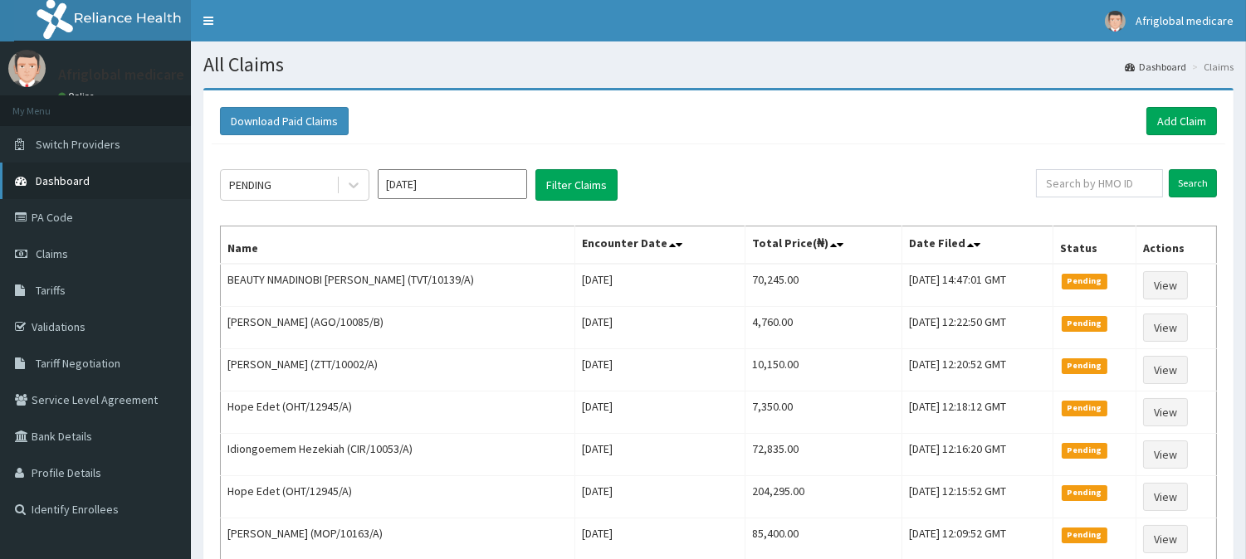
click at [71, 183] on span "Dashboard" at bounding box center [63, 180] width 54 height 15
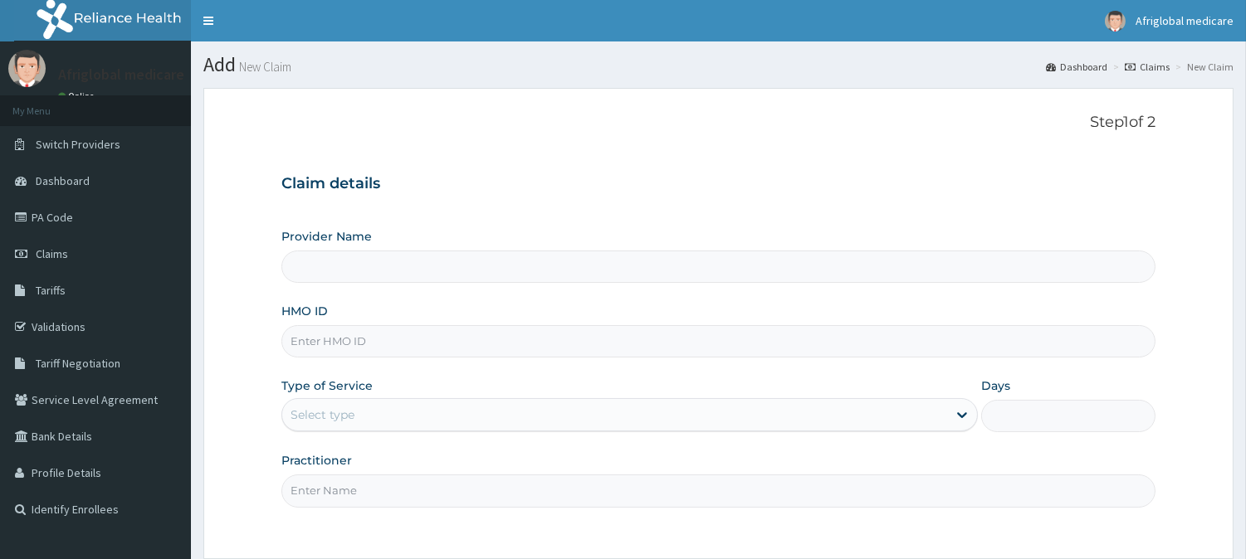
click at [353, 354] on input "HMO ID" at bounding box center [718, 341] width 874 height 32
paste input "TVT10139A"
type input "TVT10139A"
click at [311, 344] on input "TVT10139A" at bounding box center [718, 341] width 874 height 32
type input "Afriglobal Medicare Ltd-HQ"
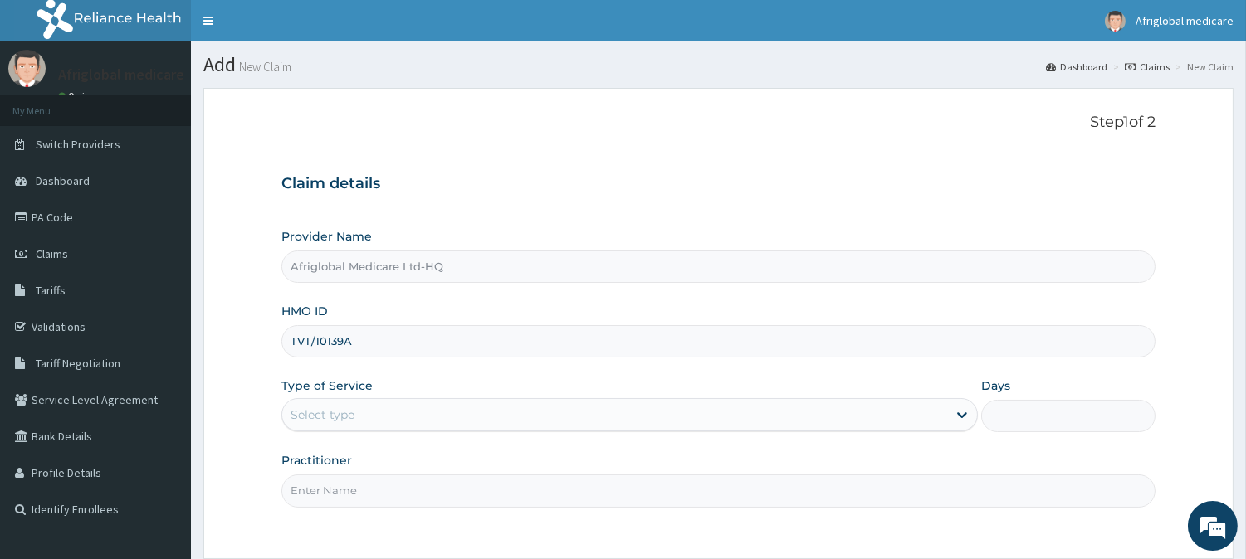
click at [340, 340] on input "TVT/10139A" at bounding box center [718, 341] width 874 height 32
type input "TVT/10139/A"
drag, startPoint x: 358, startPoint y: 405, endPoint x: 361, endPoint y: 416, distance: 11.3
click at [360, 413] on div "Select type" at bounding box center [614, 415] width 665 height 27
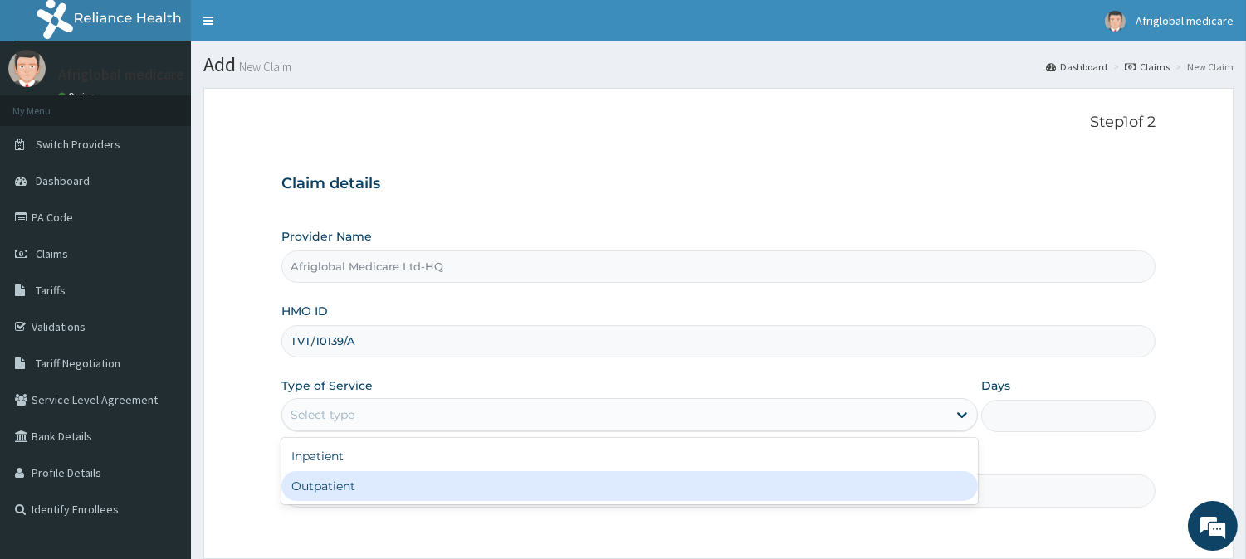
click at [365, 484] on div "Outpatient" at bounding box center [629, 486] width 696 height 30
type input "1"
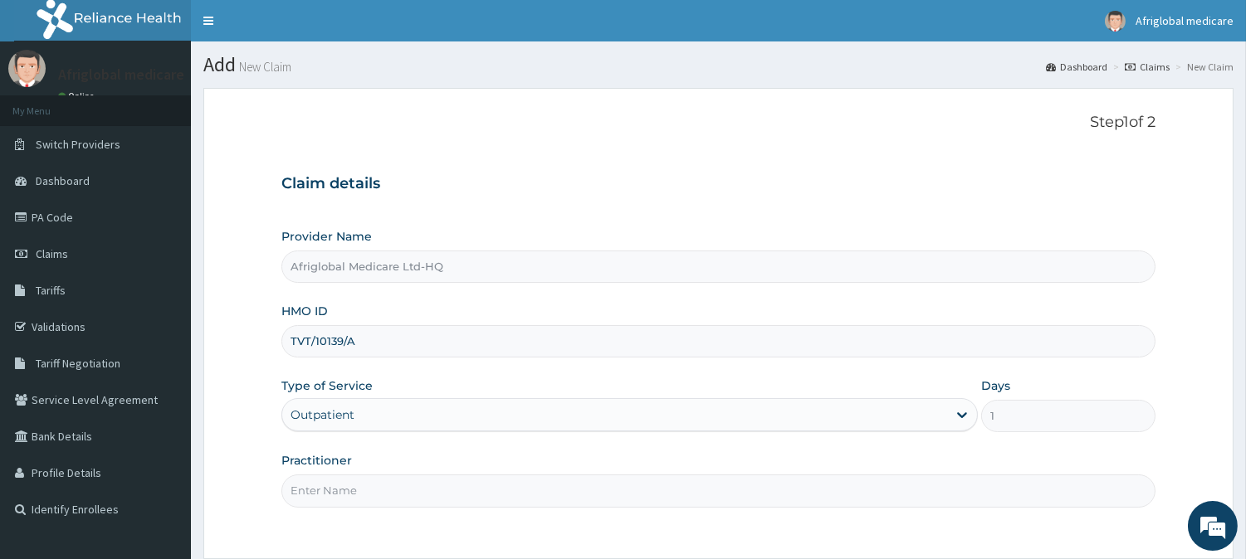
click at [366, 493] on input "Practitioner" at bounding box center [718, 491] width 874 height 32
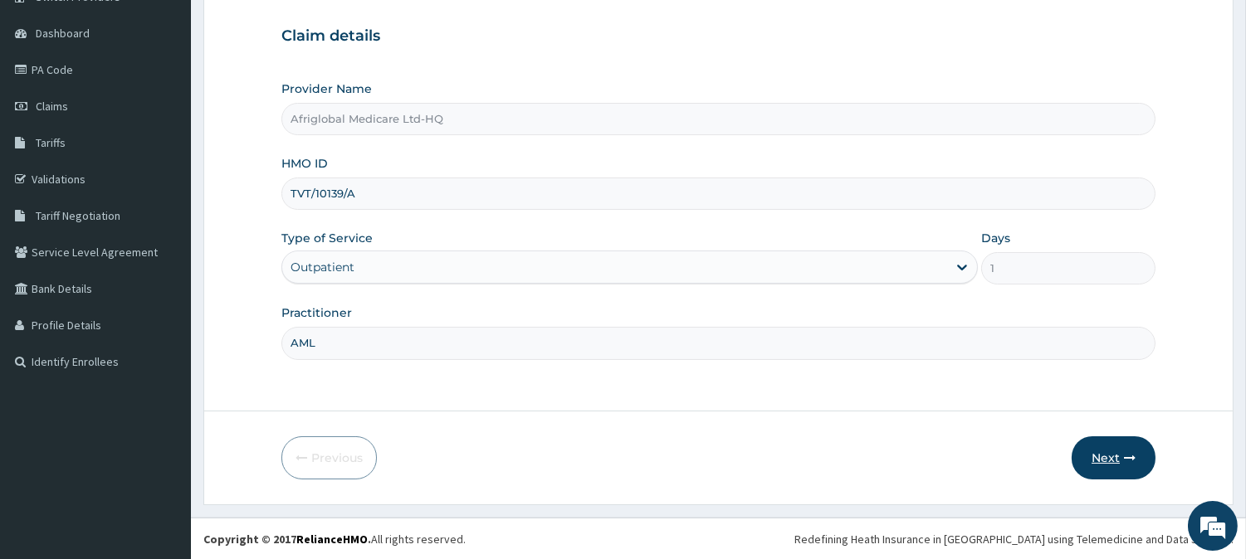
type input "AML"
click at [1093, 458] on button "Next" at bounding box center [1114, 458] width 84 height 43
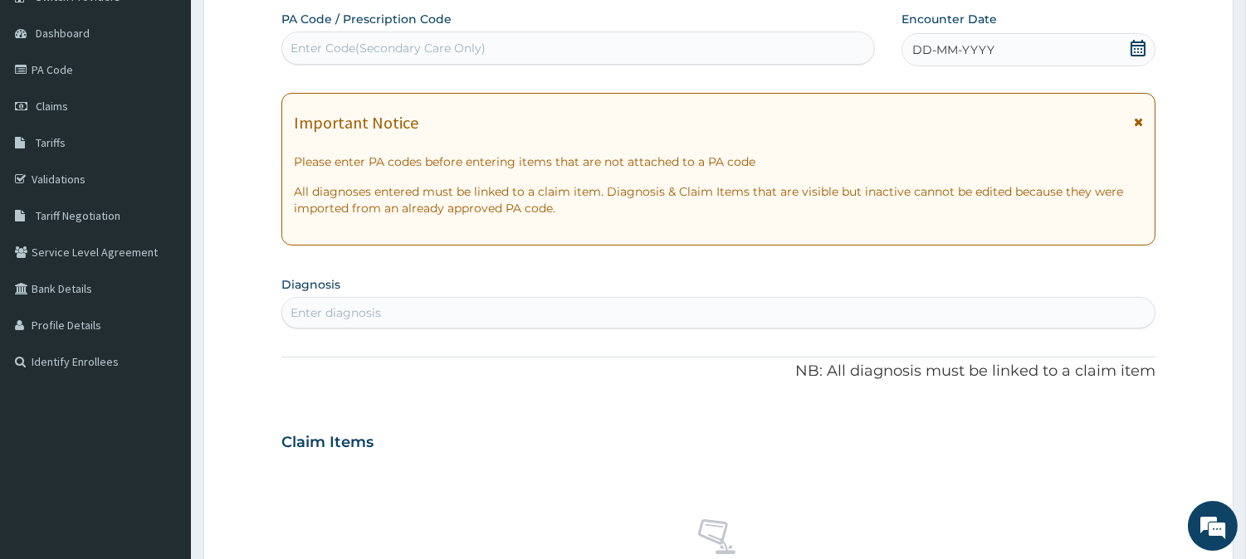
click at [424, 56] on div "Enter Code(Secondary Care Only)" at bounding box center [578, 48] width 592 height 27
paste input "PABBC008"
click at [305, 51] on input "PABBC008" at bounding box center [324, 48] width 66 height 17
type input "PA/BBC008"
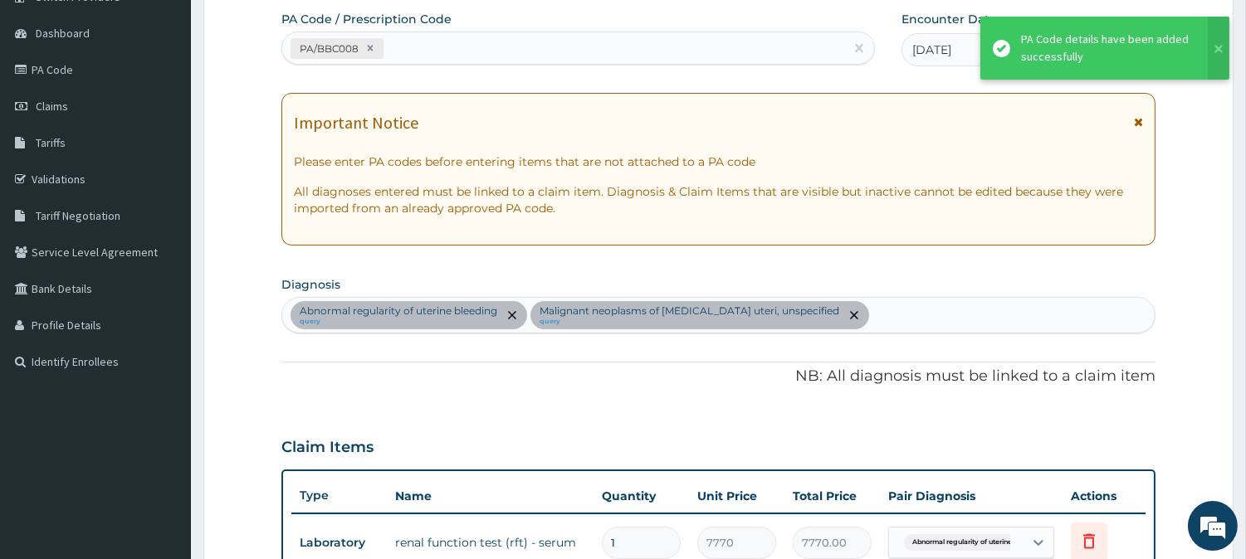
scroll to position [583, 0]
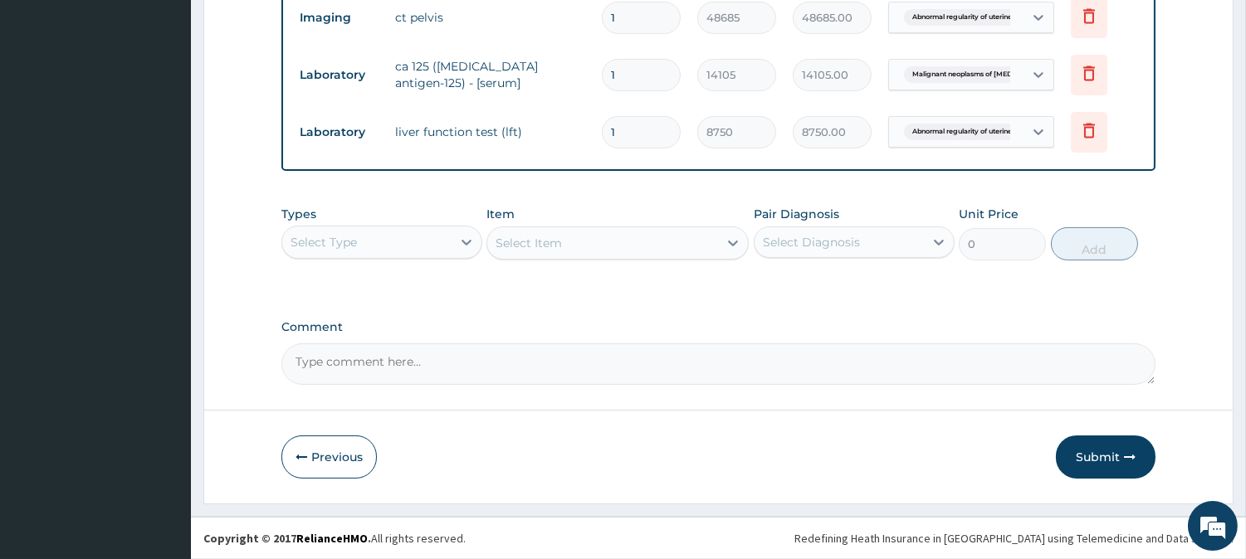
click at [1092, 442] on button "Submit" at bounding box center [1106, 457] width 100 height 43
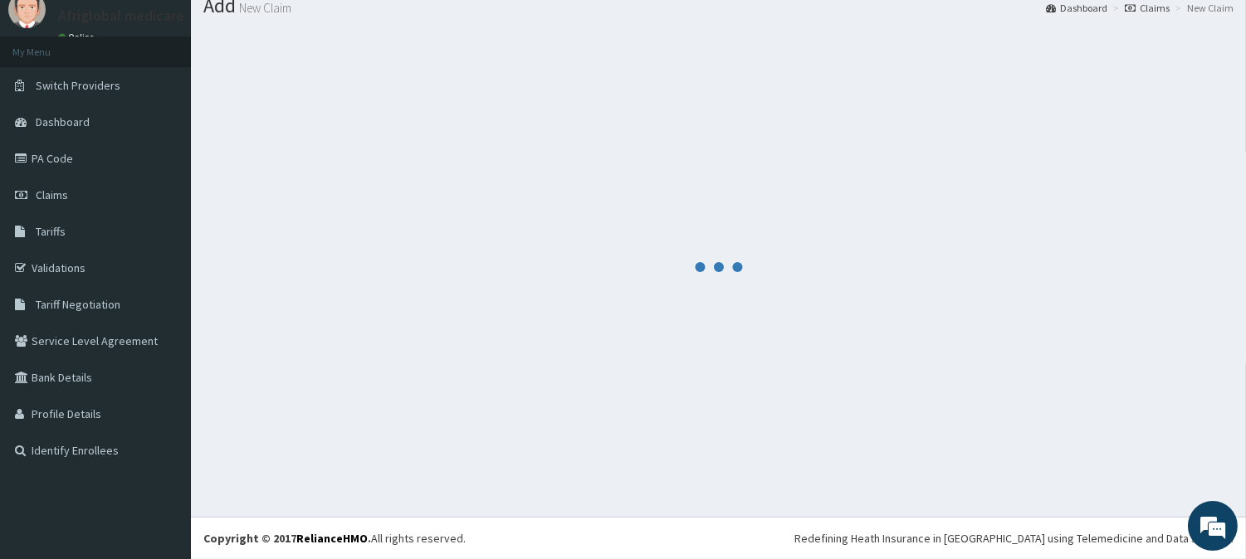
scroll to position [59, 0]
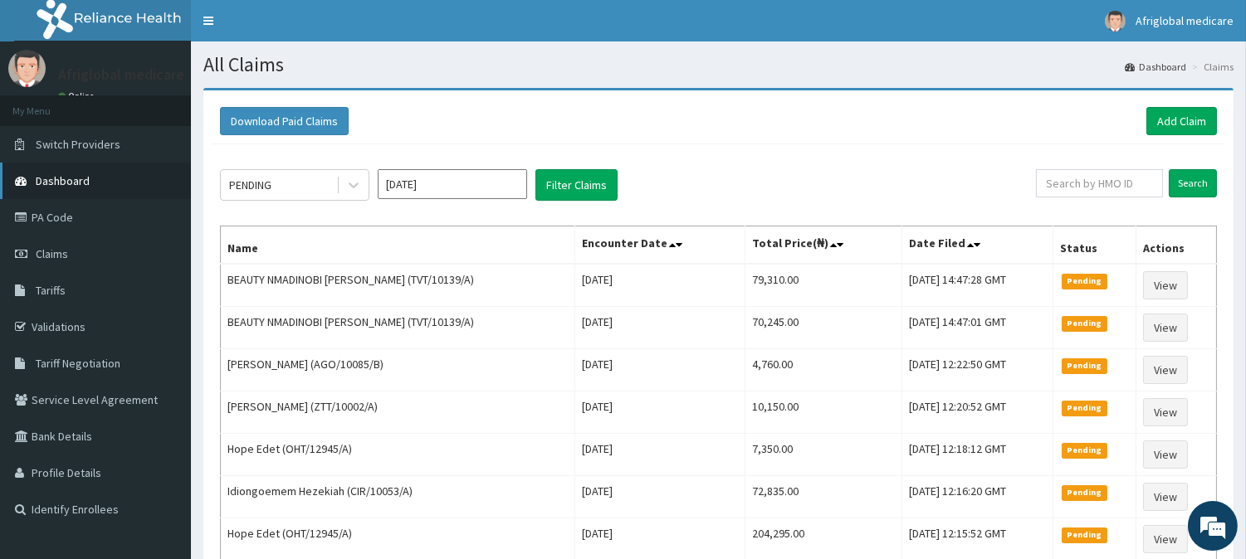
click at [67, 180] on span "Dashboard" at bounding box center [63, 180] width 54 height 15
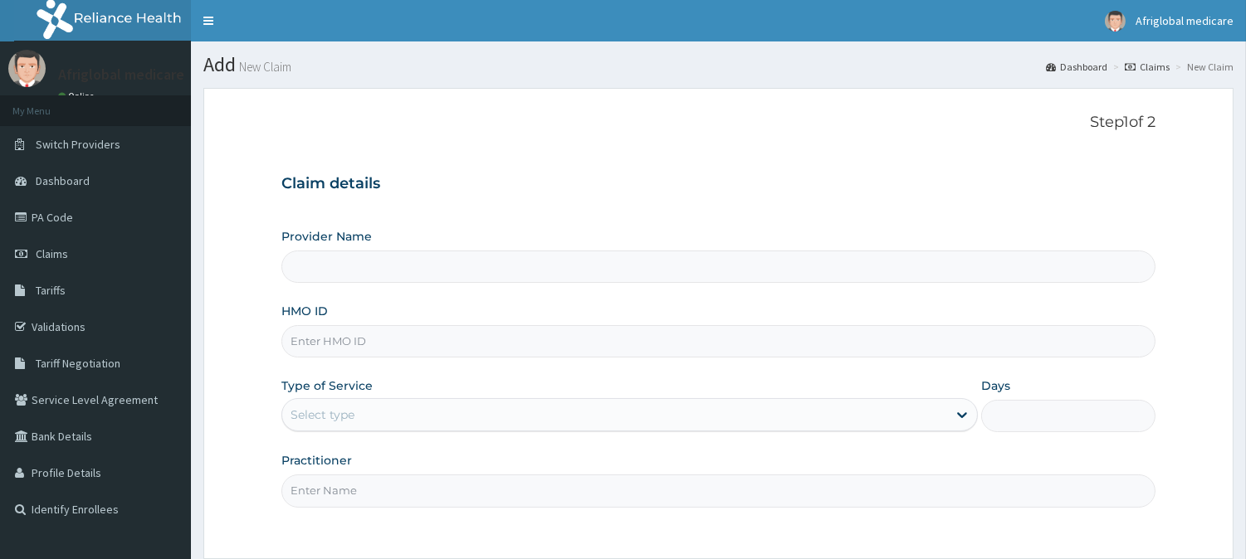
click at [408, 344] on input "HMO ID" at bounding box center [718, 341] width 874 height 32
paste input "SZI10005B"
type input "SZI10005B"
click at [308, 340] on input "SZI10005B" at bounding box center [718, 341] width 874 height 32
type input "Afriglobal Medicare Ltd-HQ"
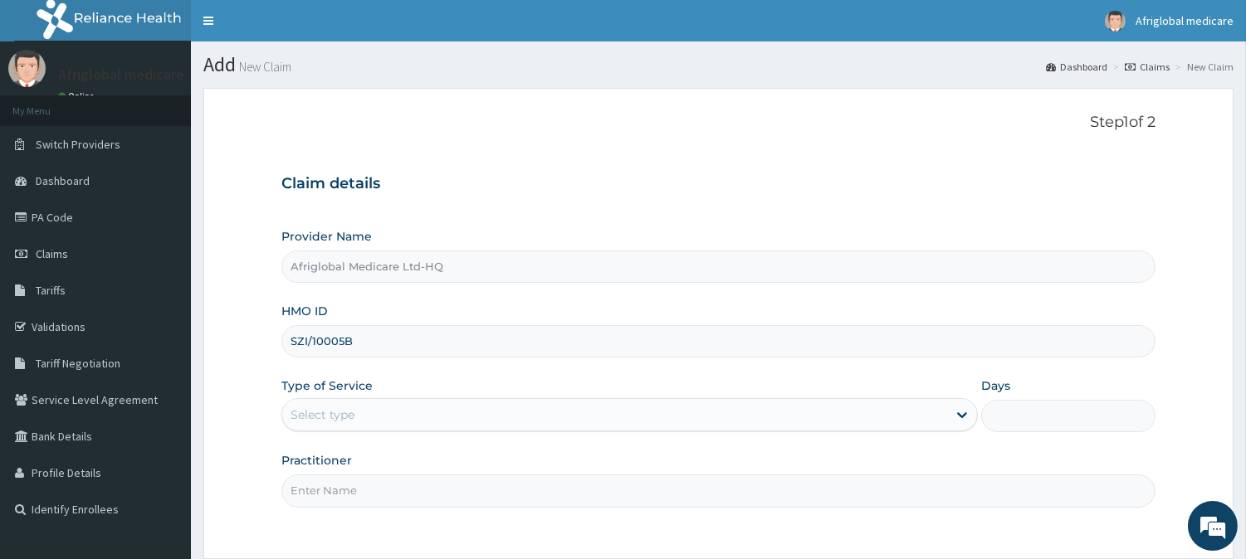
click at [345, 342] on input "SZI/10005B" at bounding box center [718, 341] width 874 height 32
type input "SZI/10005/B"
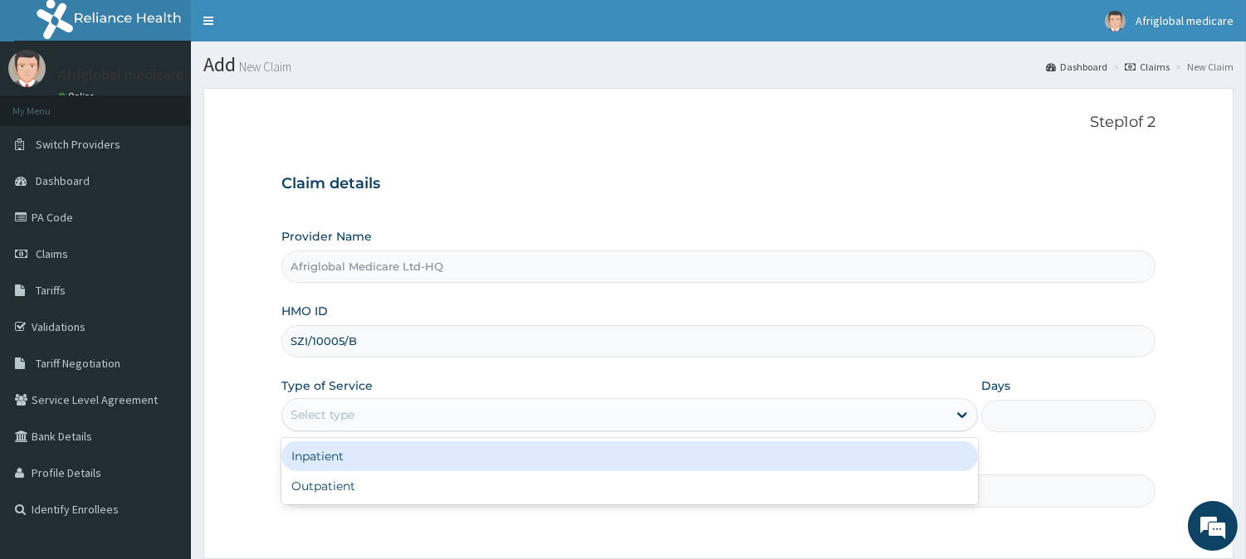
drag, startPoint x: 340, startPoint y: 410, endPoint x: 326, endPoint y: 461, distance: 52.6
click at [340, 413] on div "Select type" at bounding box center [323, 415] width 64 height 17
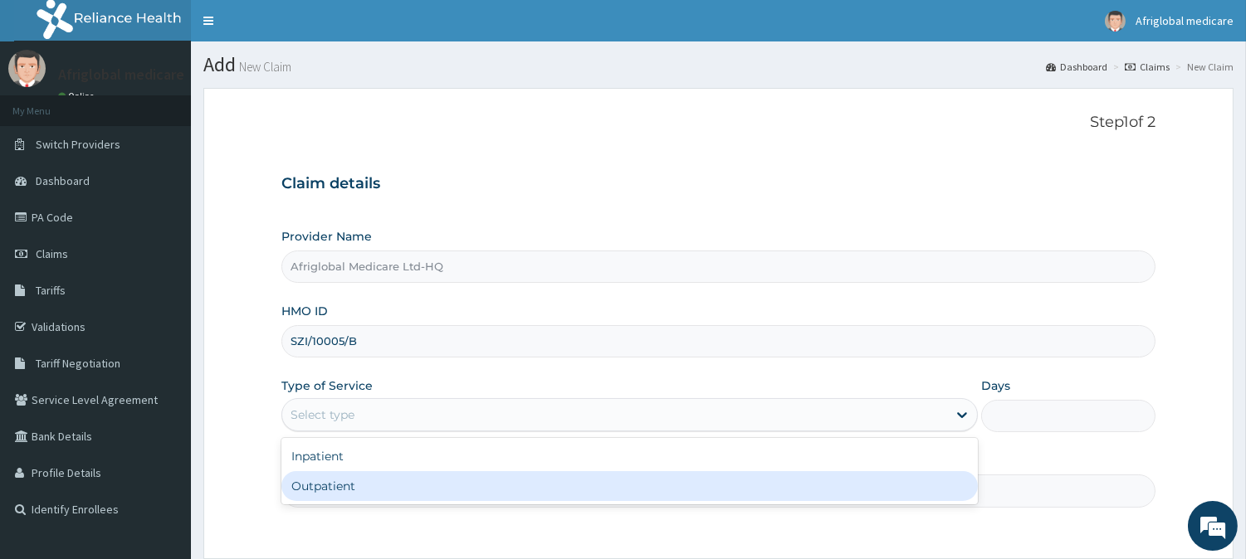
click at [325, 482] on div "Outpatient" at bounding box center [629, 486] width 696 height 30
type input "1"
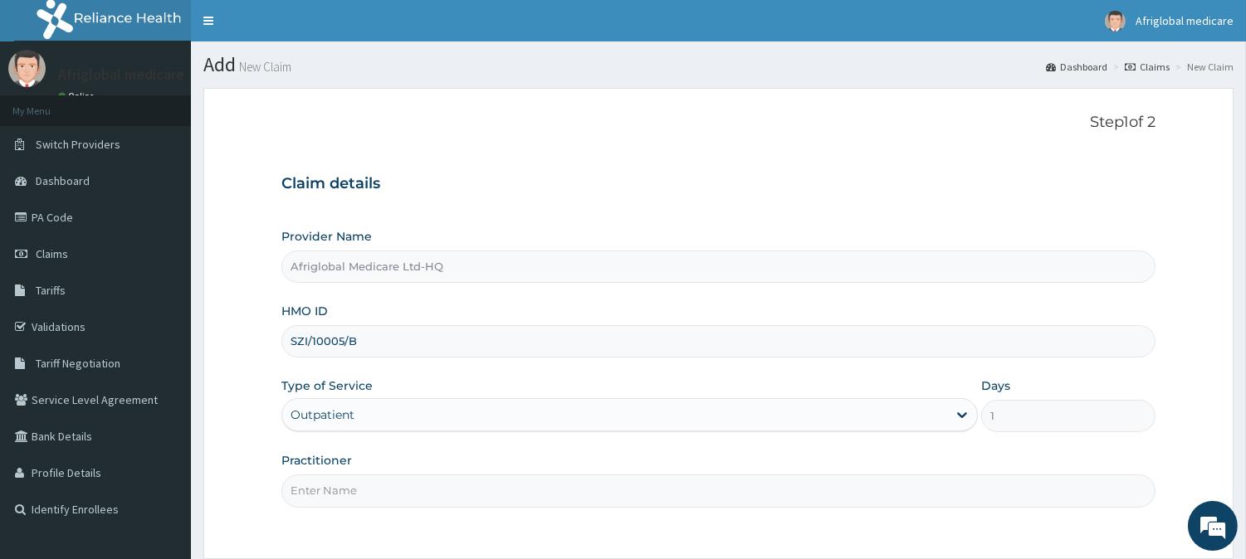
click at [327, 498] on input "Practitioner" at bounding box center [718, 491] width 874 height 32
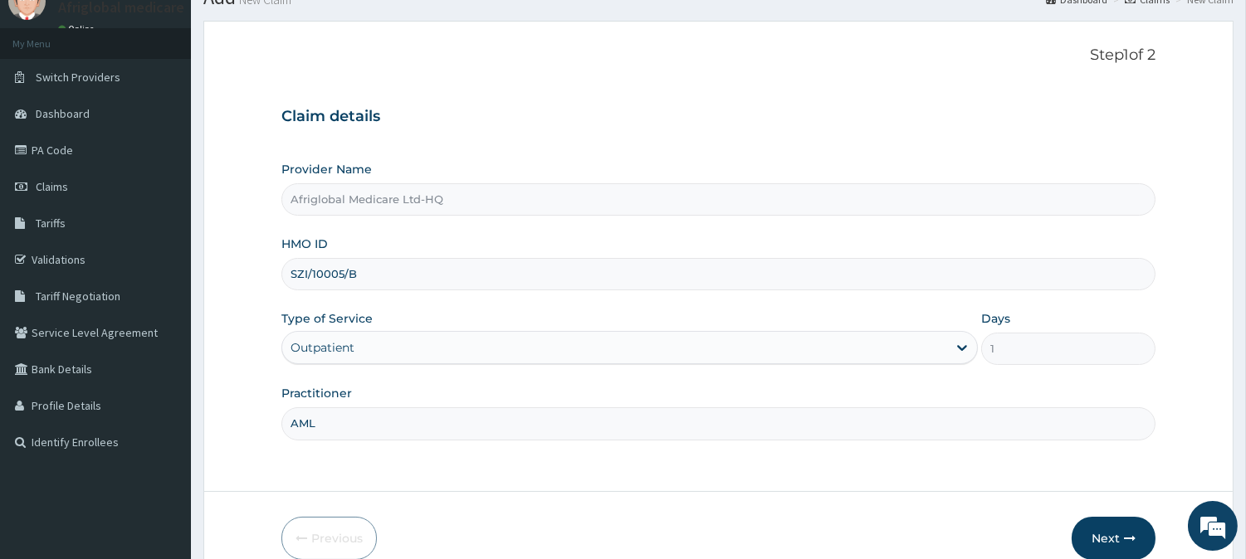
scroll to position [148, 0]
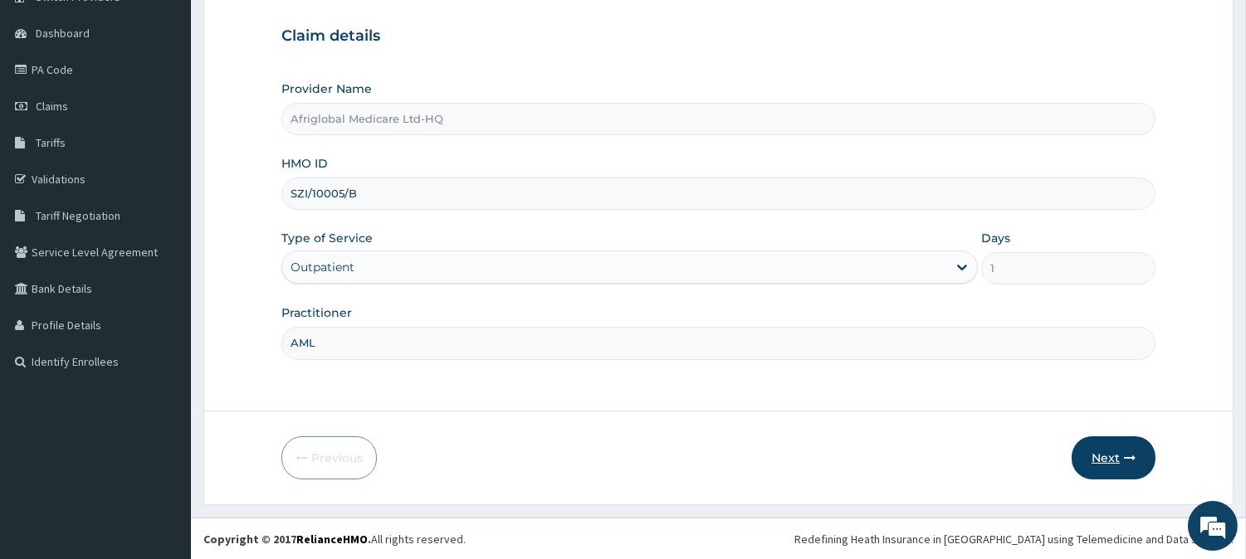
type input "AML"
click at [1109, 465] on button "Next" at bounding box center [1114, 458] width 84 height 43
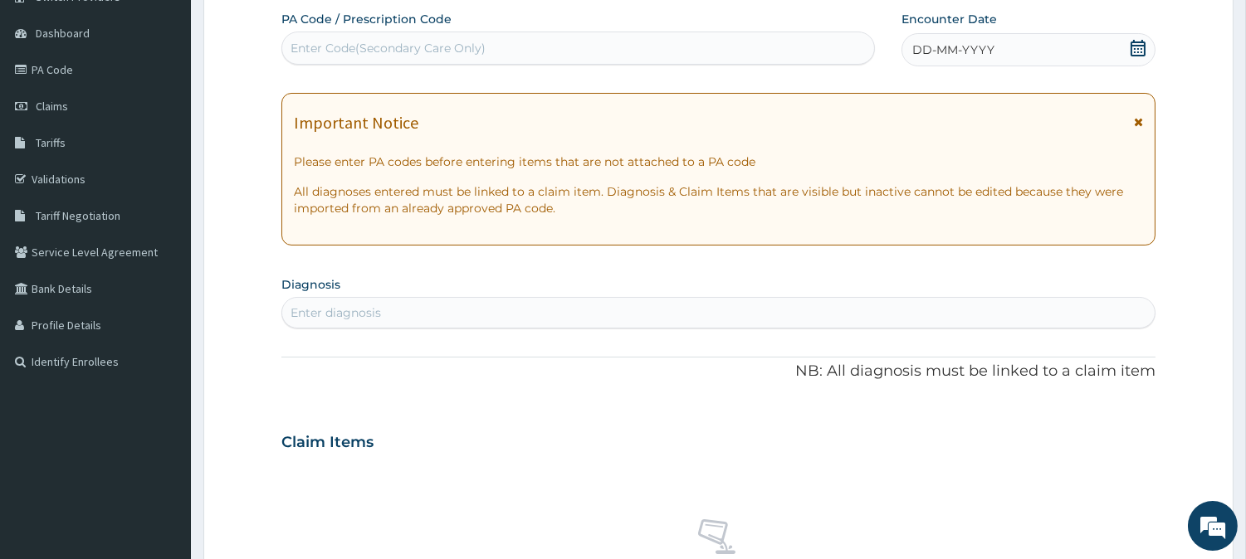
click at [358, 45] on div "Enter Code(Secondary Care Only)" at bounding box center [388, 48] width 195 height 17
paste input "PACCE36F"
click at [305, 46] on input "PACCE36F" at bounding box center [322, 48] width 62 height 17
type input "PA/CCE36F"
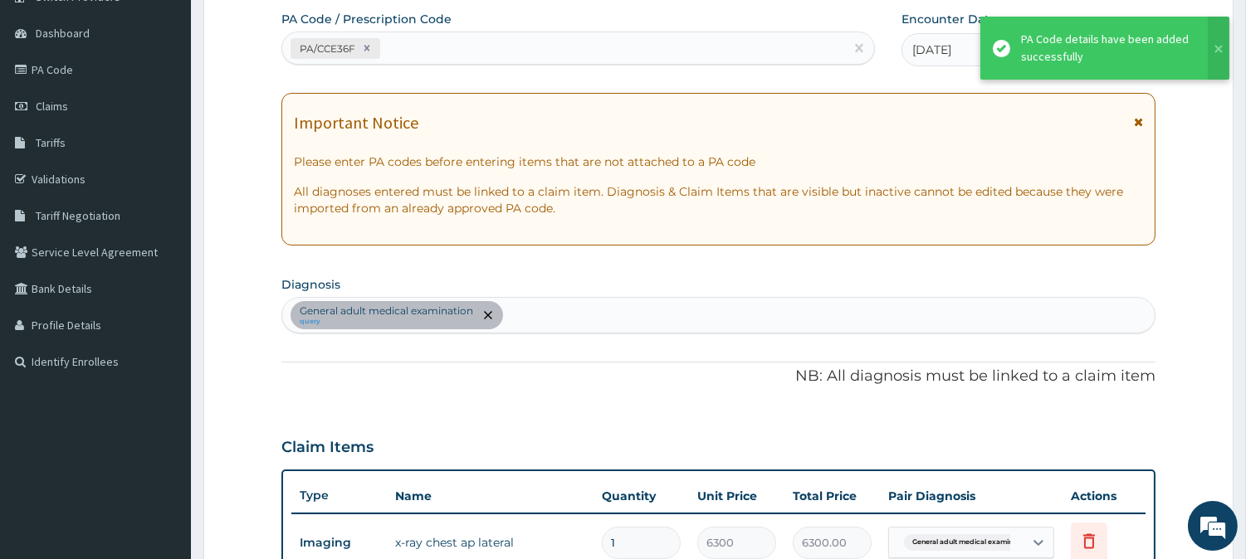
scroll to position [517, 0]
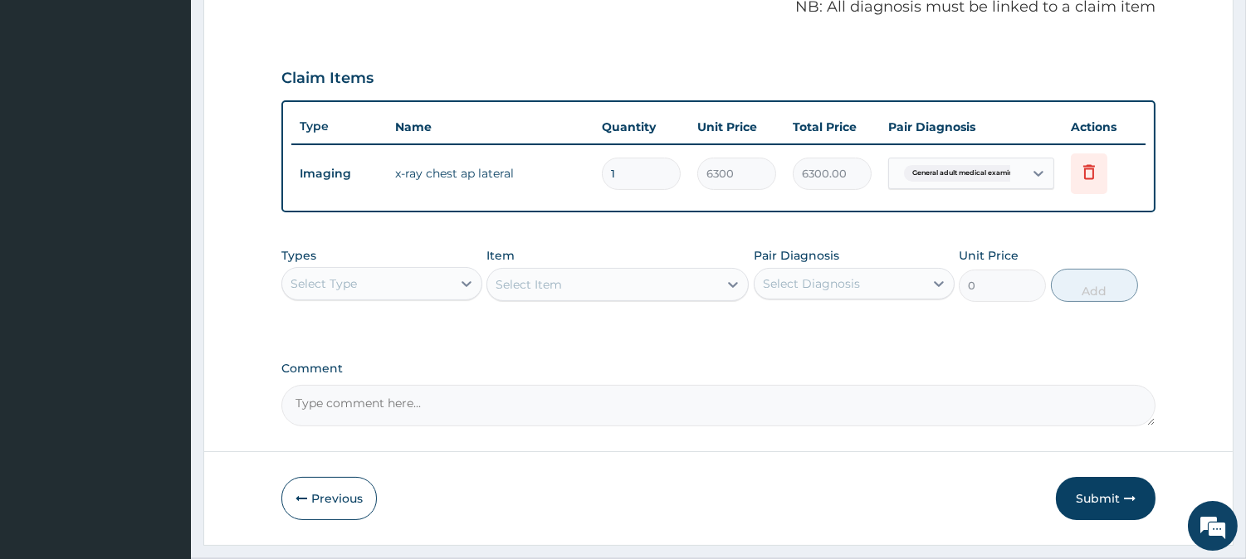
click at [384, 271] on div "Select Type" at bounding box center [366, 284] width 169 height 27
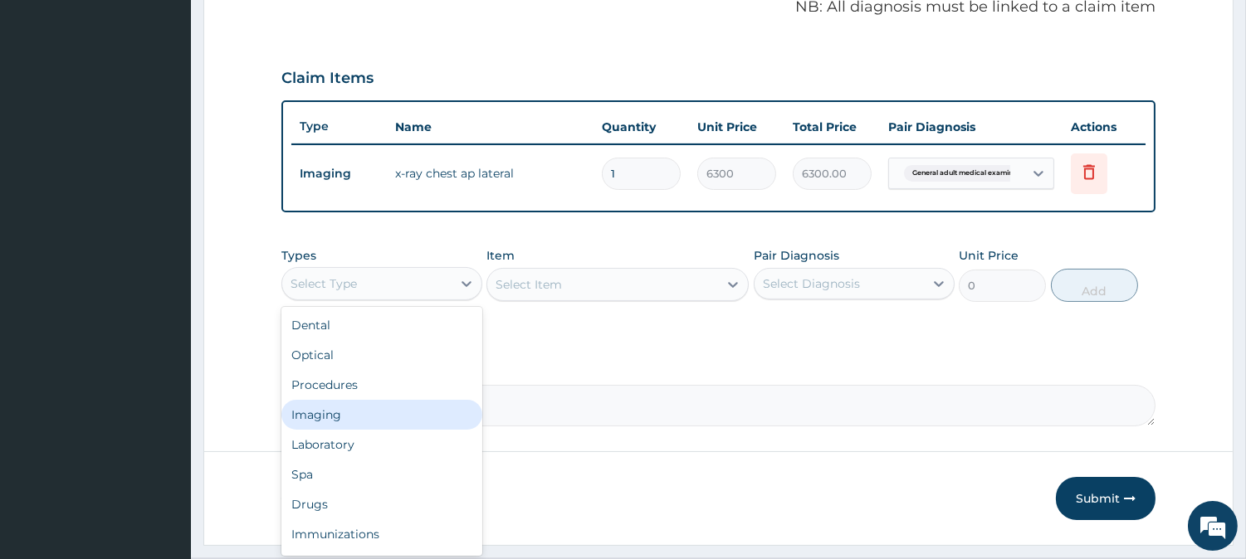
click at [361, 407] on div "Imaging" at bounding box center [381, 415] width 201 height 30
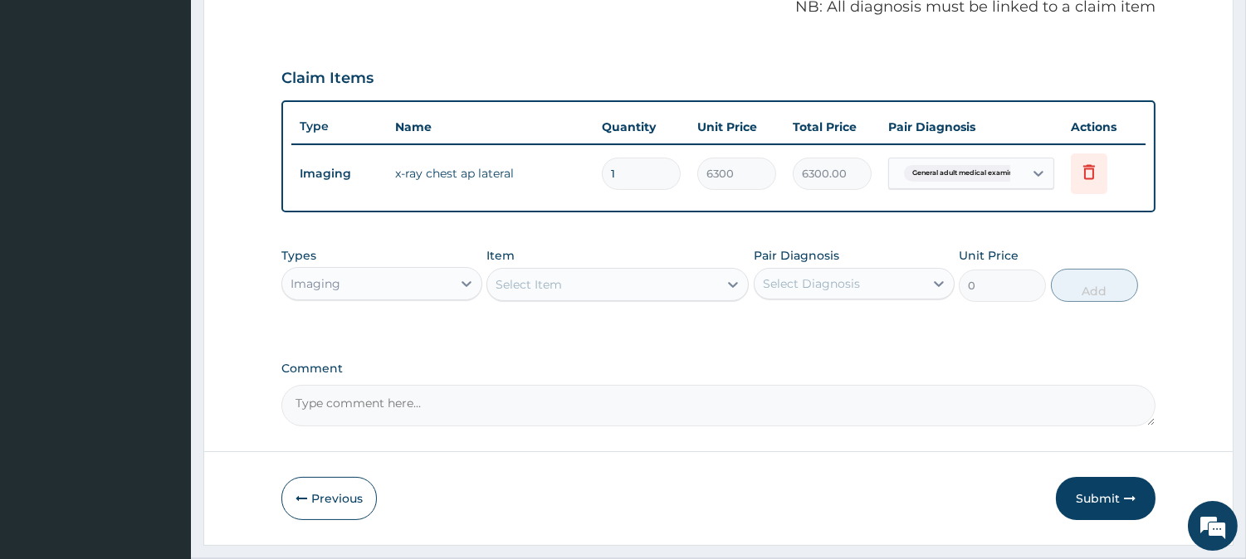
click at [607, 277] on div "Select Item" at bounding box center [602, 284] width 231 height 27
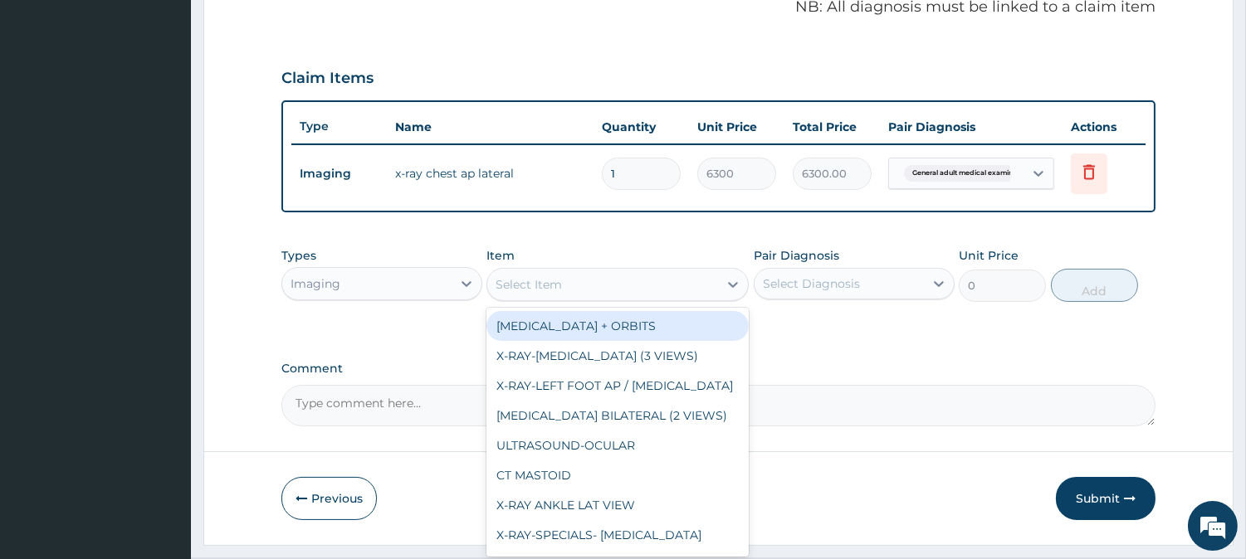
paste input "X-ray Chest AP Lateral"
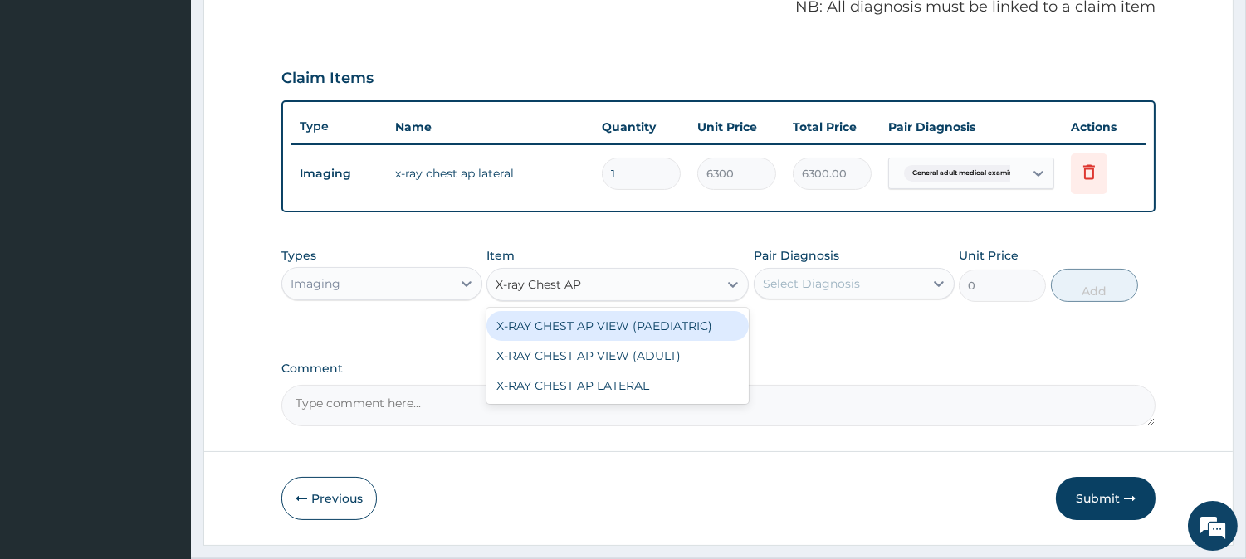
type input "X-ray Chest AP"
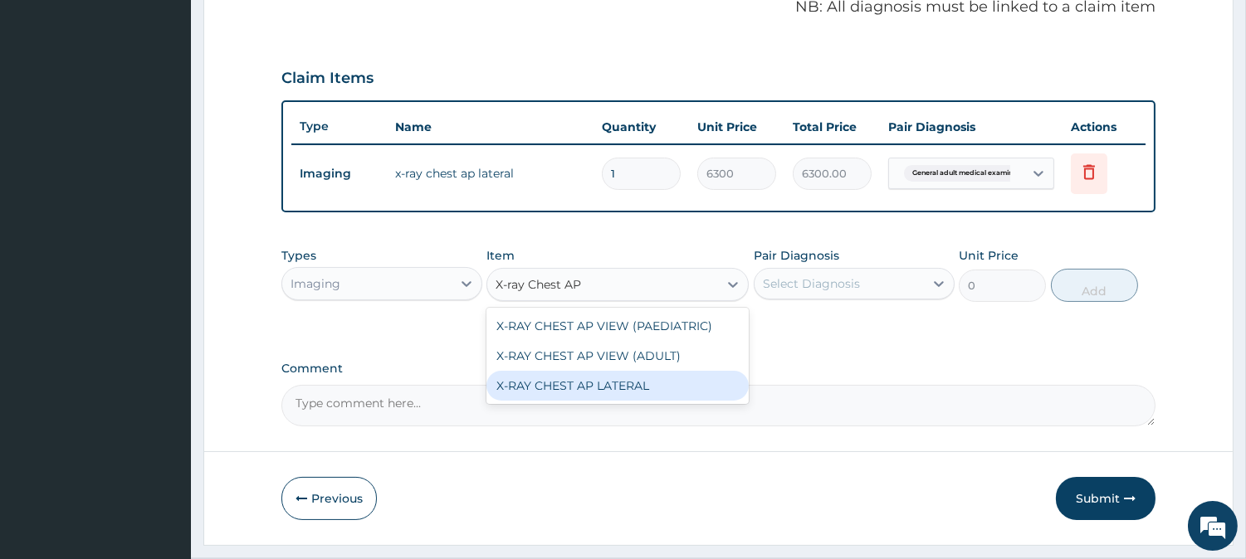
click at [614, 379] on div "X-RAY CHEST AP LATERAL" at bounding box center [617, 386] width 262 height 30
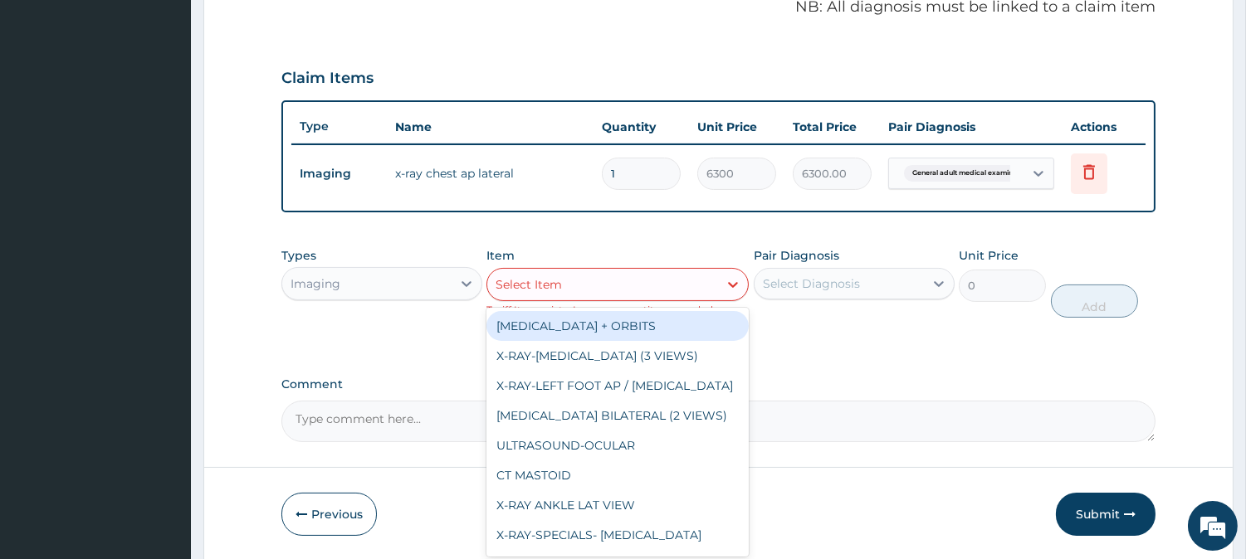
click at [611, 286] on div "Select Item" at bounding box center [602, 284] width 231 height 27
paste input "X-ray Chest AP Lateral"
type input "X-ray Chest AP Lateral"
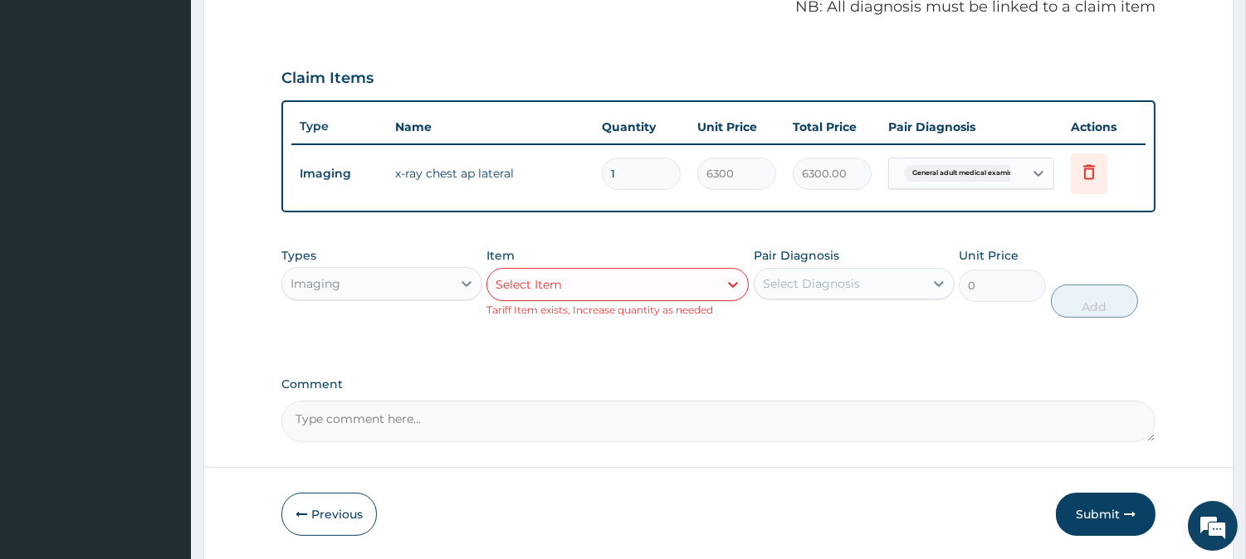
drag, startPoint x: 641, startPoint y: 285, endPoint x: 567, endPoint y: 284, distance: 73.9
click at [567, 284] on div "Select Item" at bounding box center [602, 284] width 231 height 27
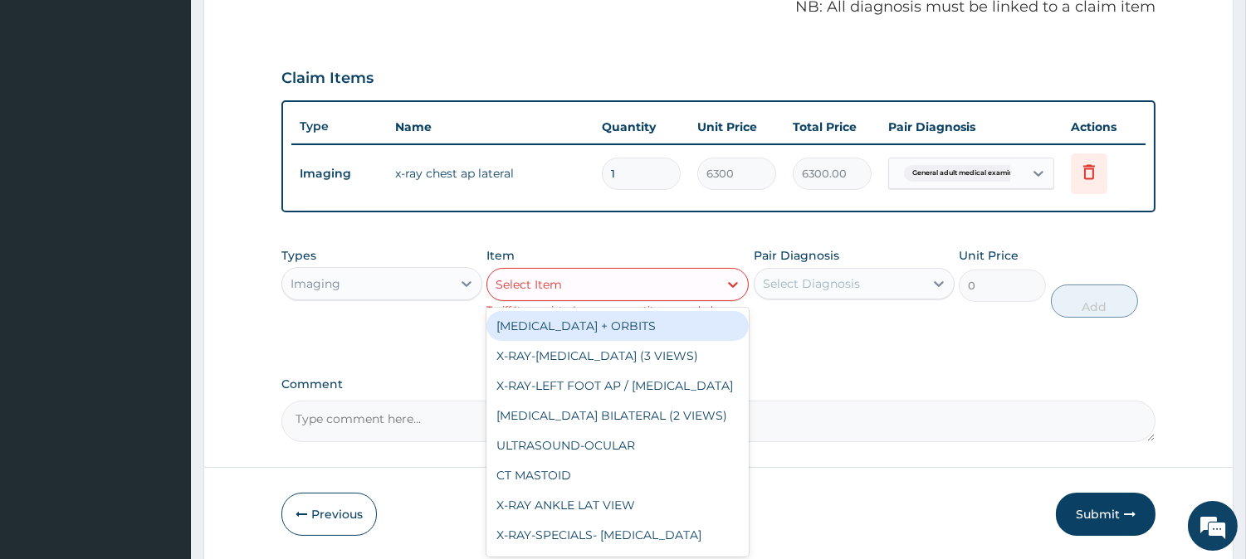
click at [567, 284] on div "Select Item" at bounding box center [602, 284] width 231 height 27
paste input "X-ray Chest AP Lateral"
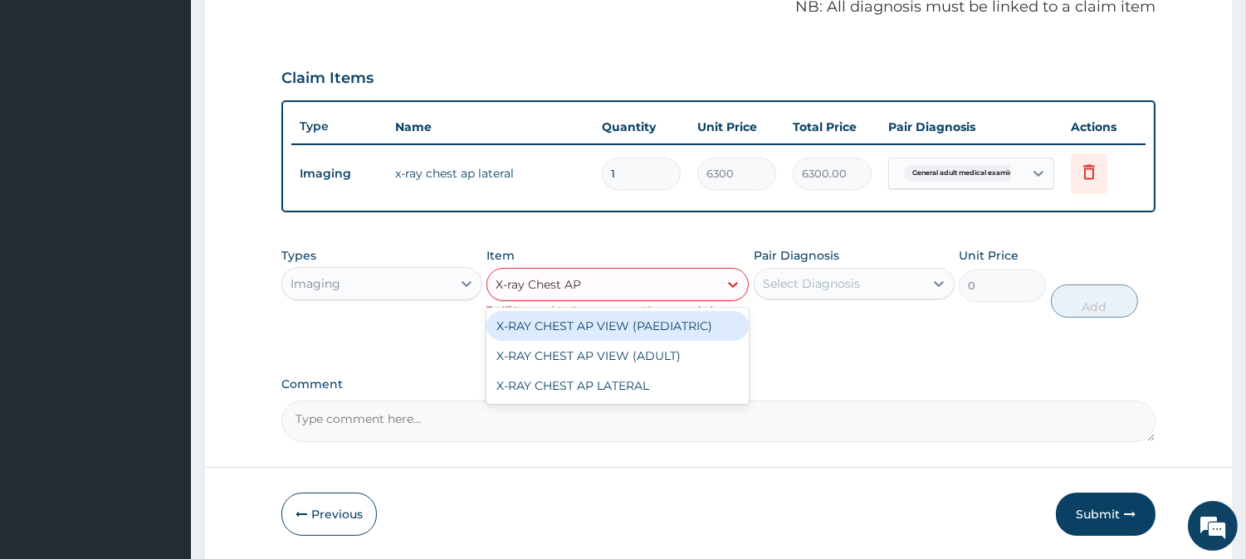
type input "X-ray Chest AP"
click at [608, 316] on div "X-RAY CHEST AP VIEW (PAEDIATRIC)" at bounding box center [617, 326] width 262 height 30
type input "9835"
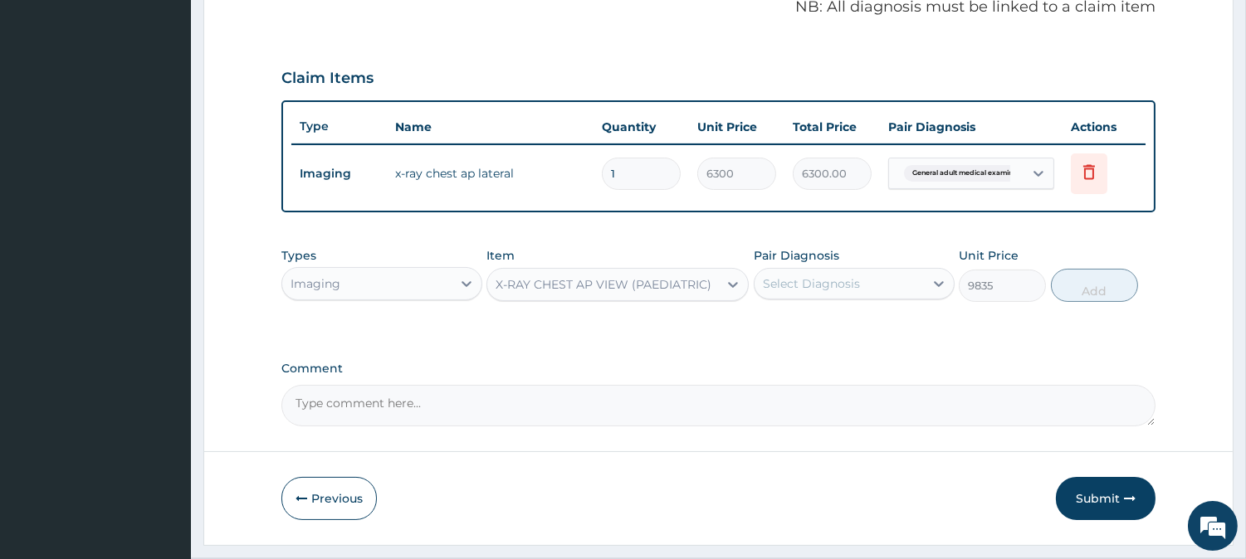
click at [892, 294] on div "Select Diagnosis" at bounding box center [839, 284] width 169 height 27
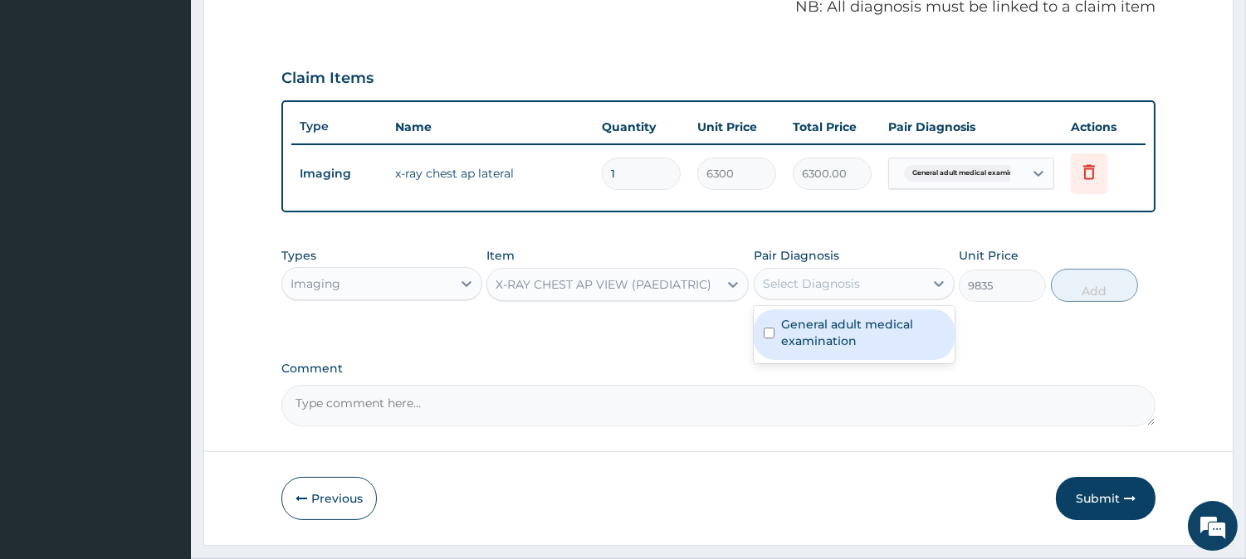
click at [886, 340] on label "General adult medical examination" at bounding box center [863, 332] width 164 height 33
checkbox input "true"
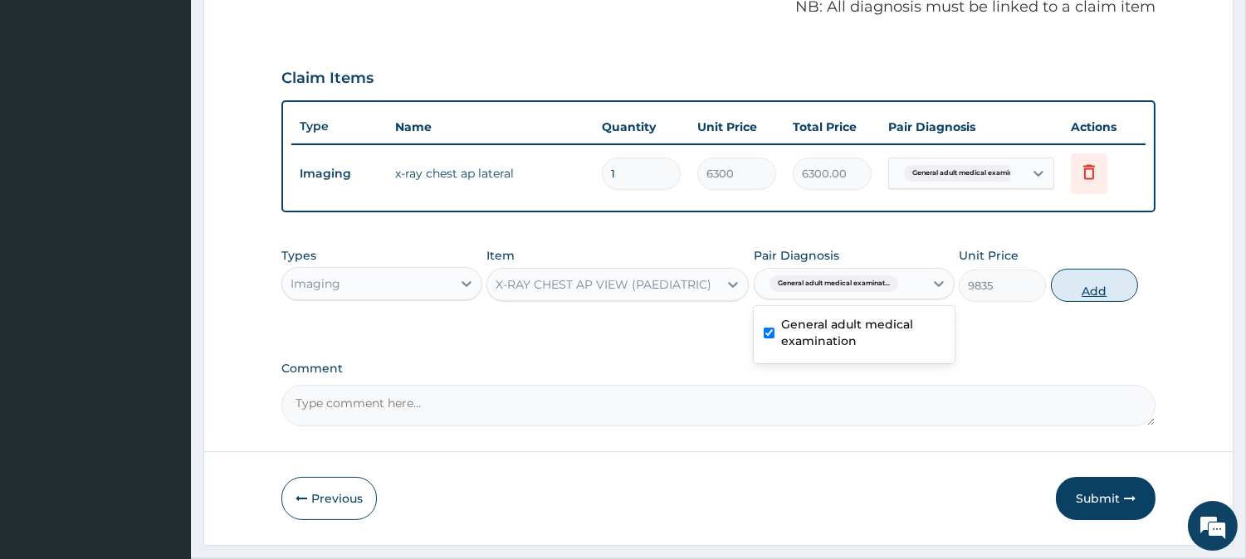
click at [1089, 280] on button "Add" at bounding box center [1094, 285] width 87 height 33
type input "0"
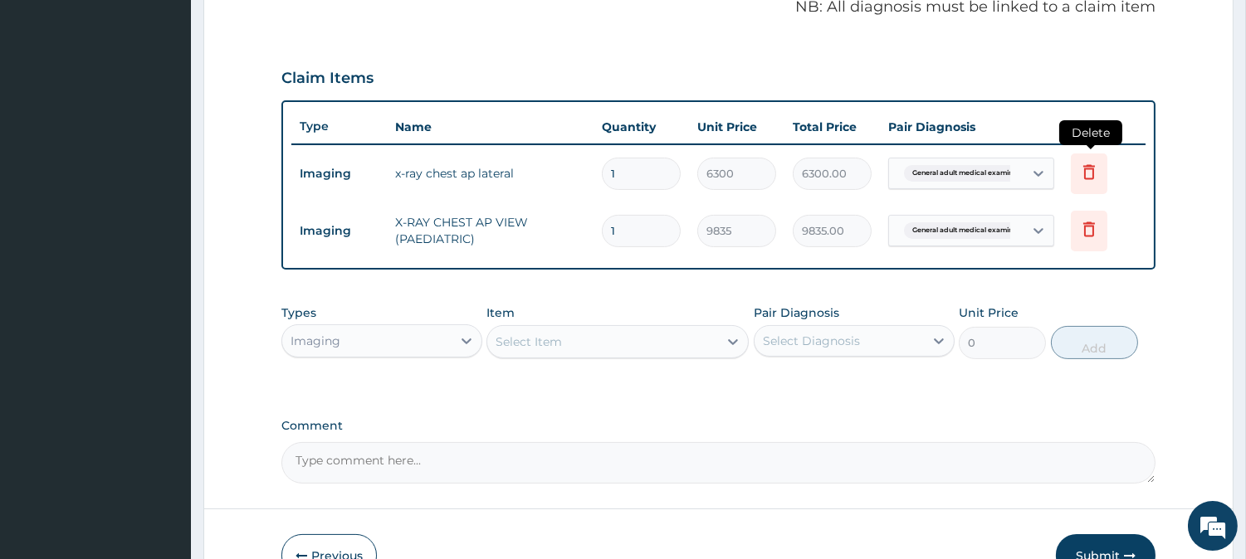
click at [1090, 168] on icon at bounding box center [1089, 171] width 12 height 15
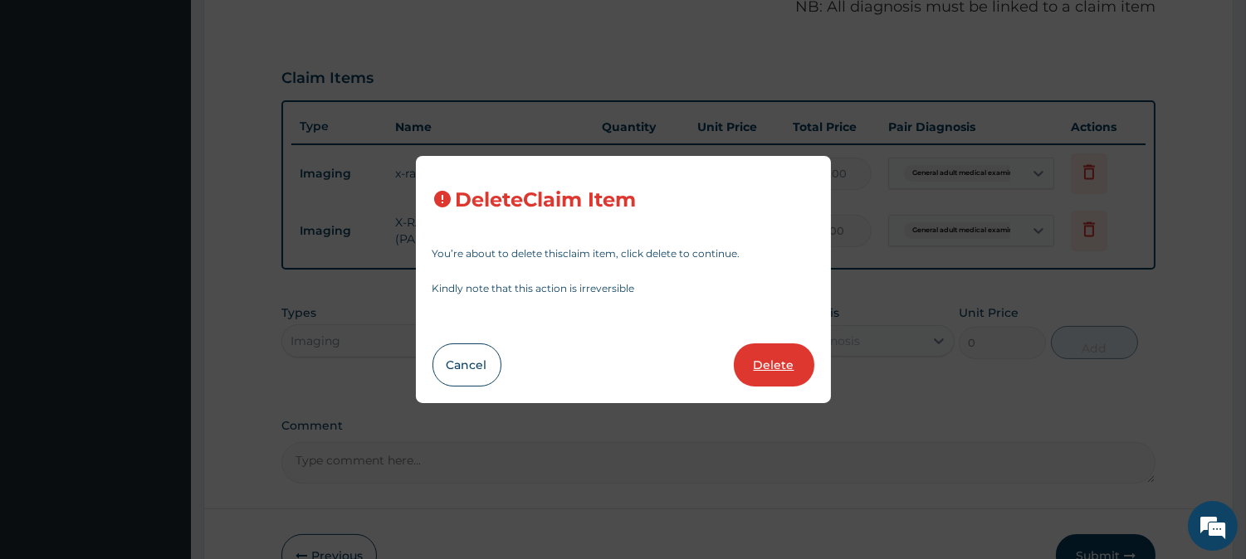
click at [777, 368] on button "Delete" at bounding box center [774, 365] width 81 height 43
type input "9835"
type input "9835.00"
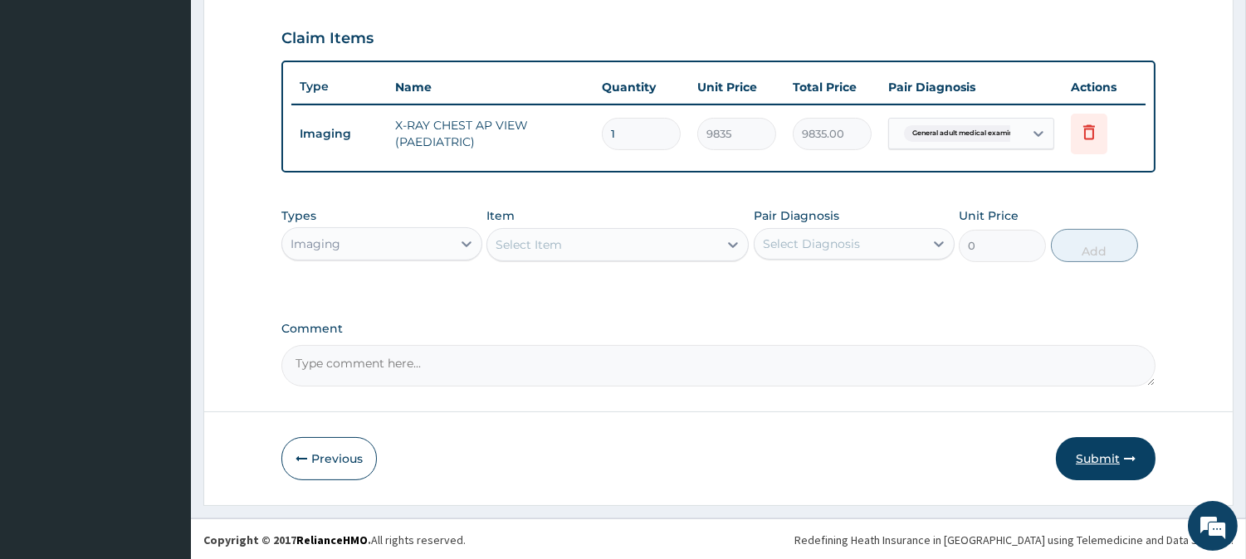
click at [1099, 452] on button "Submit" at bounding box center [1106, 458] width 100 height 43
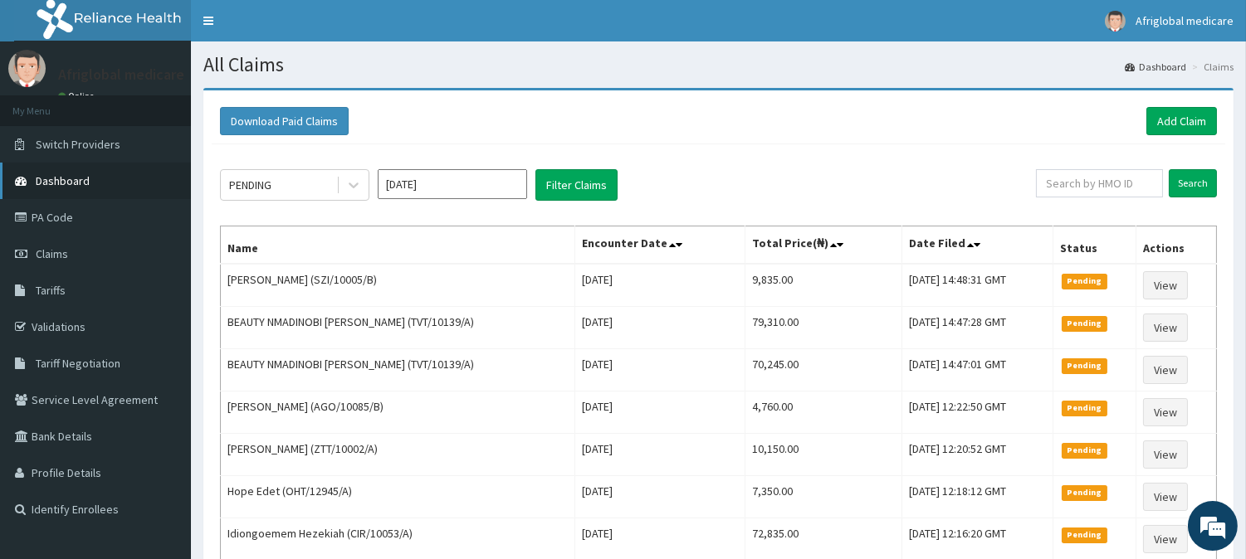
click at [58, 181] on span "Dashboard" at bounding box center [63, 180] width 54 height 15
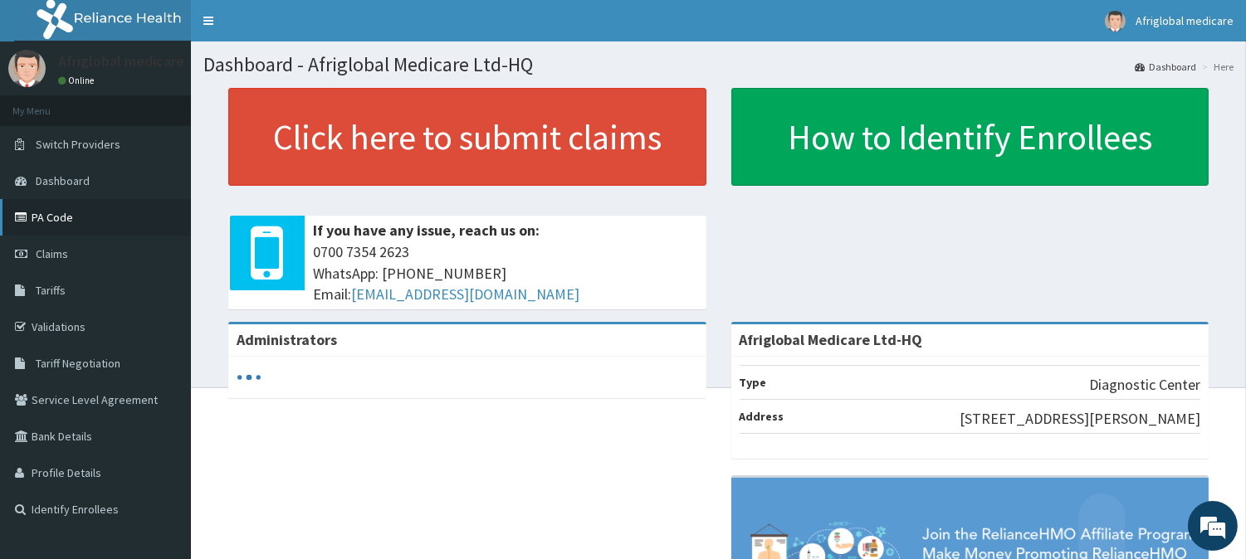
click at [51, 222] on link "PA Code" at bounding box center [95, 217] width 191 height 37
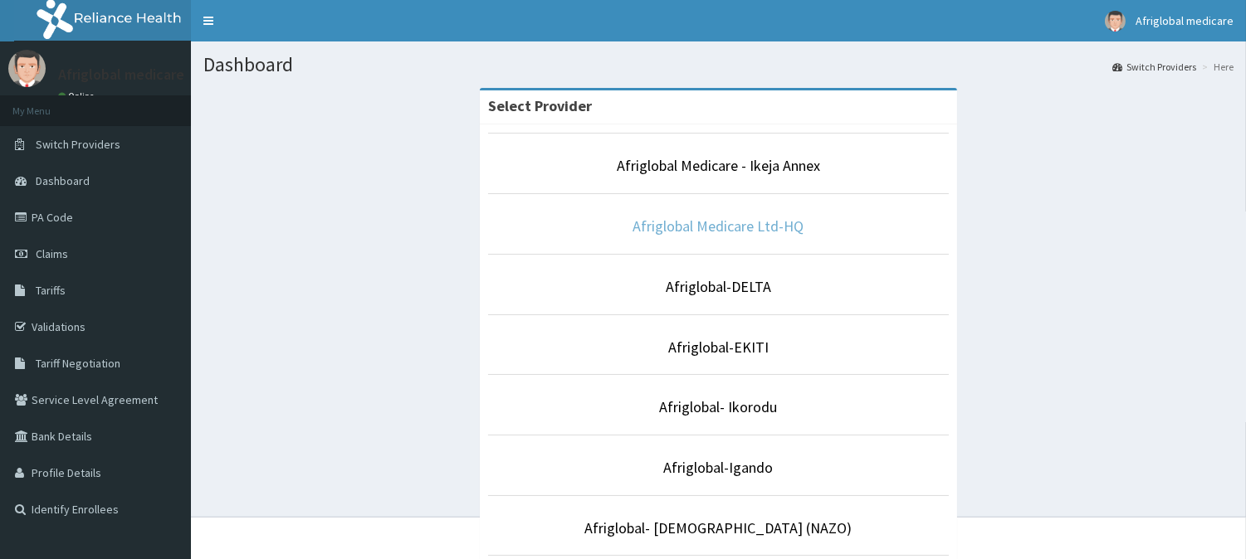
click at [774, 225] on link "Afriglobal Medicare Ltd-HQ" at bounding box center [718, 226] width 171 height 19
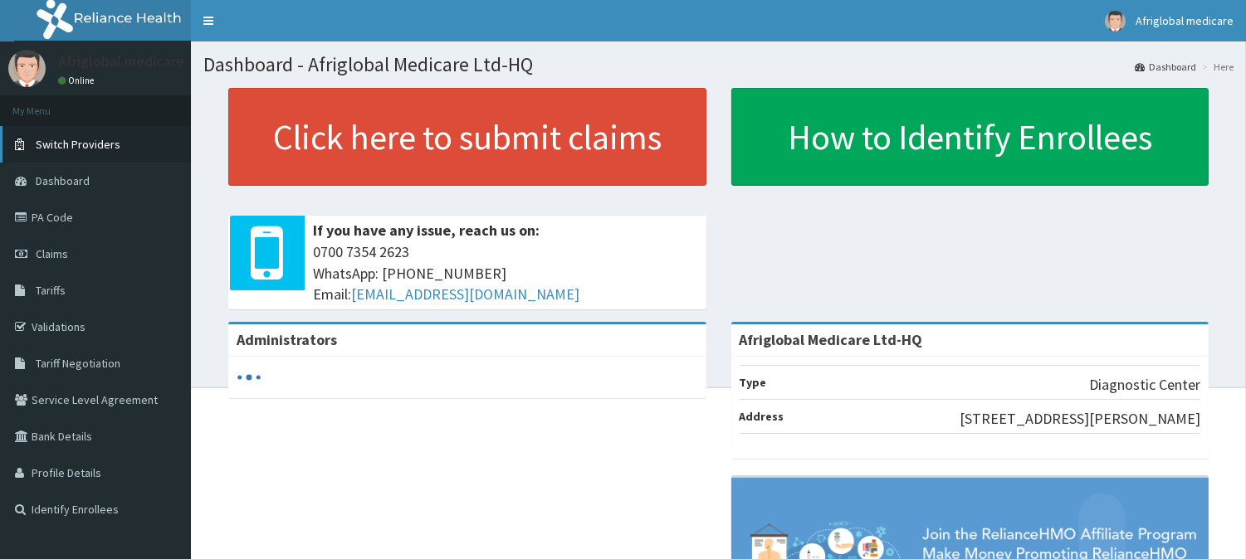
click at [85, 154] on link "Switch Providers" at bounding box center [95, 144] width 191 height 37
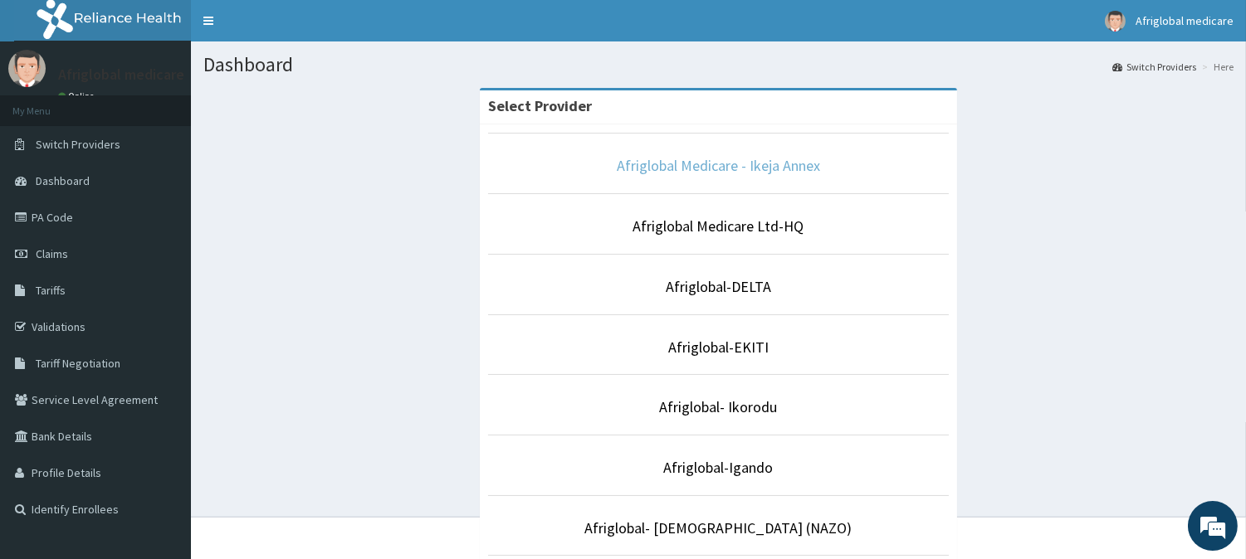
click at [730, 159] on link "Afriglobal Medicare - Ikeja Annex" at bounding box center [718, 165] width 203 height 19
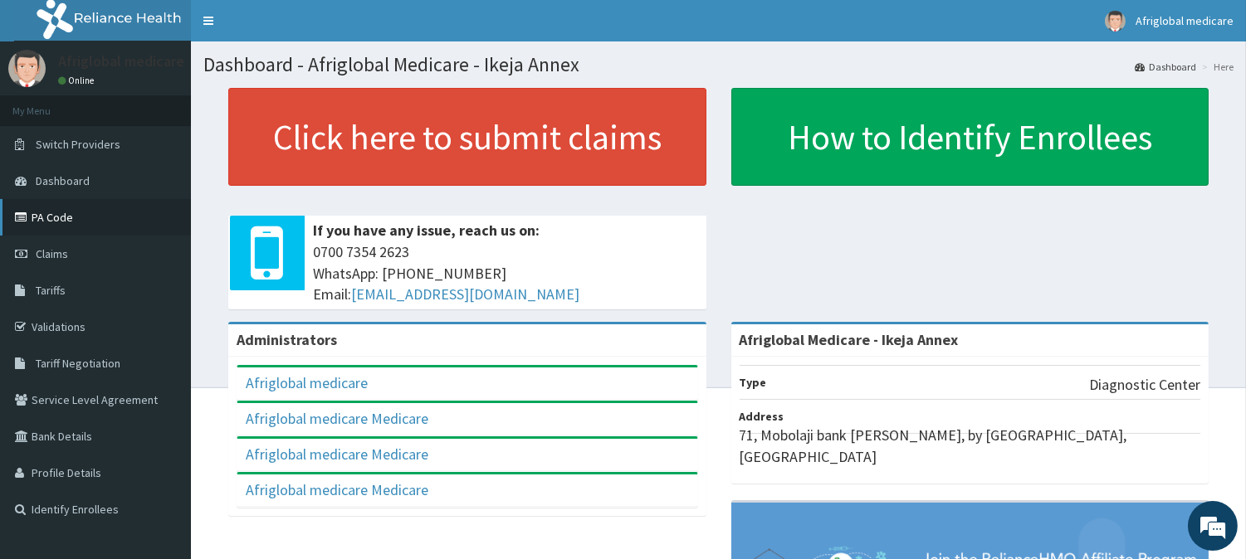
click at [73, 203] on link "PA Code" at bounding box center [95, 217] width 191 height 37
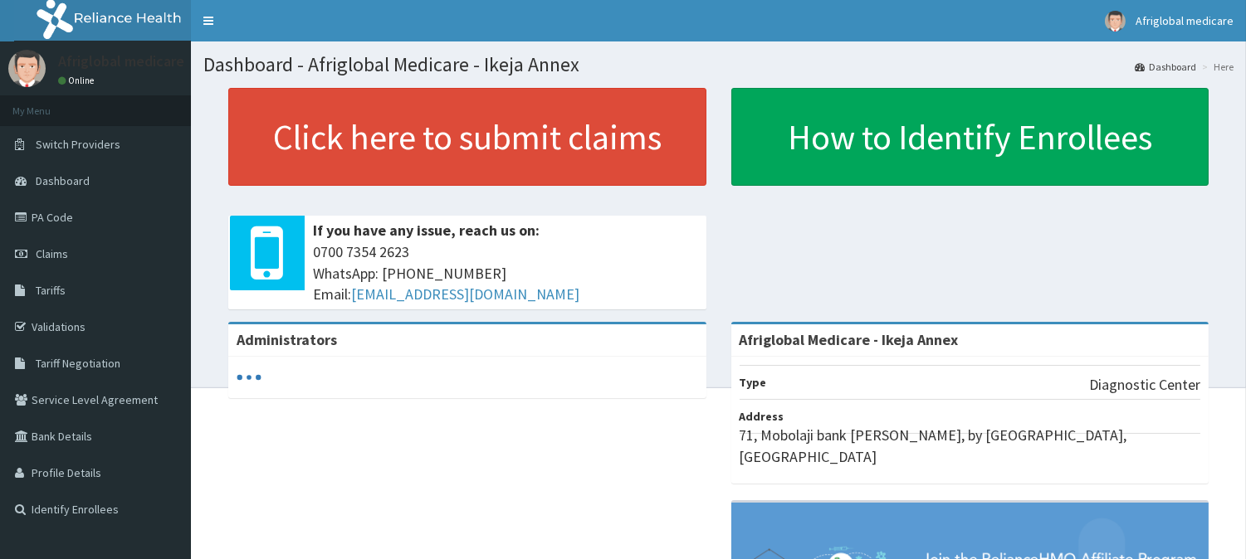
click at [68, 145] on span "Switch Providers" at bounding box center [78, 144] width 85 height 15
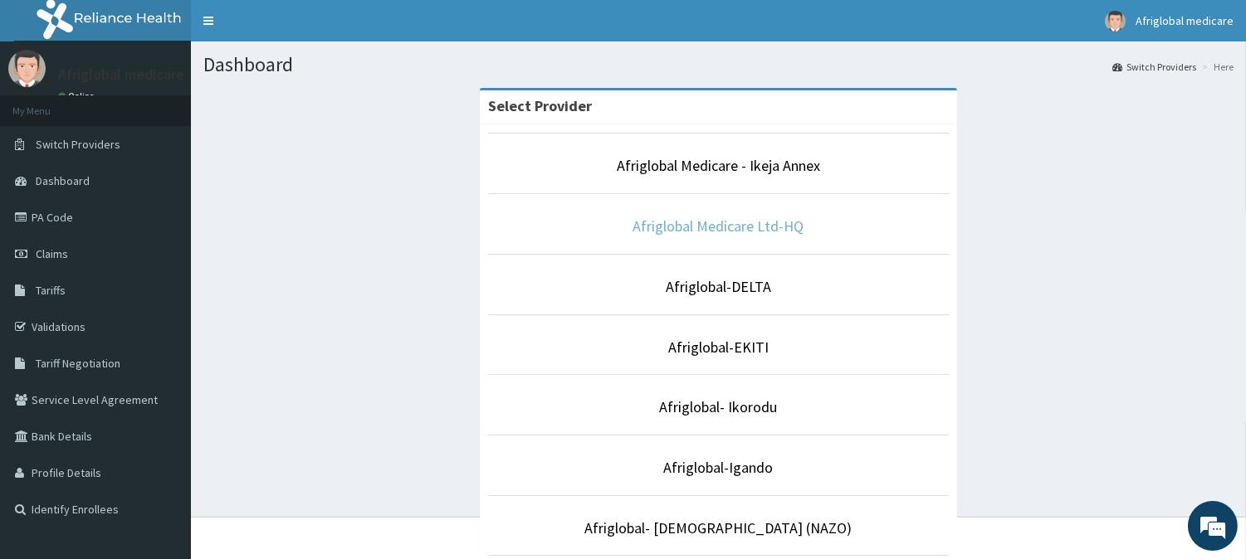
click at [697, 229] on link "Afriglobal Medicare Ltd-HQ" at bounding box center [718, 226] width 171 height 19
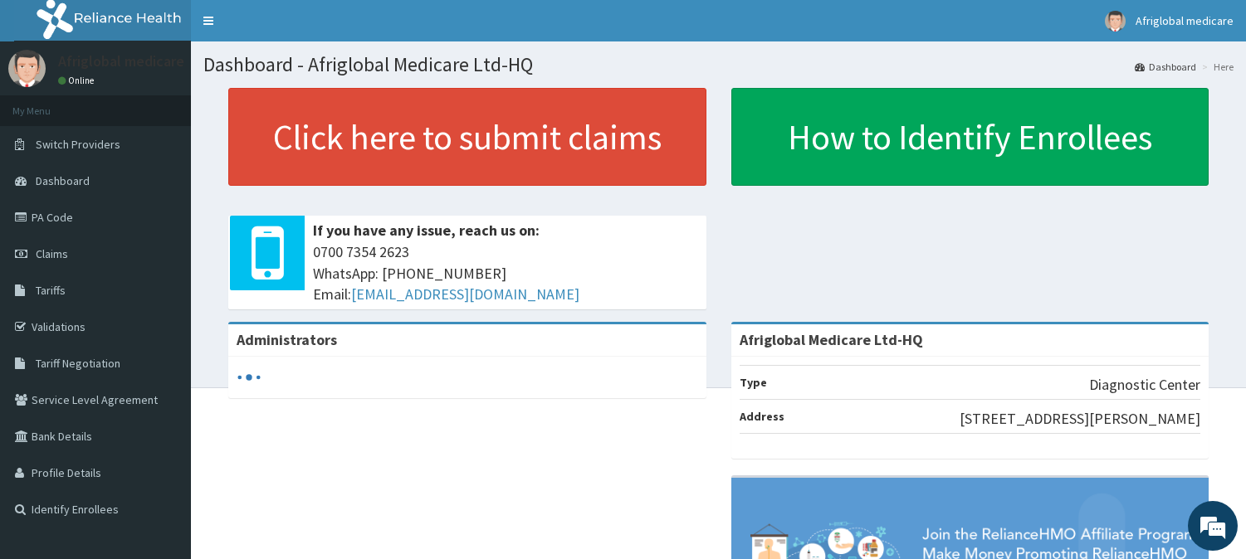
click at [85, 227] on link "PA Code" at bounding box center [95, 217] width 191 height 37
click at [72, 229] on link "PA Code" at bounding box center [95, 217] width 191 height 37
click at [77, 150] on span "Switch Providers" at bounding box center [78, 144] width 85 height 15
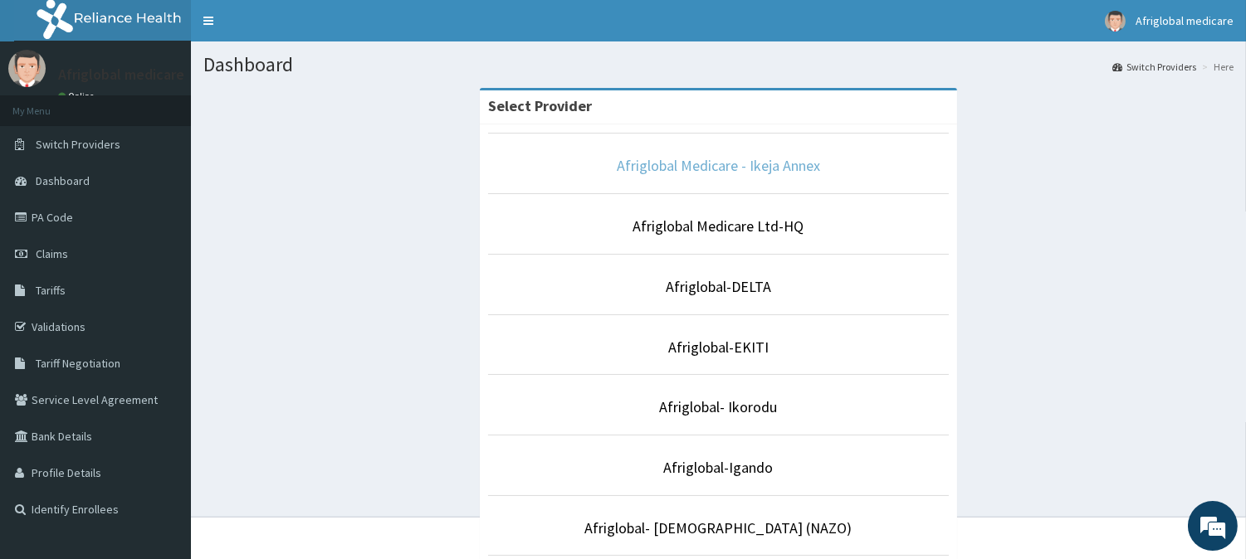
click at [691, 172] on link "Afriglobal Medicare - Ikeja Annex" at bounding box center [718, 165] width 203 height 19
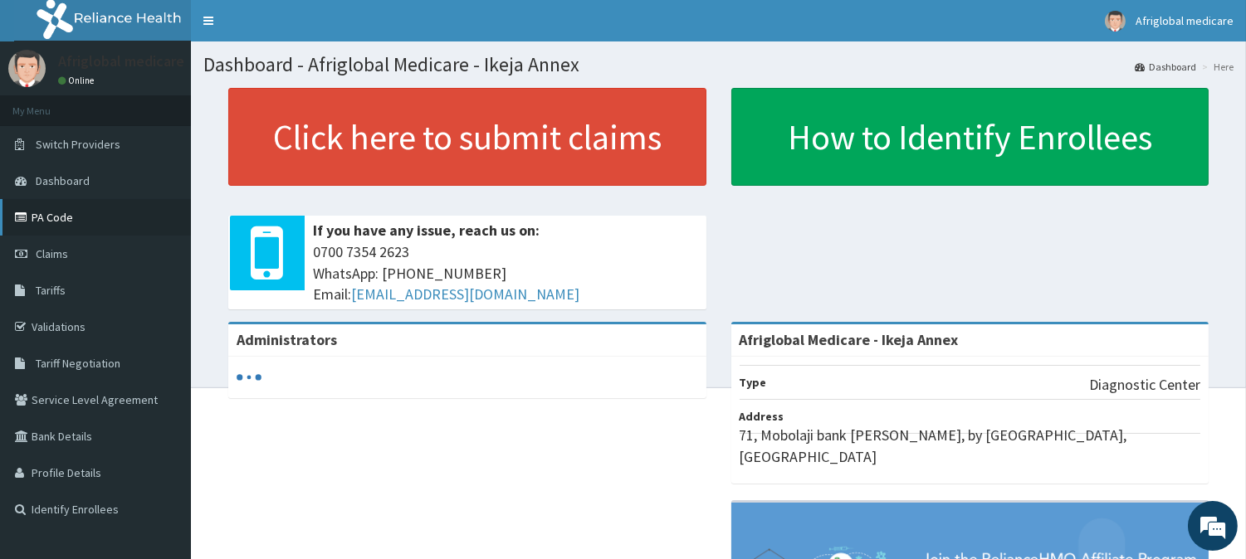
click at [60, 211] on link "PA Code" at bounding box center [95, 217] width 191 height 37
click at [56, 217] on link "PA Code" at bounding box center [95, 217] width 191 height 37
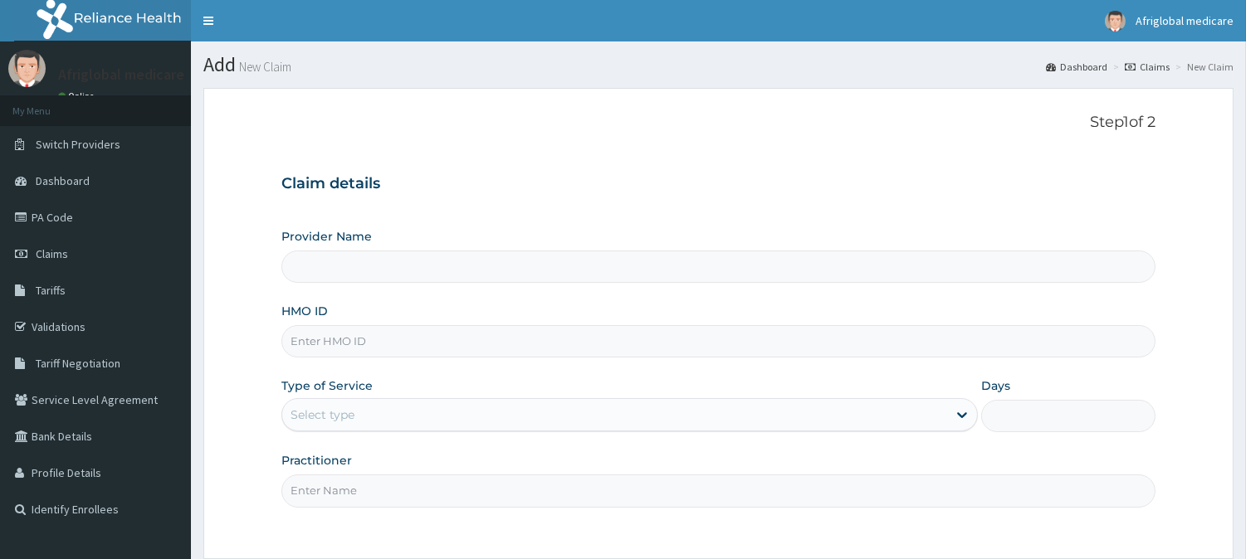
drag, startPoint x: 0, startPoint y: 0, endPoint x: 343, endPoint y: 343, distance: 484.8
click at [343, 343] on input "HMO ID" at bounding box center [718, 341] width 874 height 32
paste input "RCO10002B"
type input "RCO10002B"
type input "Afriglobal Medicare - Ikeja Annex"
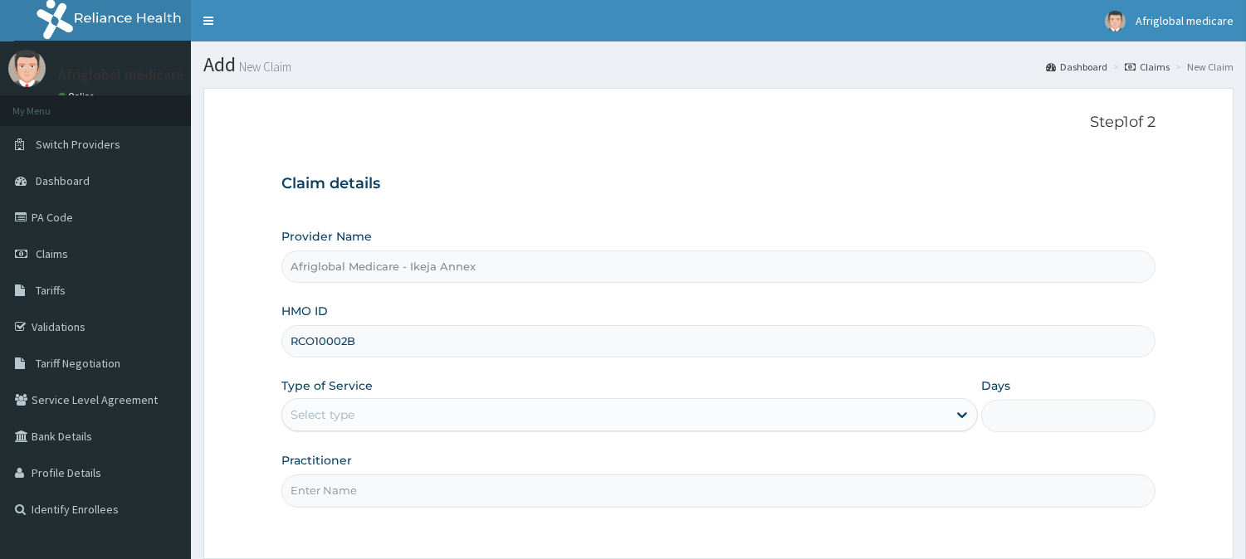
click at [312, 339] on input "RCO10002B" at bounding box center [718, 341] width 874 height 32
click at [347, 346] on input "RCO/10002B" at bounding box center [718, 341] width 874 height 32
type input "RCO/10002/B"
click at [350, 411] on div "Select type" at bounding box center [323, 415] width 64 height 17
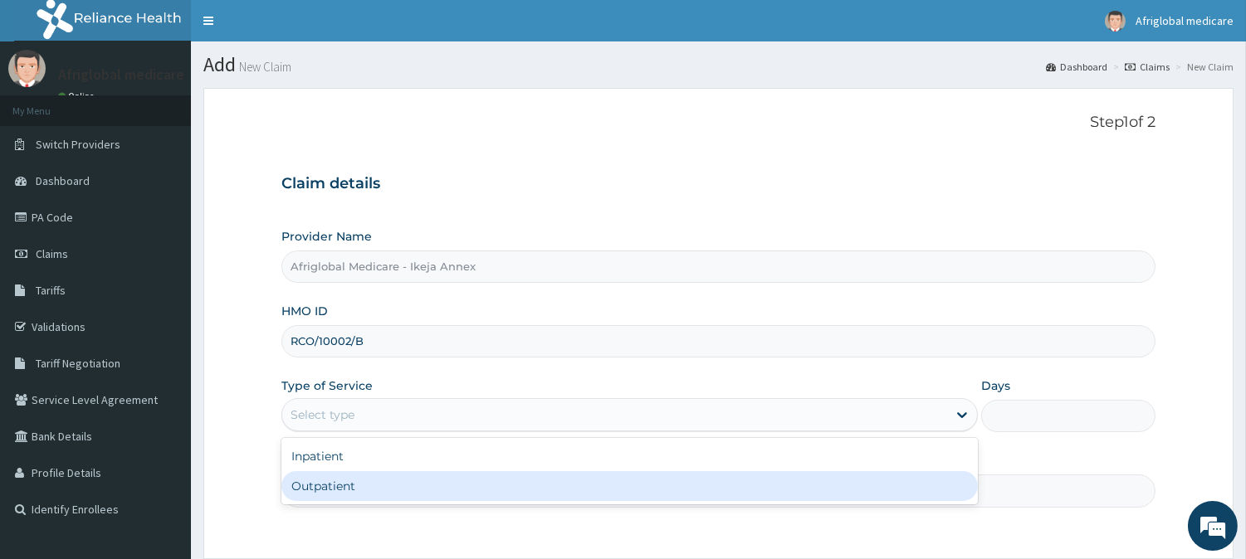
click at [343, 473] on div "Outpatient" at bounding box center [629, 486] width 696 height 30
type input "1"
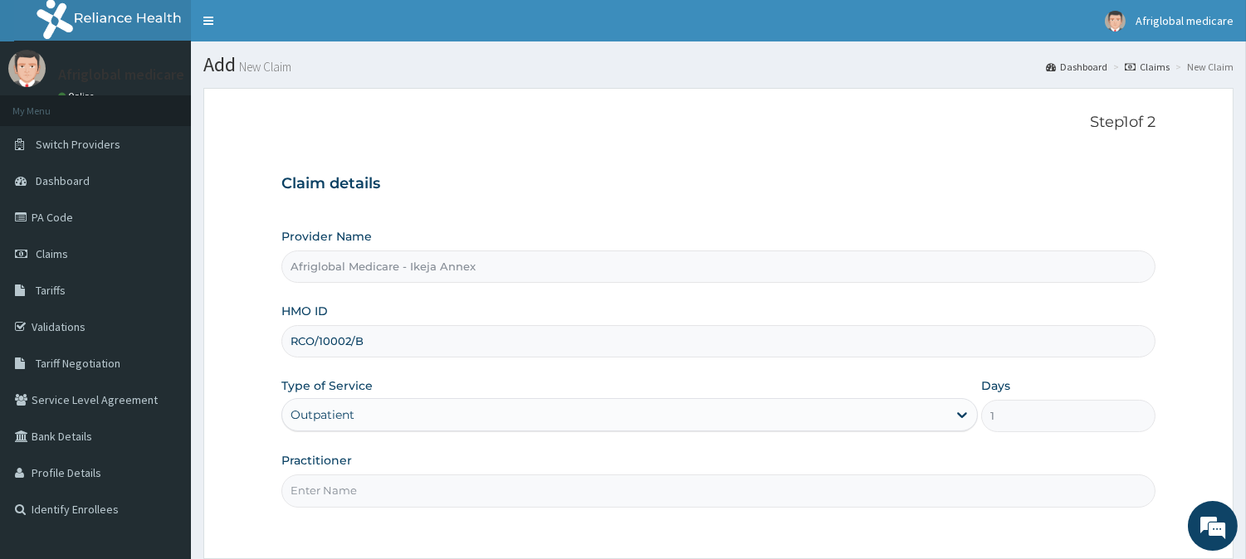
click at [342, 482] on input "Practitioner" at bounding box center [718, 491] width 874 height 32
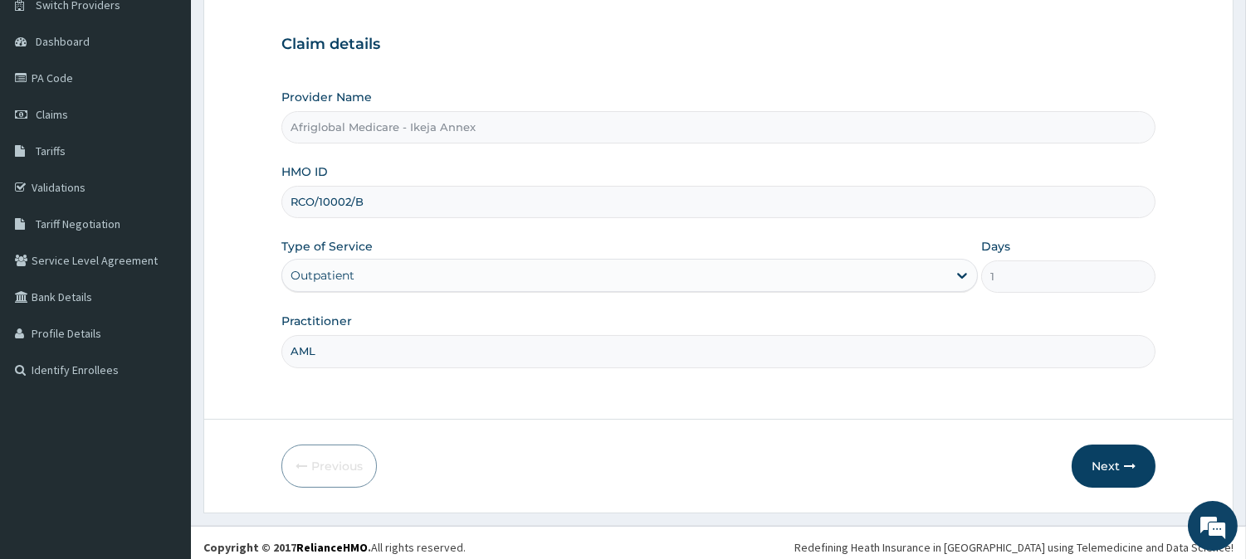
scroll to position [148, 0]
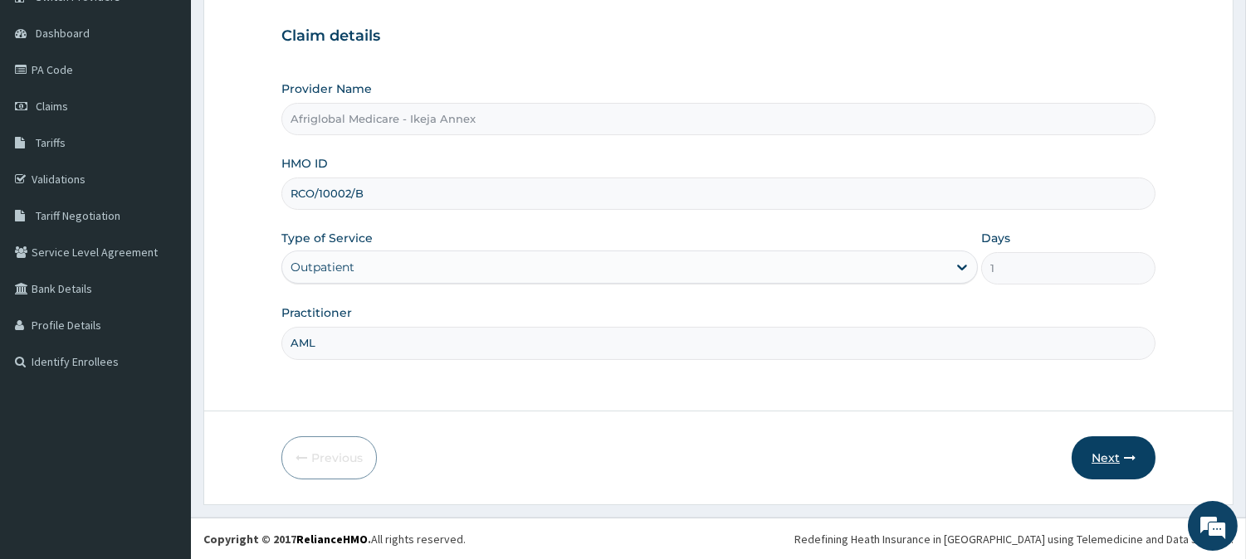
type input "AML"
click at [1089, 451] on button "Next" at bounding box center [1114, 458] width 84 height 43
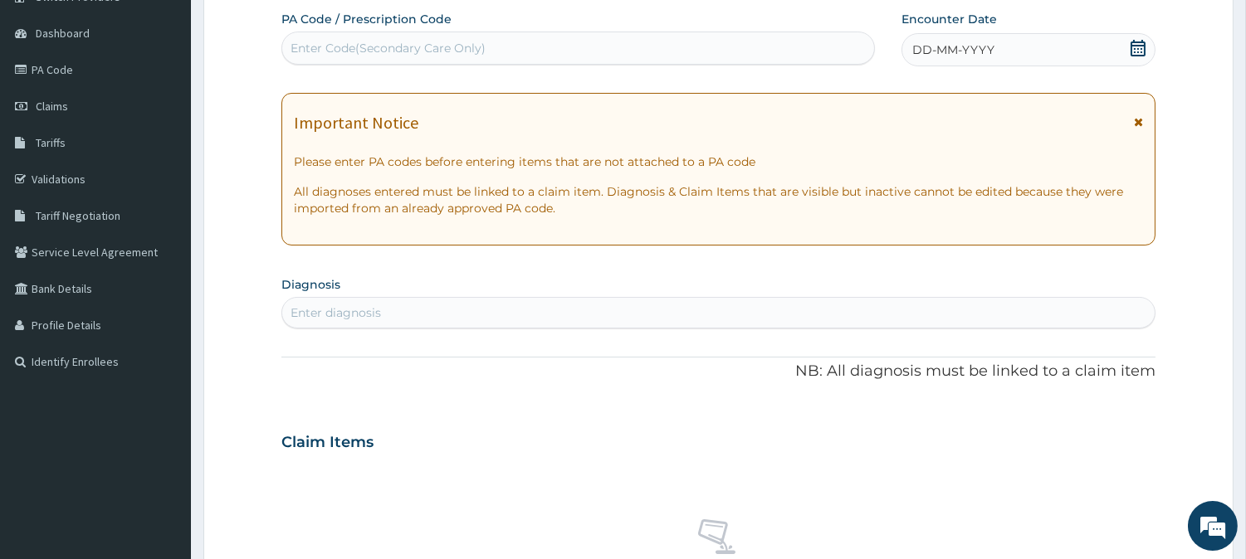
click at [487, 53] on div "Enter Code(Secondary Care Only)" at bounding box center [578, 48] width 592 height 27
paste input "PA65805D"
click at [305, 46] on input "PA65805D" at bounding box center [322, 48] width 63 height 17
type input "PA/65805D"
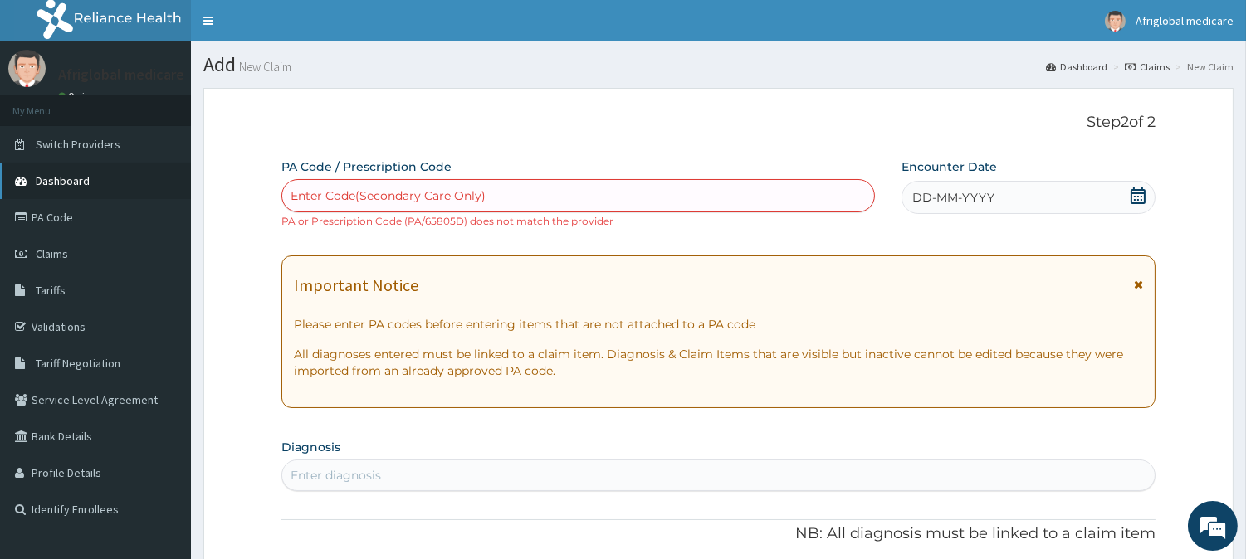
click at [71, 183] on span "Dashboard" at bounding box center [63, 180] width 54 height 15
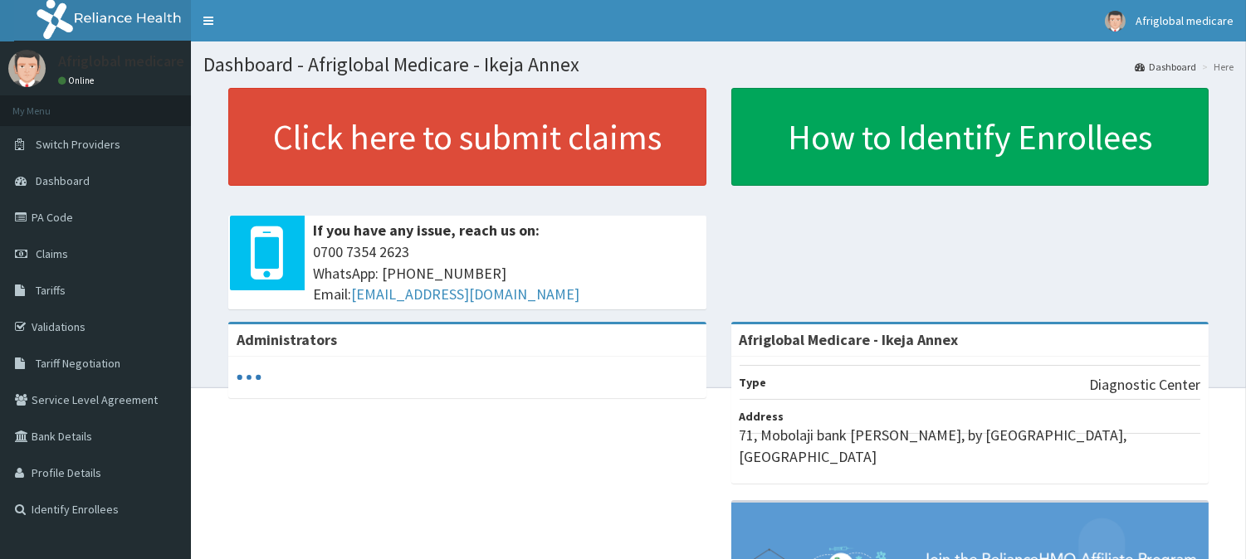
click at [63, 147] on span "Switch Providers" at bounding box center [78, 144] width 85 height 15
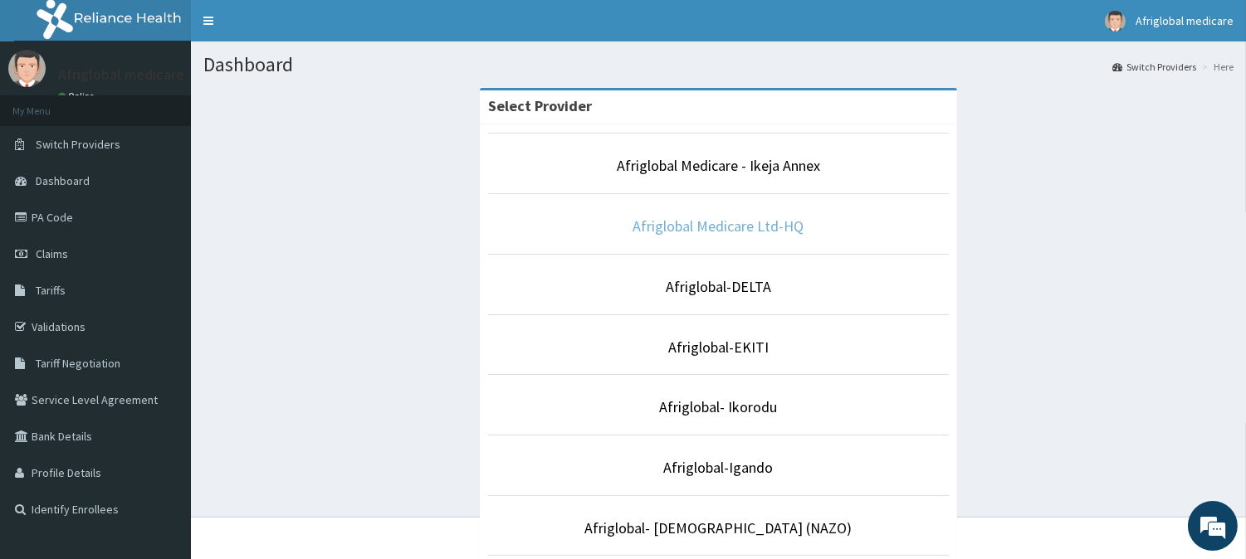
click at [686, 229] on link "Afriglobal Medicare Ltd-HQ" at bounding box center [718, 226] width 171 height 19
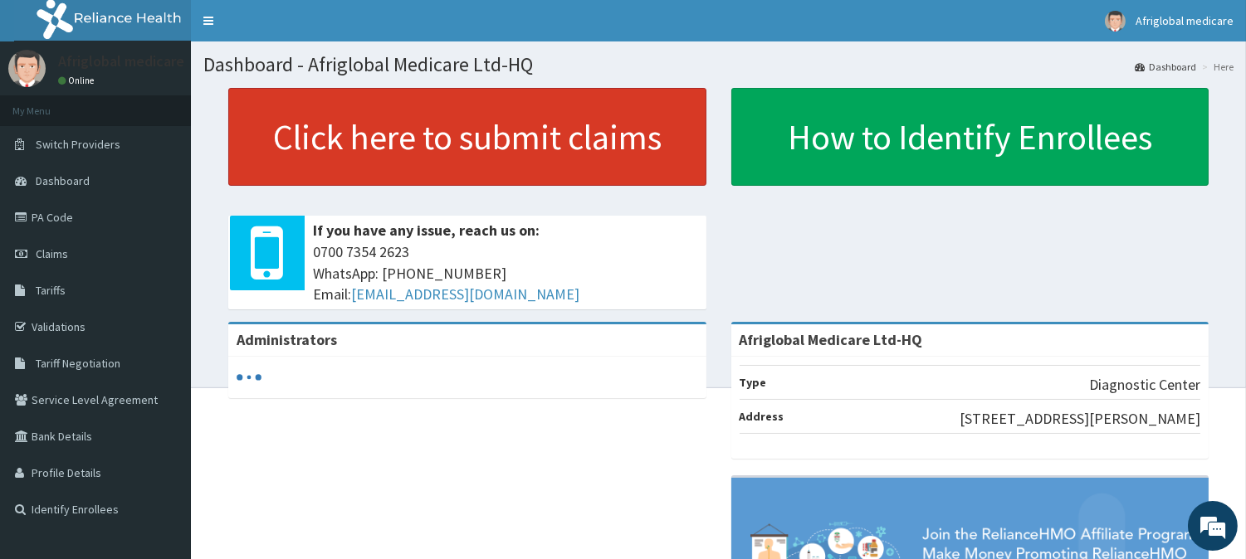
click at [350, 128] on link "Click here to submit claims" at bounding box center [467, 137] width 478 height 98
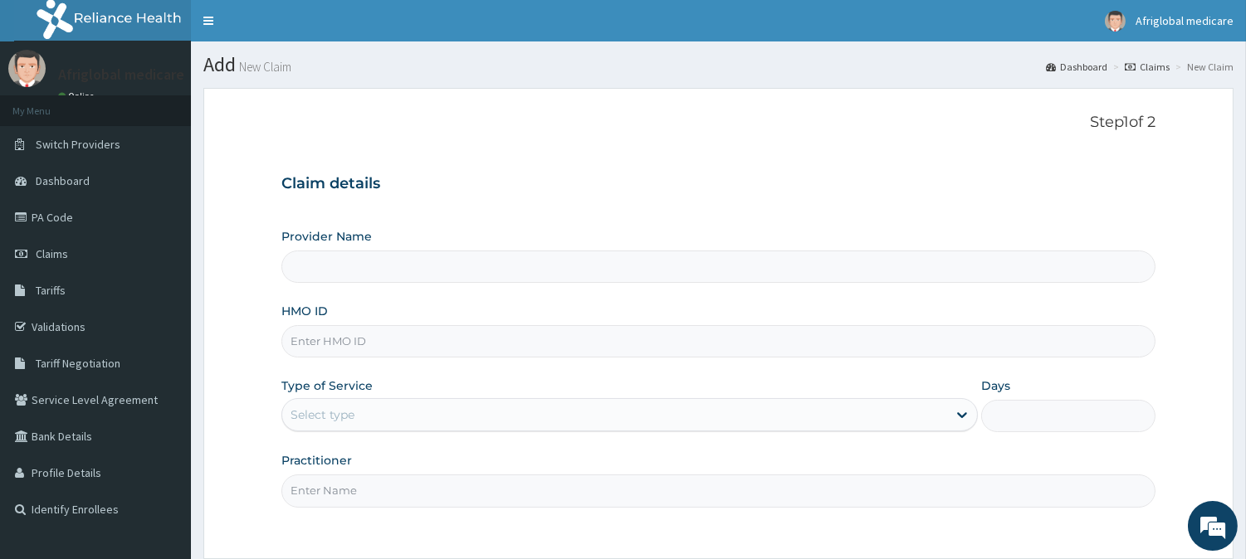
drag, startPoint x: 0, startPoint y: 0, endPoint x: 394, endPoint y: 336, distance: 518.2
click at [394, 336] on input "HMO ID" at bounding box center [718, 341] width 874 height 32
type input "Afriglobal Medicare Ltd-HQ"
paste input "RCO10002B"
click at [314, 333] on input "RCO10002B" at bounding box center [718, 341] width 874 height 32
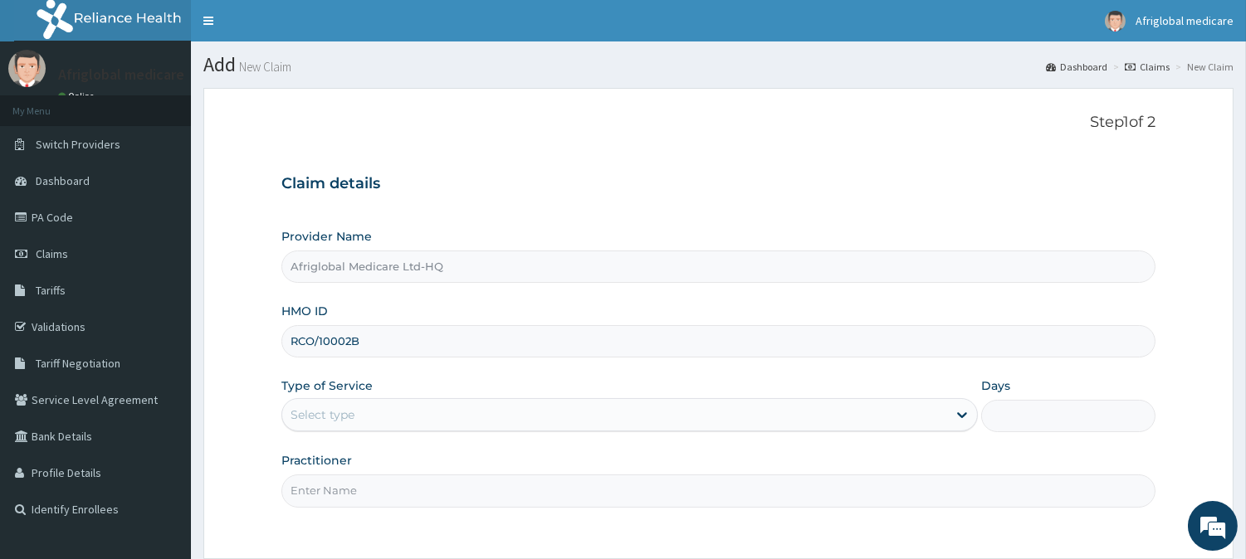
click at [352, 346] on input "RCO/10002B" at bounding box center [718, 341] width 874 height 32
type input "RCO/10002/B"
drag, startPoint x: 376, startPoint y: 419, endPoint x: 376, endPoint y: 434, distance: 14.9
click at [376, 420] on div "Select type" at bounding box center [614, 415] width 665 height 27
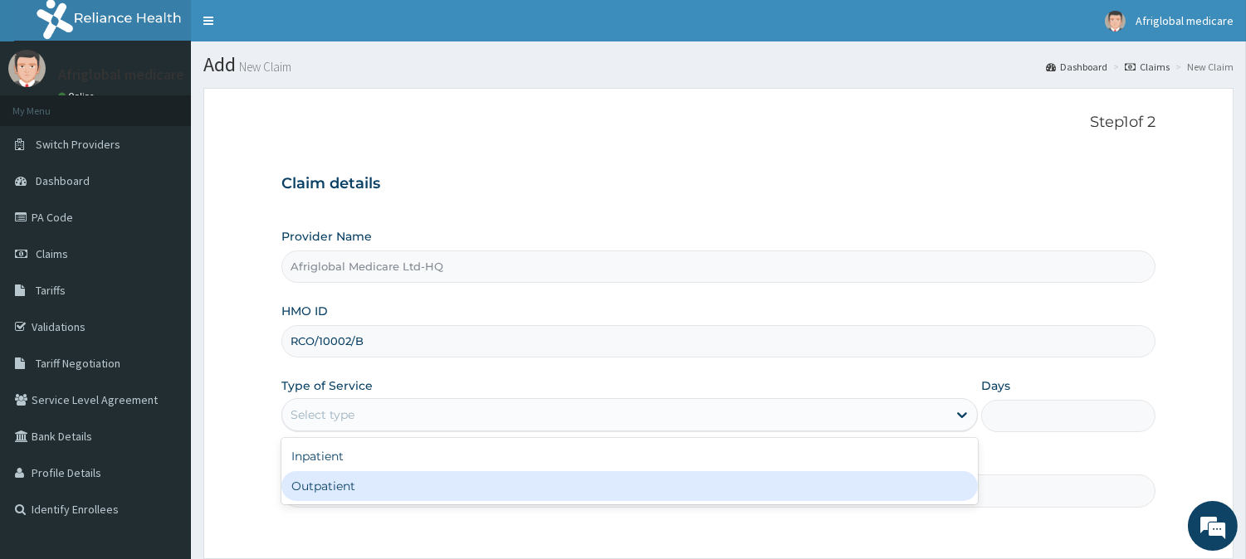
click at [374, 474] on div "Outpatient" at bounding box center [629, 486] width 696 height 30
type input "1"
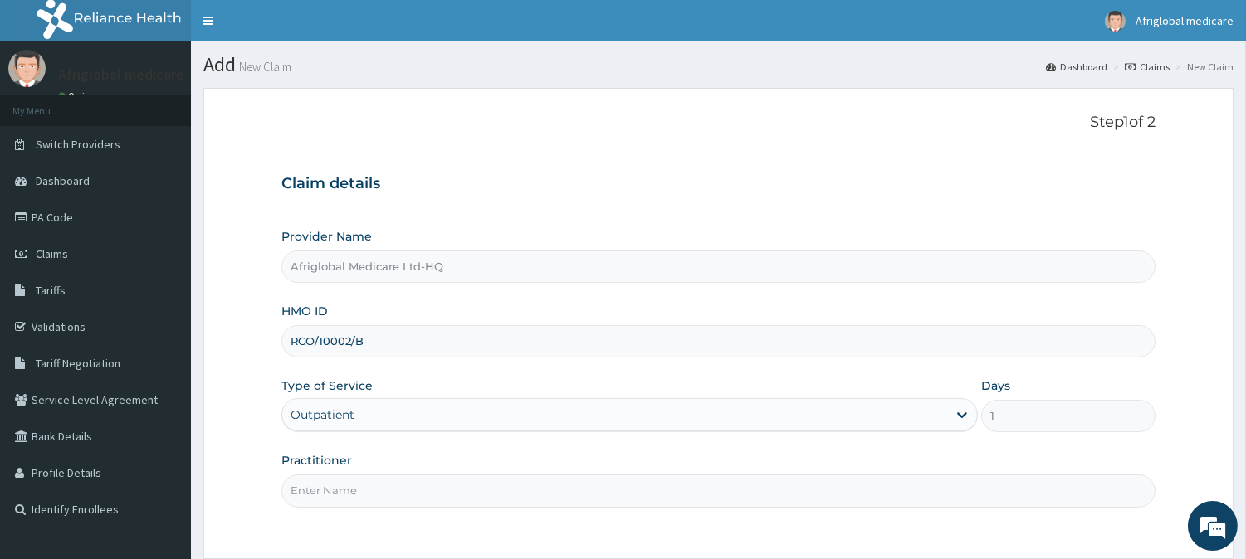
click at [376, 492] on input "Practitioner" at bounding box center [718, 491] width 874 height 32
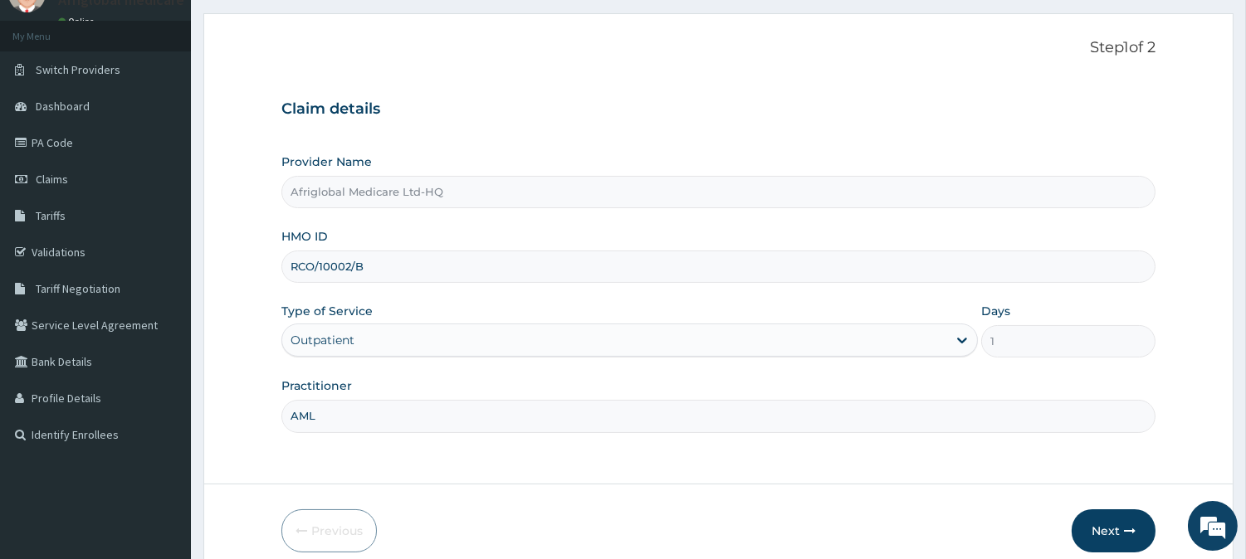
scroll to position [148, 0]
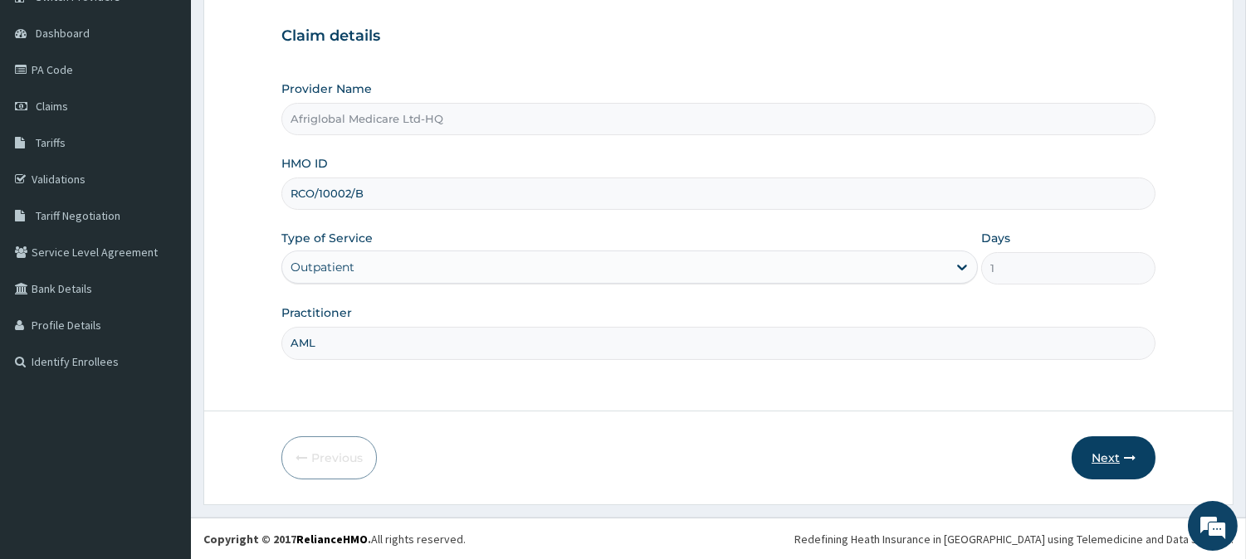
type input "AML"
click at [1092, 452] on button "Next" at bounding box center [1114, 458] width 84 height 43
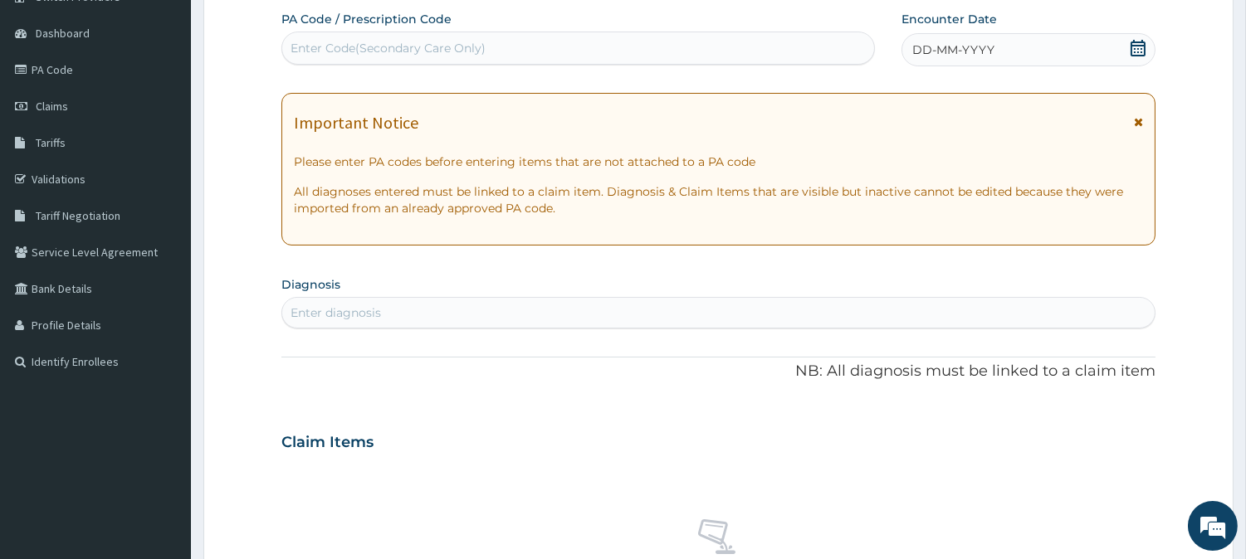
click at [427, 44] on div "Enter Code(Secondary Care Only)" at bounding box center [388, 48] width 195 height 17
paste input "PA65805D"
click at [304, 45] on input "PA65805D" at bounding box center [322, 48] width 63 height 17
type input "PA/65805D"
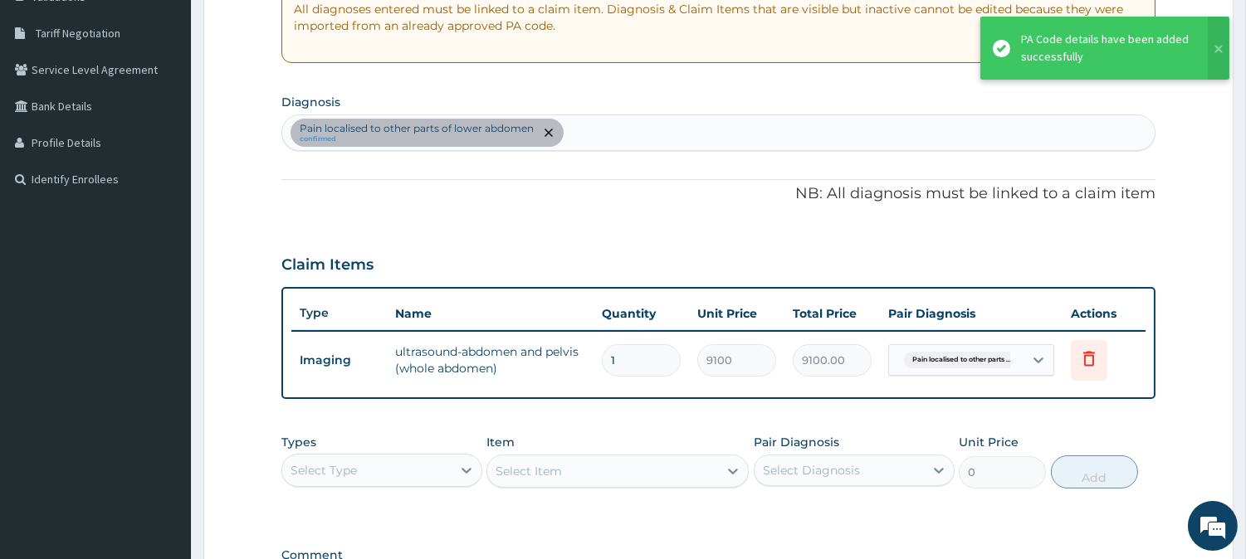
scroll to position [333, 0]
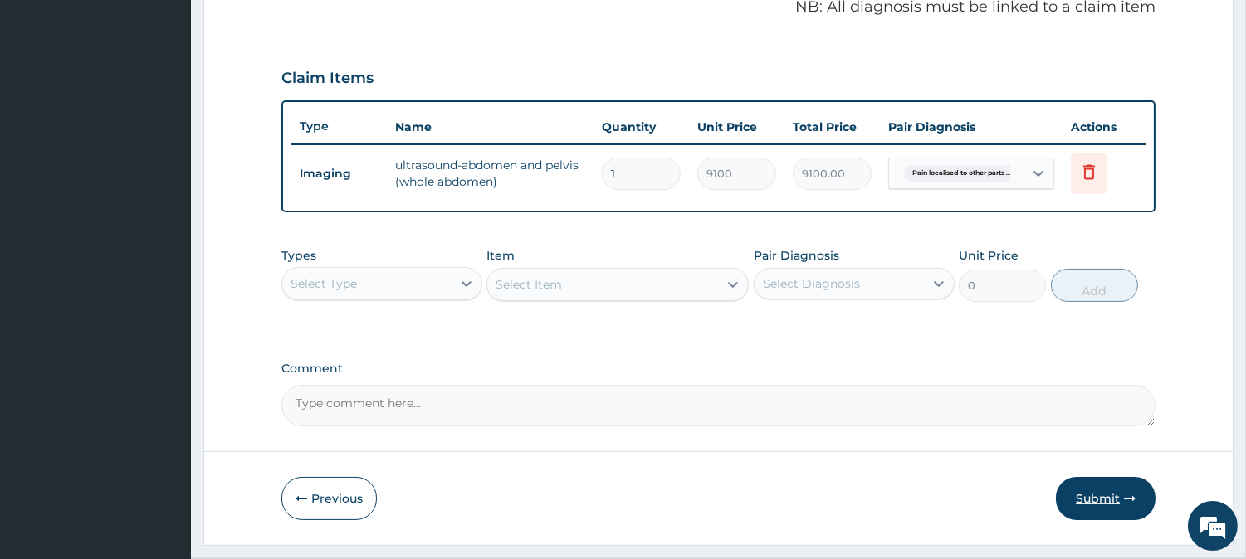
click at [1099, 496] on button "Submit" at bounding box center [1106, 498] width 100 height 43
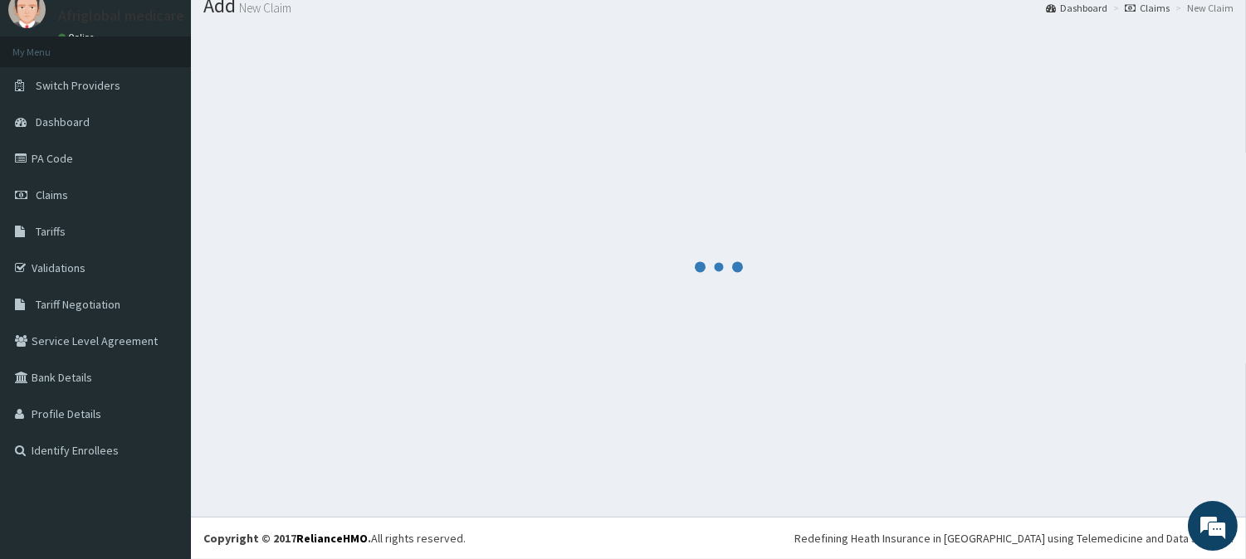
scroll to position [59, 0]
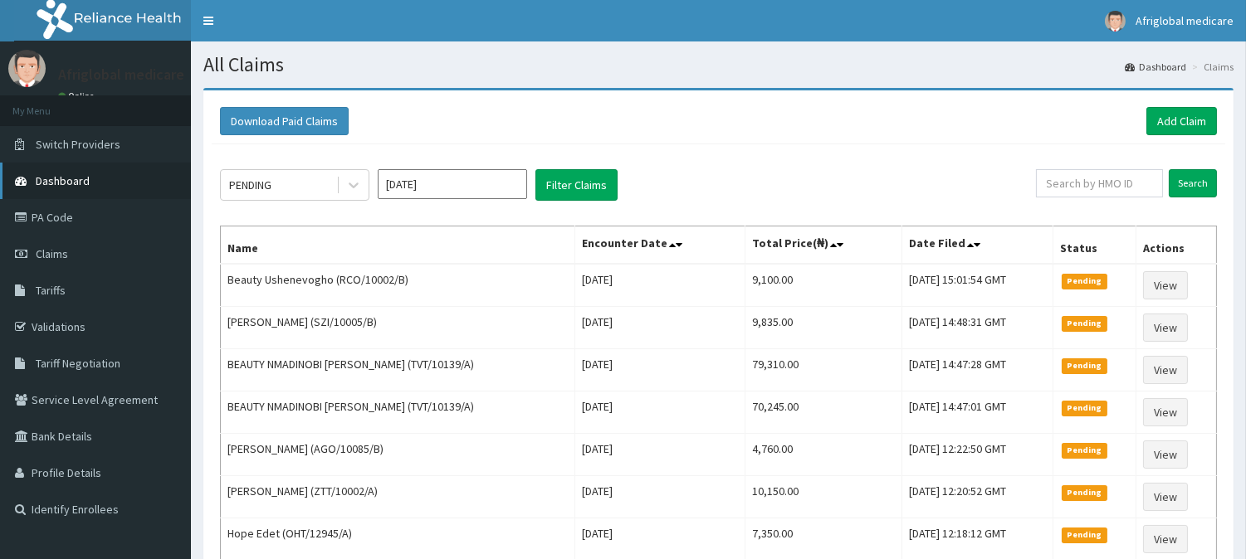
click at [128, 180] on link "Dashboard" at bounding box center [95, 181] width 191 height 37
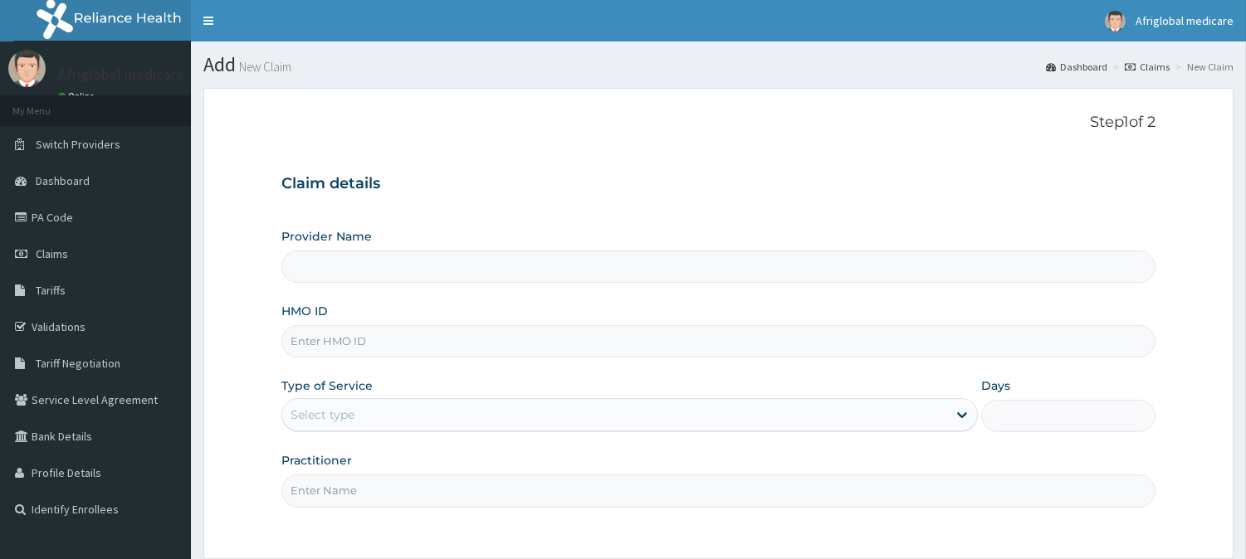
drag, startPoint x: 0, startPoint y: 0, endPoint x: 399, endPoint y: 340, distance: 524.7
click at [399, 340] on input "HMO ID" at bounding box center [718, 341] width 874 height 32
type input "Afriglobal Medicare Ltd-HQ"
paste input "RET46027A"
click at [314, 335] on input "RET46027A" at bounding box center [718, 341] width 874 height 32
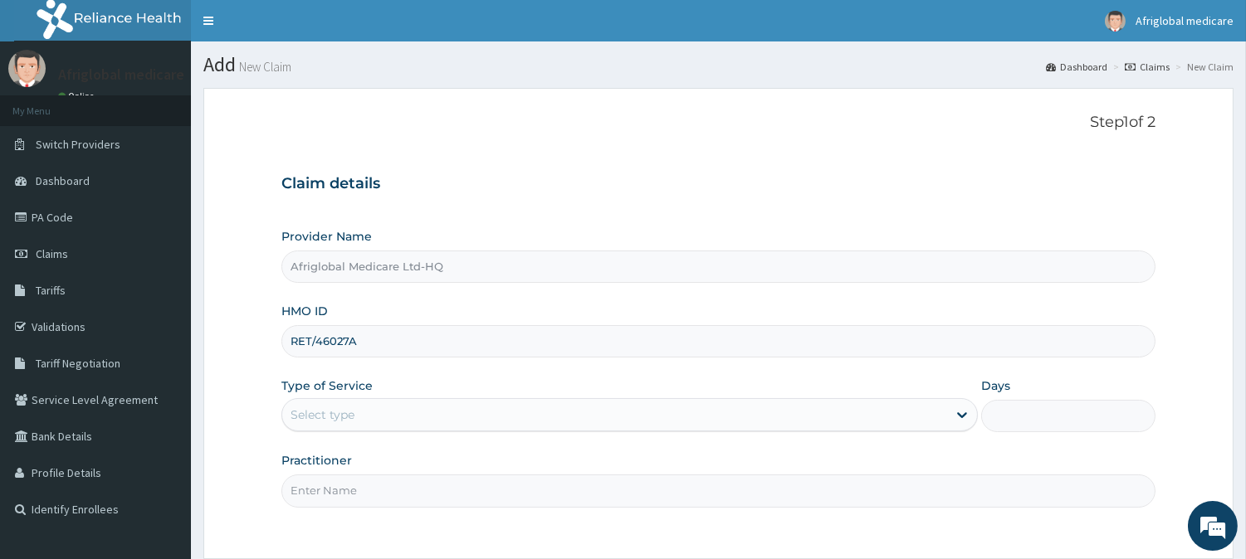
click at [349, 341] on input "RET/46027A" at bounding box center [718, 341] width 874 height 32
type input "RET/46027/A"
drag, startPoint x: 374, startPoint y: 415, endPoint x: 378, endPoint y: 432, distance: 17.1
click at [376, 427] on div "Select type" at bounding box center [614, 415] width 665 height 27
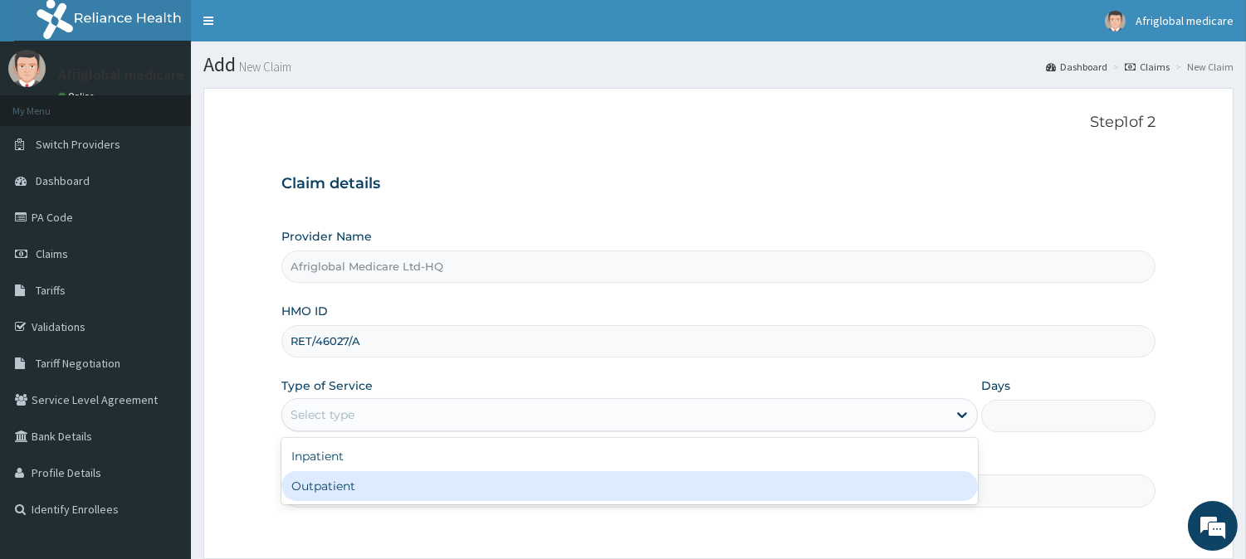
click at [388, 494] on div "Outpatient" at bounding box center [629, 486] width 696 height 30
type input "1"
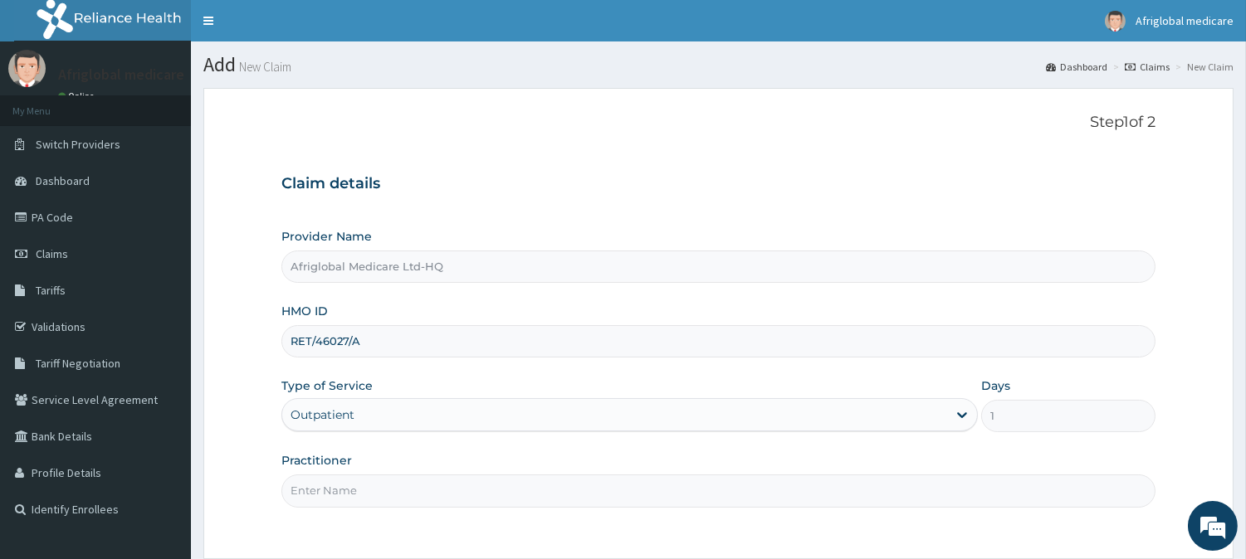
click at [386, 494] on input "Practitioner" at bounding box center [718, 491] width 874 height 32
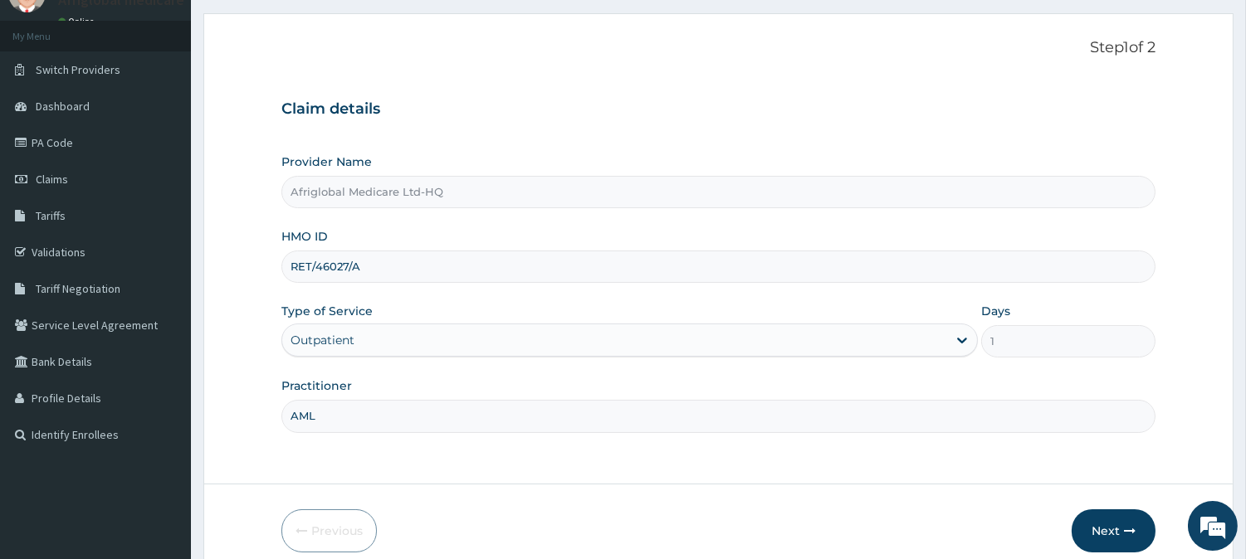
scroll to position [148, 0]
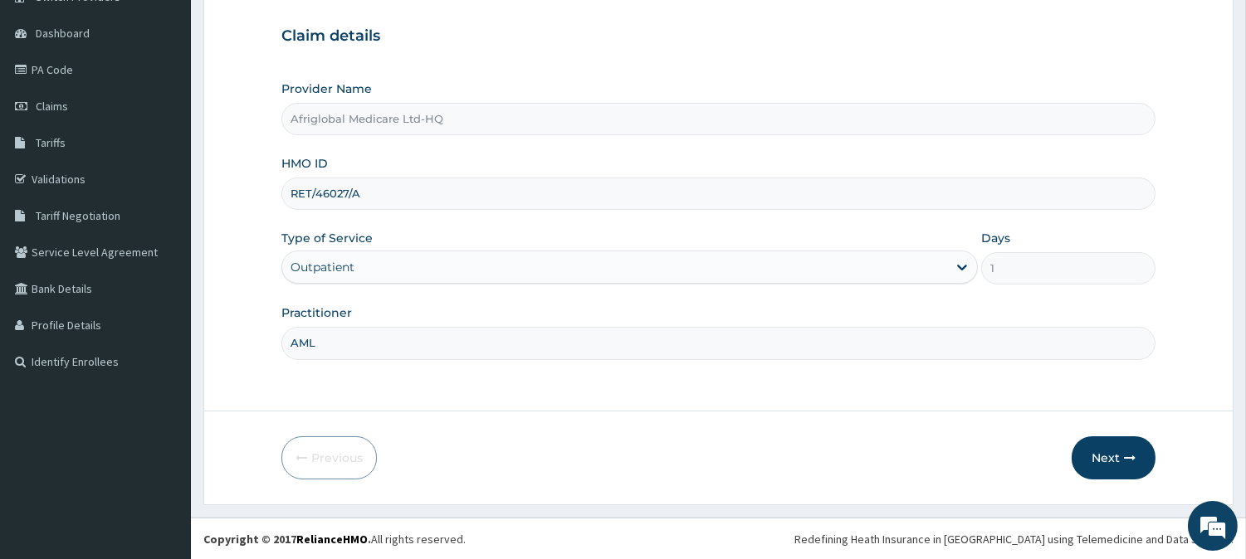
type input "AML"
click at [1068, 455] on div "Previous Next" at bounding box center [718, 458] width 874 height 43
click at [1116, 455] on button "Next" at bounding box center [1114, 458] width 84 height 43
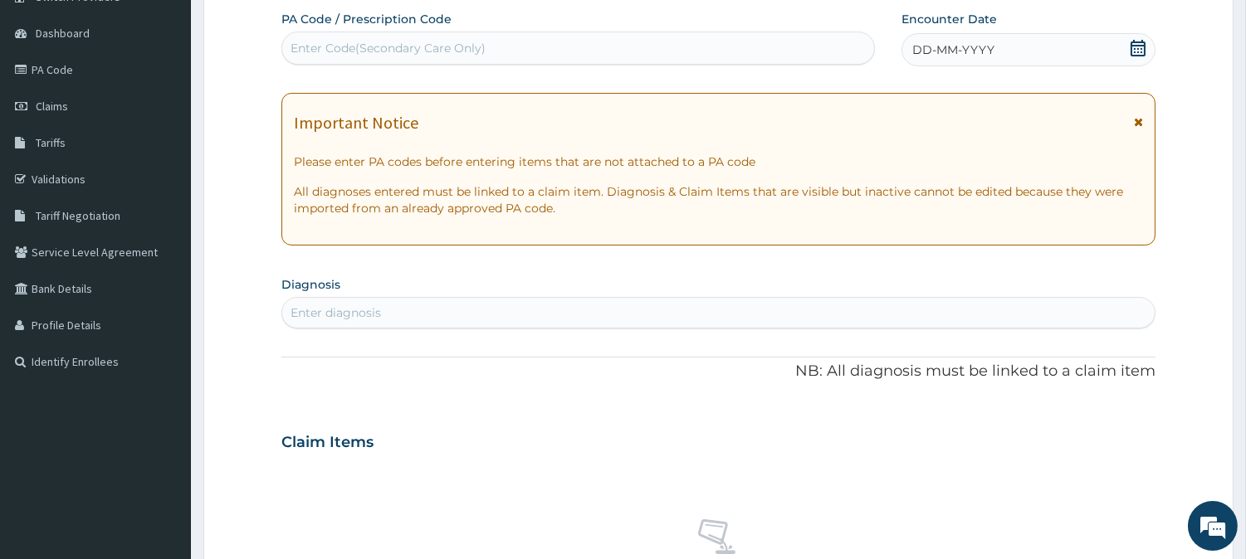
click at [511, 52] on div "Enter Code(Secondary Care Only)" at bounding box center [578, 48] width 592 height 27
paste input "PA341C1C"
click at [314, 48] on input "PA341C1C" at bounding box center [319, 48] width 57 height 17
click at [311, 46] on input "PA341C1C" at bounding box center [319, 48] width 57 height 17
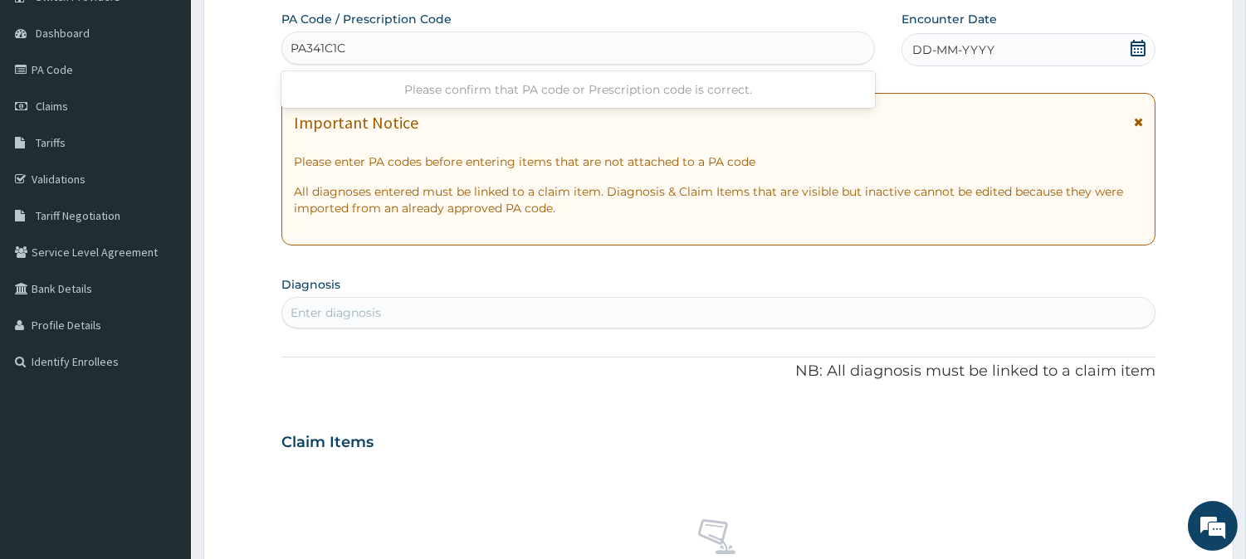
click at [308, 44] on input "PA341C1C" at bounding box center [319, 48] width 57 height 17
type input "PA/341C1C"
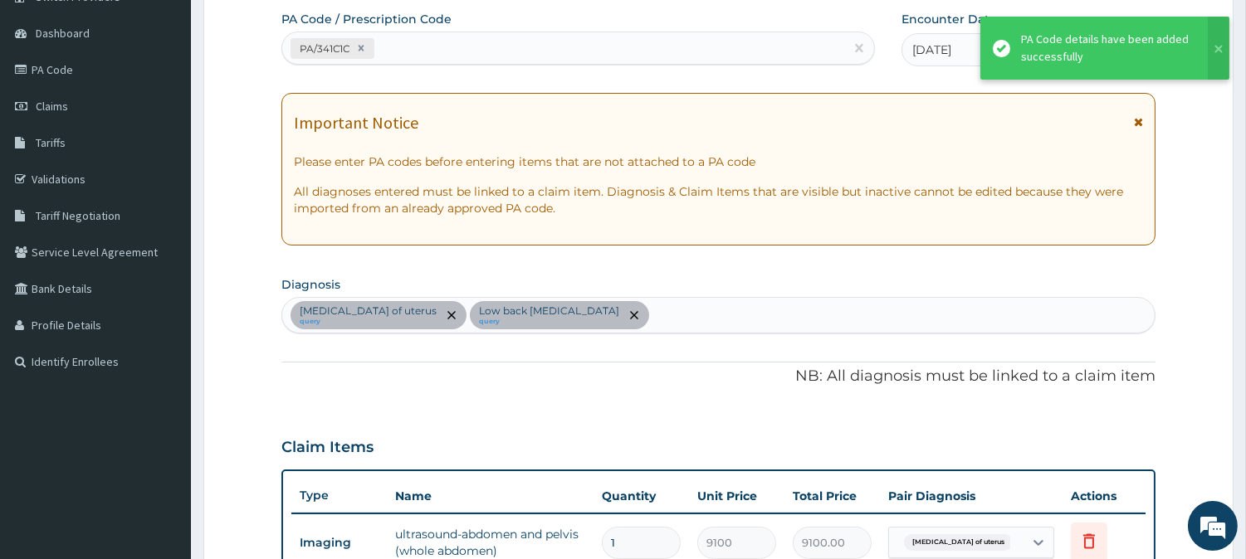
scroll to position [467, 0]
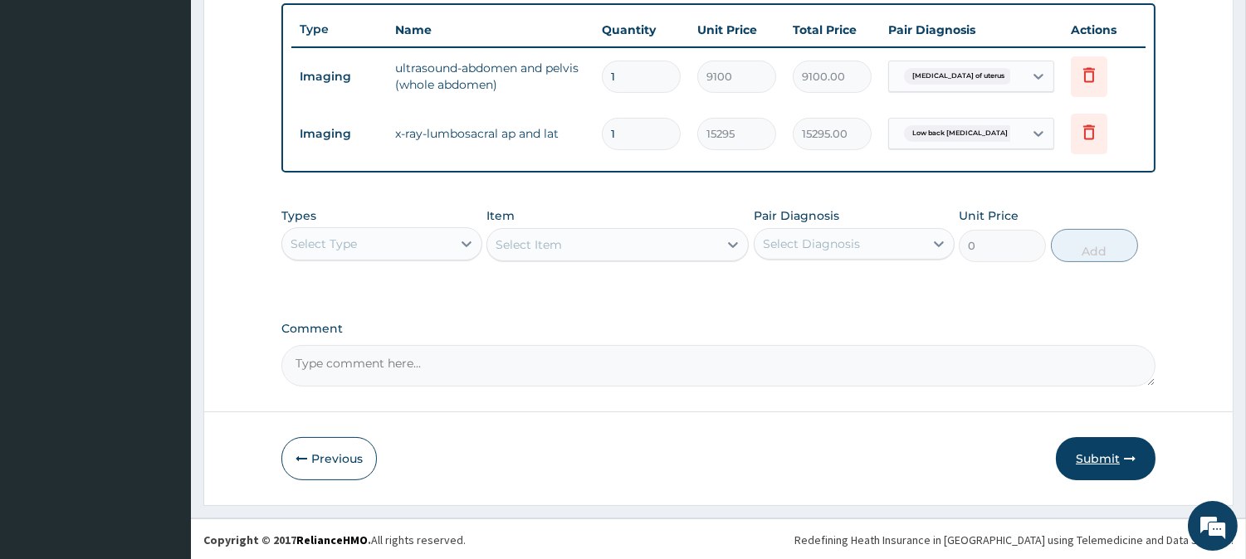
click at [1111, 452] on button "Submit" at bounding box center [1106, 458] width 100 height 43
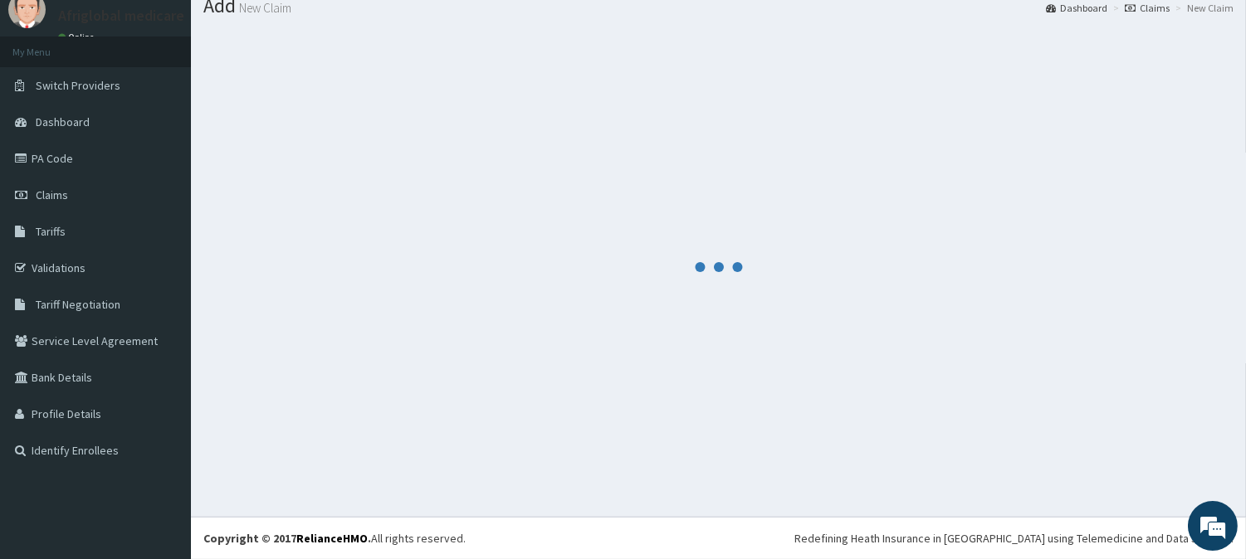
scroll to position [59, 0]
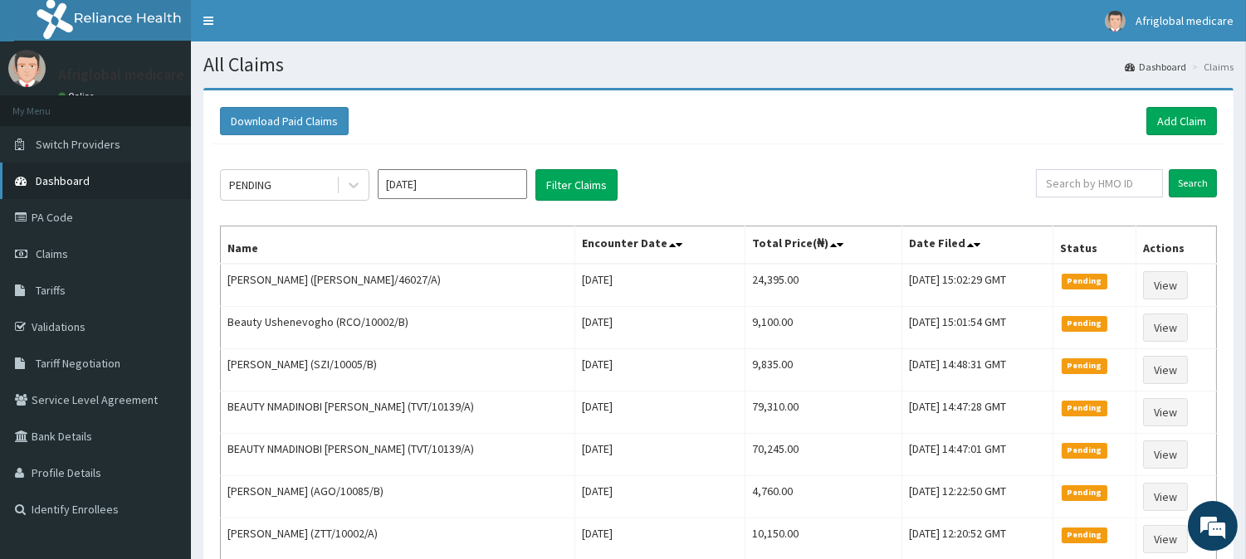
click at [67, 194] on link "Dashboard" at bounding box center [95, 181] width 191 height 37
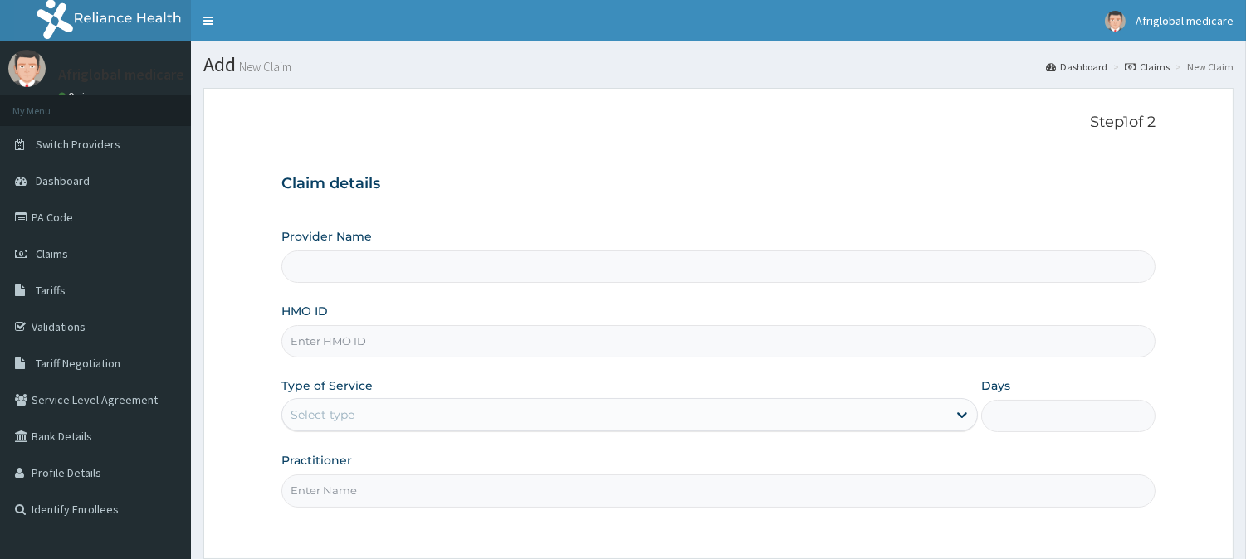
click at [387, 345] on input "HMO ID" at bounding box center [718, 341] width 874 height 32
paste input "okb11821a"
type input "okb11821a"
type input "Afriglobal Medicare Ltd-HQ"
click at [311, 338] on input "okb11821a" at bounding box center [718, 341] width 874 height 32
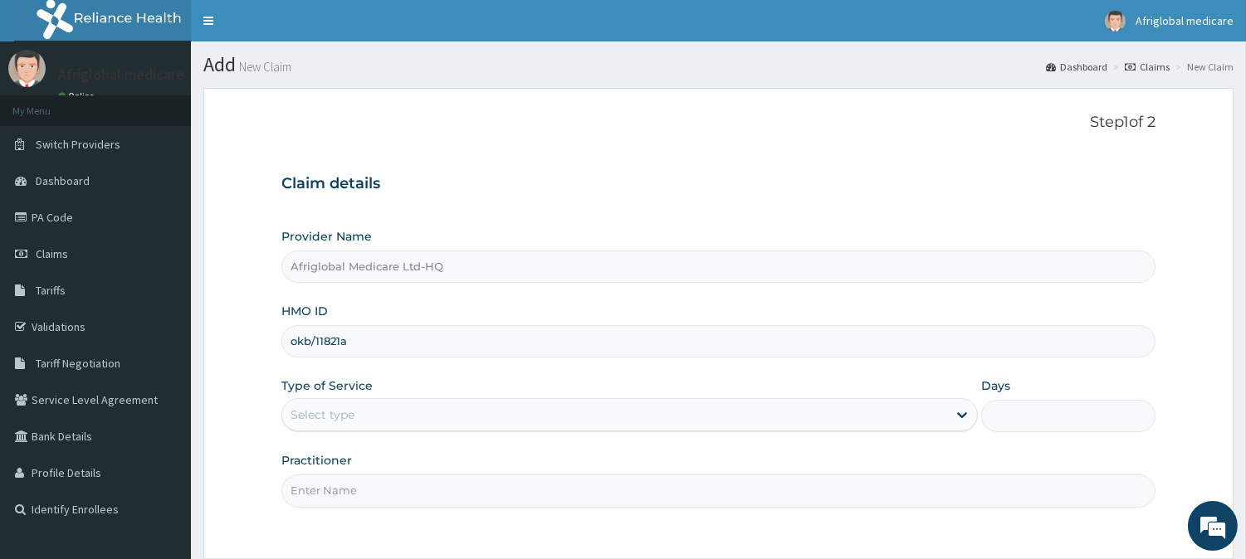
click at [341, 342] on input "okb/11821a" at bounding box center [718, 341] width 874 height 32
type input "okb/11821/a"
click at [359, 410] on div "Select type" at bounding box center [614, 415] width 665 height 27
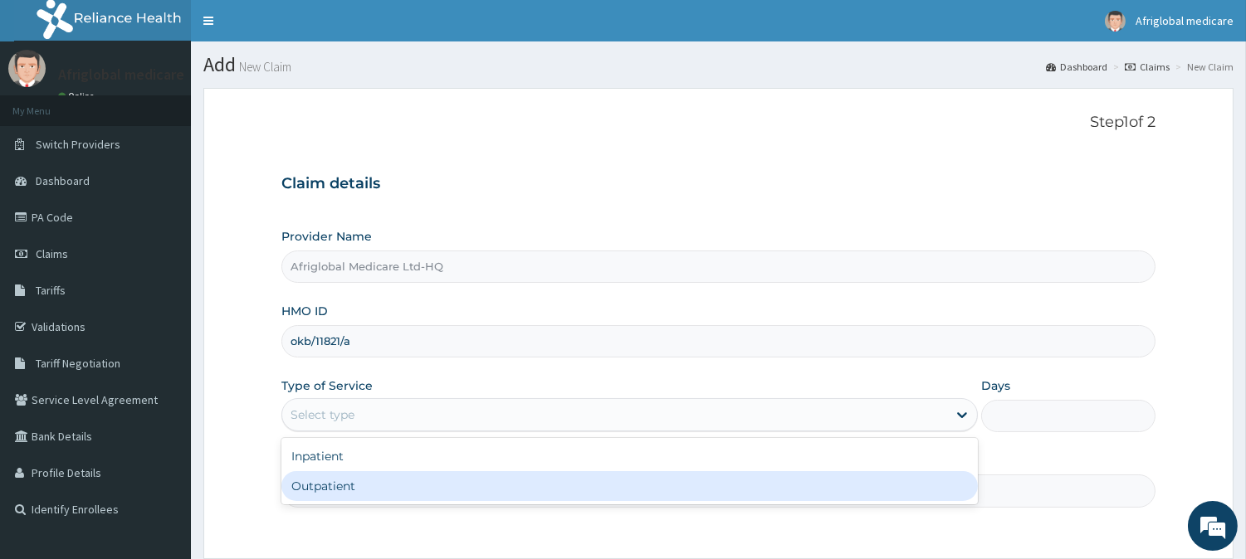
click at [362, 482] on div "Outpatient" at bounding box center [629, 486] width 696 height 30
type input "1"
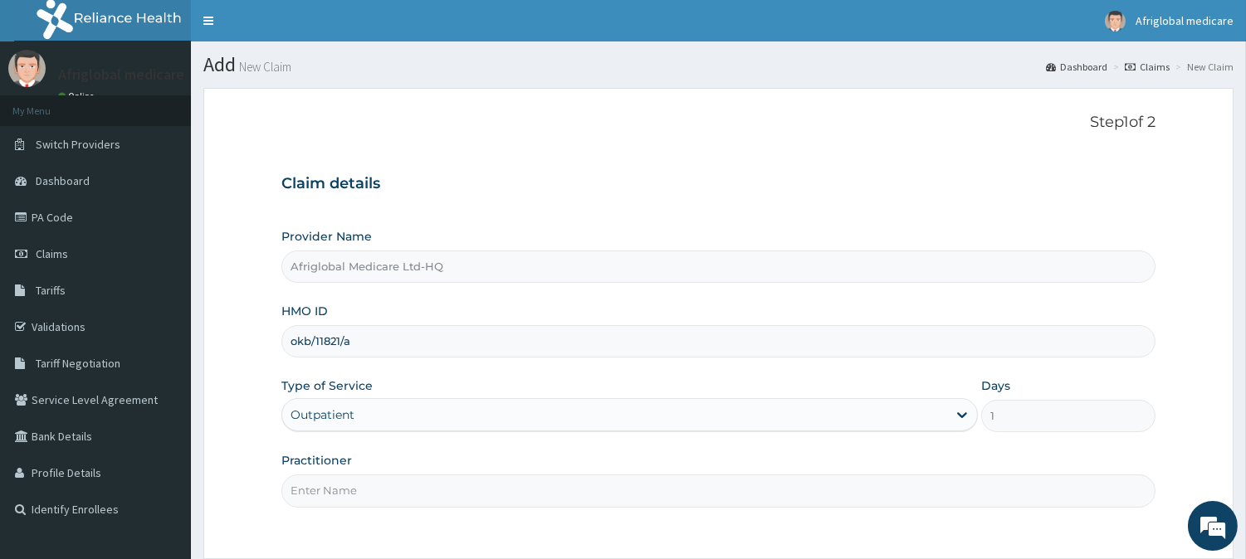
click at [362, 482] on input "Practitioner" at bounding box center [718, 491] width 874 height 32
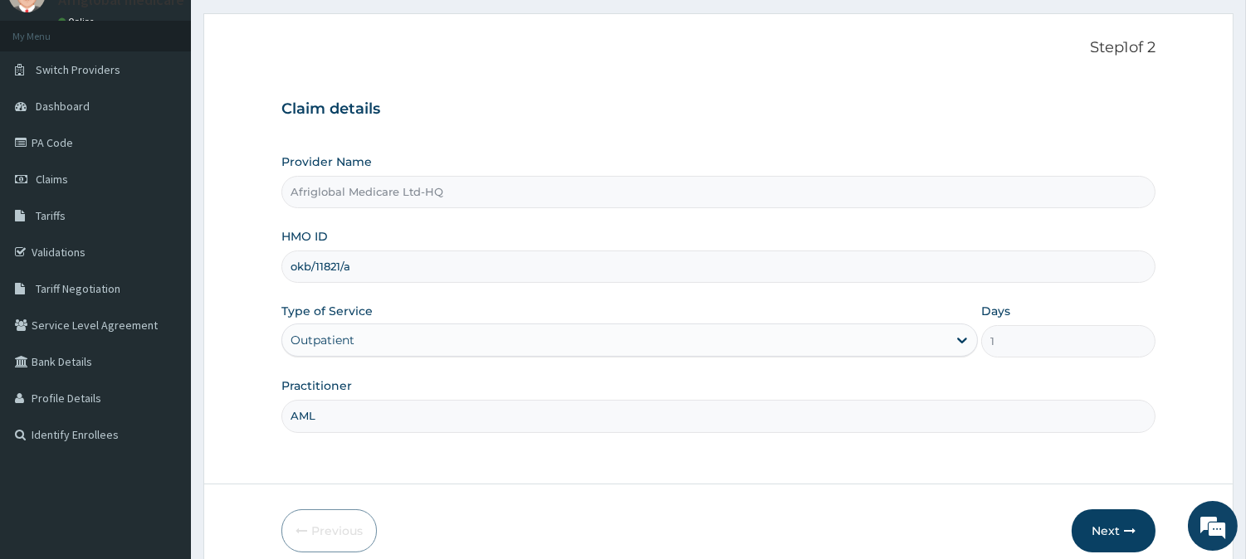
scroll to position [148, 0]
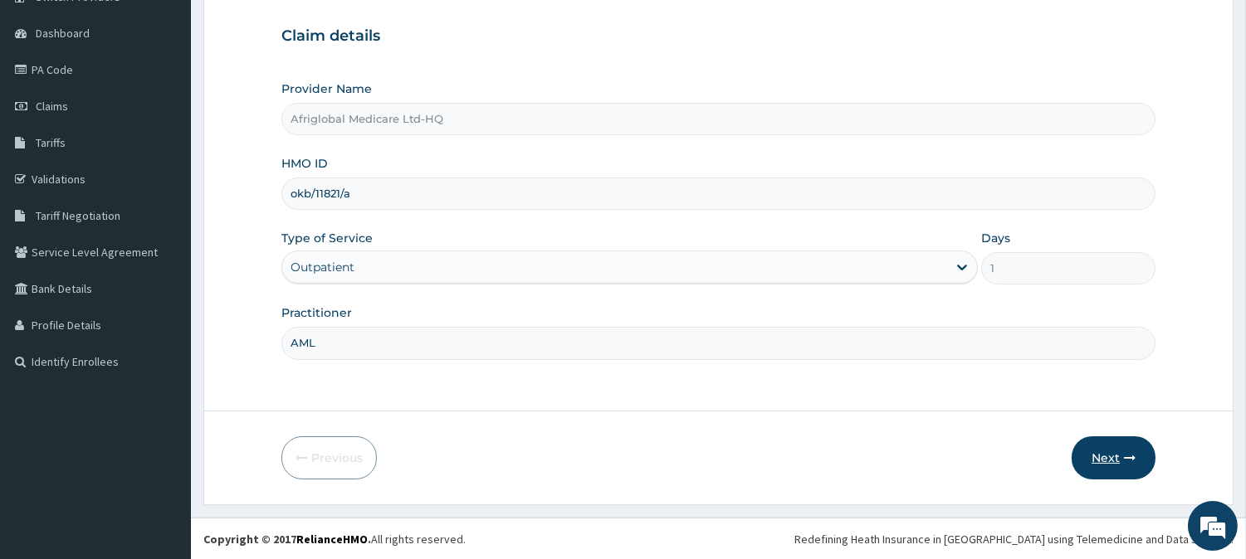
type input "AML"
click at [1077, 442] on button "Next" at bounding box center [1114, 458] width 84 height 43
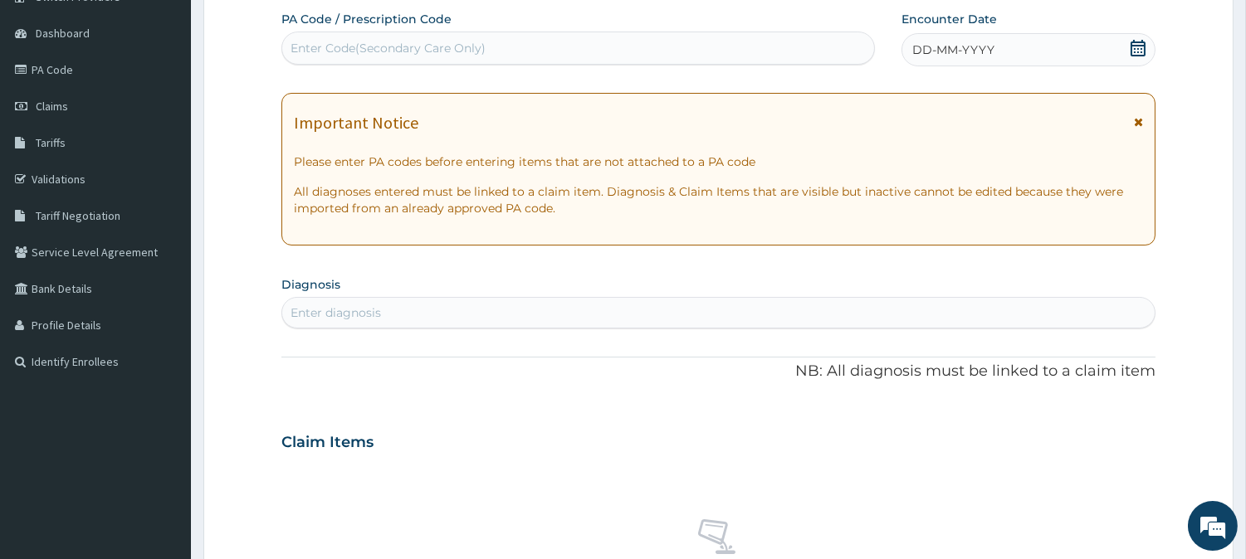
click at [491, 39] on div "Enter Code(Secondary Care Only)" at bounding box center [578, 48] width 592 height 27
paste input "PA5B2B48"
click at [309, 46] on input "PA5B2B48" at bounding box center [323, 48] width 64 height 17
type input "PA/5B2B48"
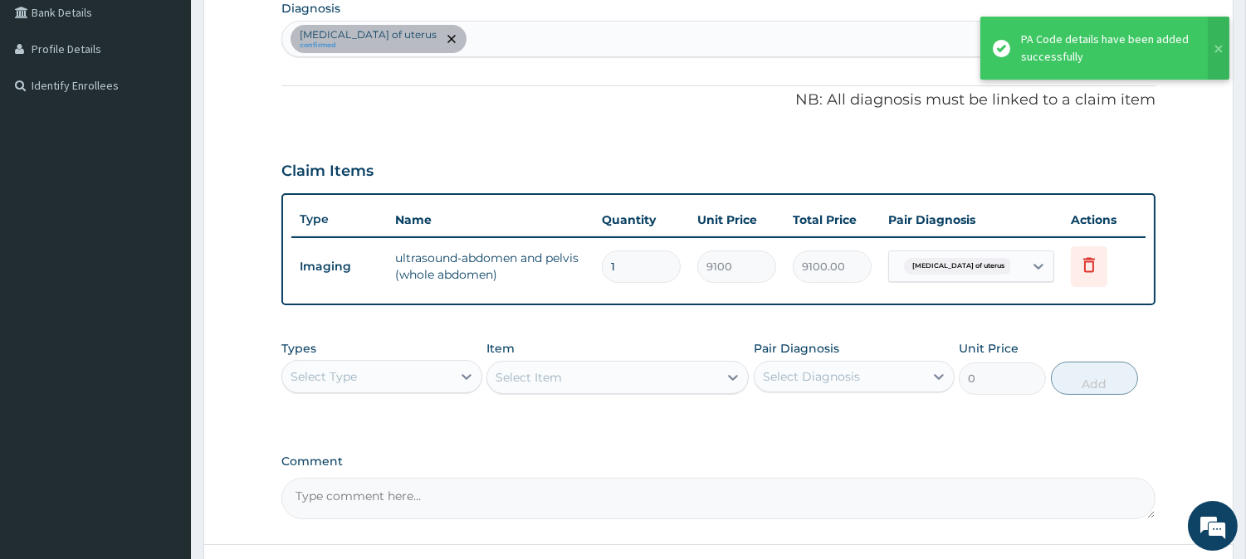
scroll to position [425, 0]
click at [693, 551] on form "Step 2 of 2 PA Code / Prescription Code PA/5B2B48 Encounter Date 13-10-2025 Imp…" at bounding box center [718, 150] width 1030 height 975
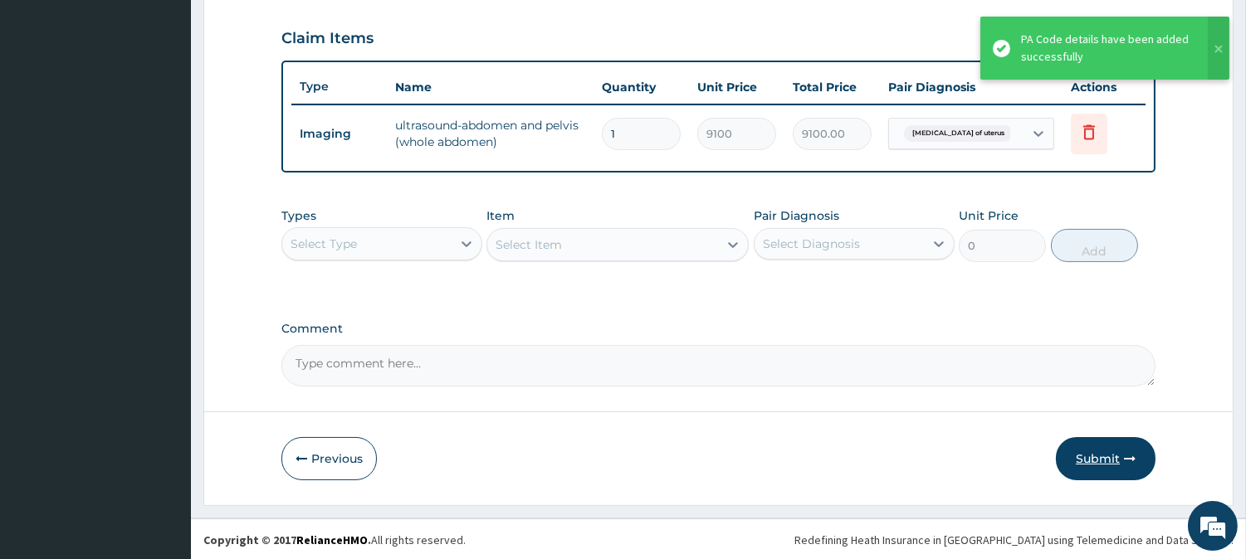
click at [1102, 445] on button "Submit" at bounding box center [1106, 458] width 100 height 43
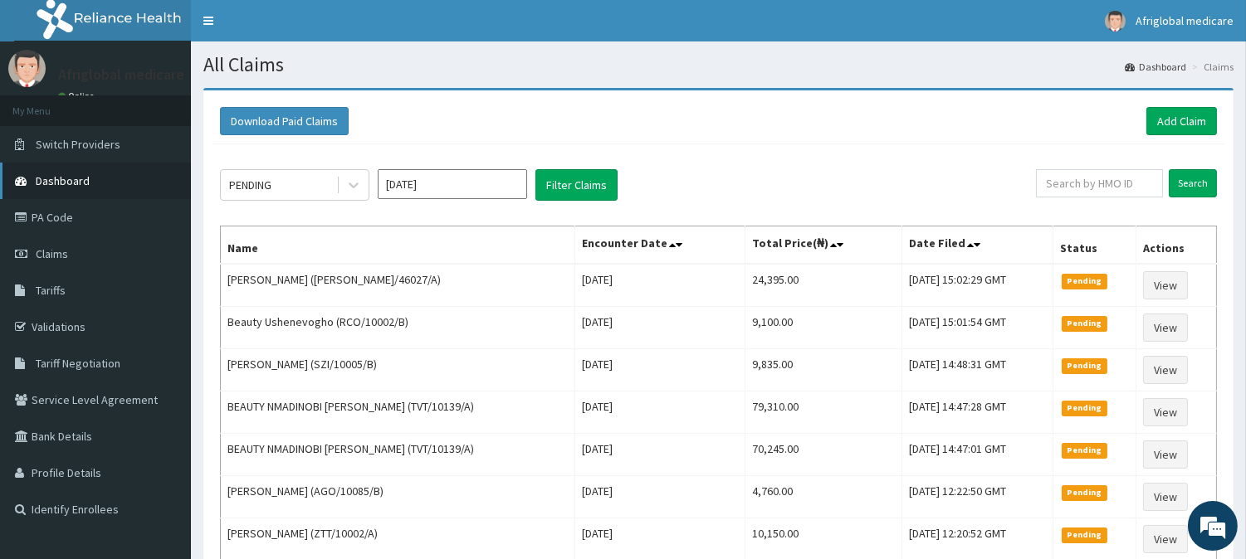
click at [98, 171] on link "Dashboard" at bounding box center [95, 181] width 191 height 37
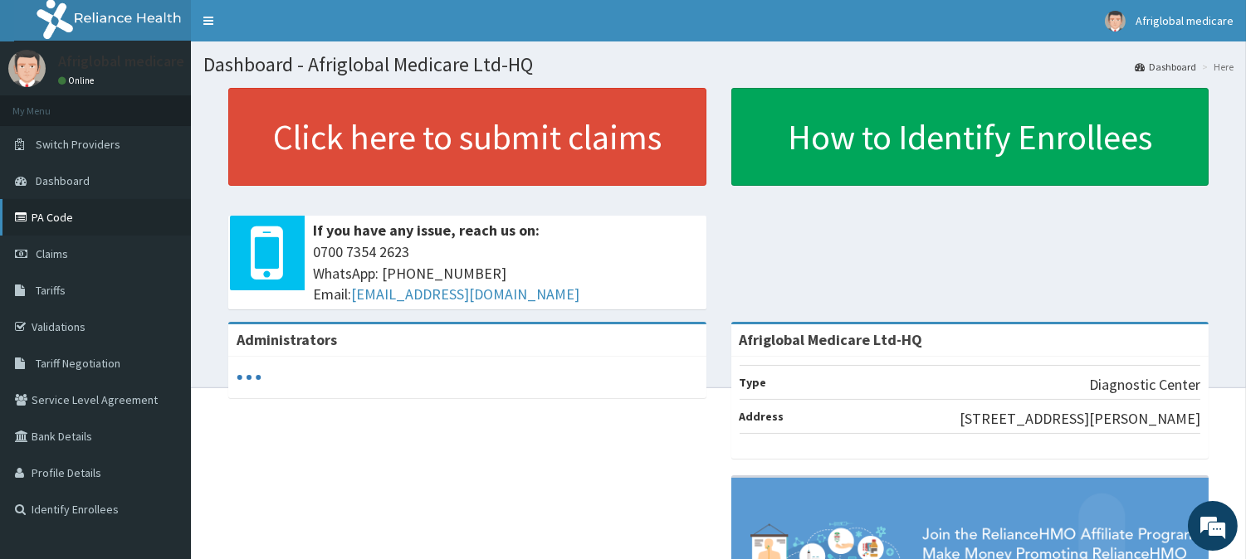
click at [31, 227] on link "PA Code" at bounding box center [95, 217] width 191 height 37
click at [71, 153] on link "Switch Providers" at bounding box center [95, 144] width 191 height 37
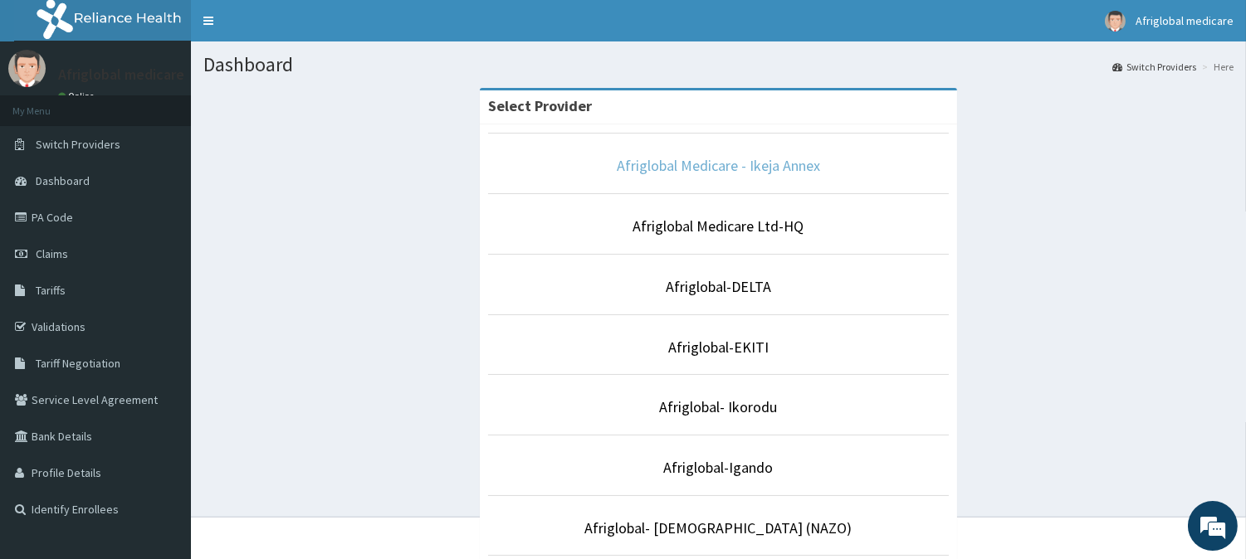
click at [750, 169] on link "Afriglobal Medicare - Ikeja Annex" at bounding box center [718, 165] width 203 height 19
